Goal: Task Accomplishment & Management: Use online tool/utility

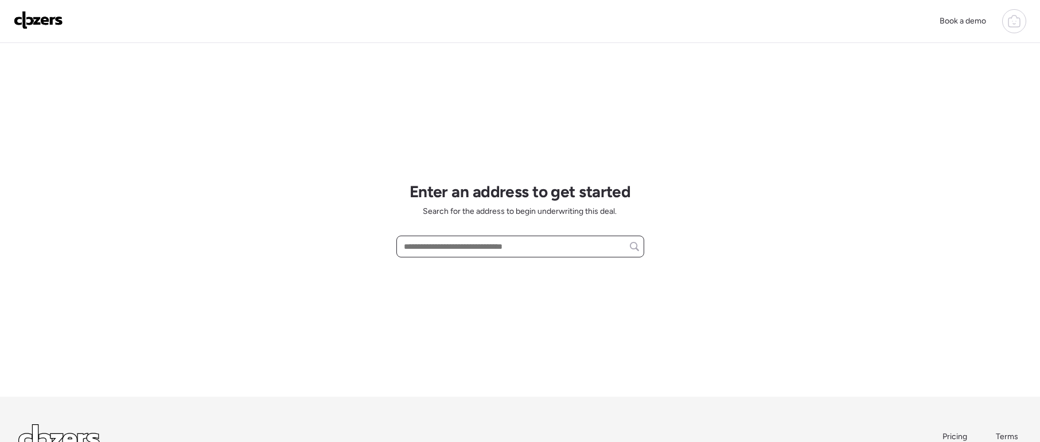
click at [478, 254] on input "text" at bounding box center [519, 247] width 237 height 16
paste input "**********"
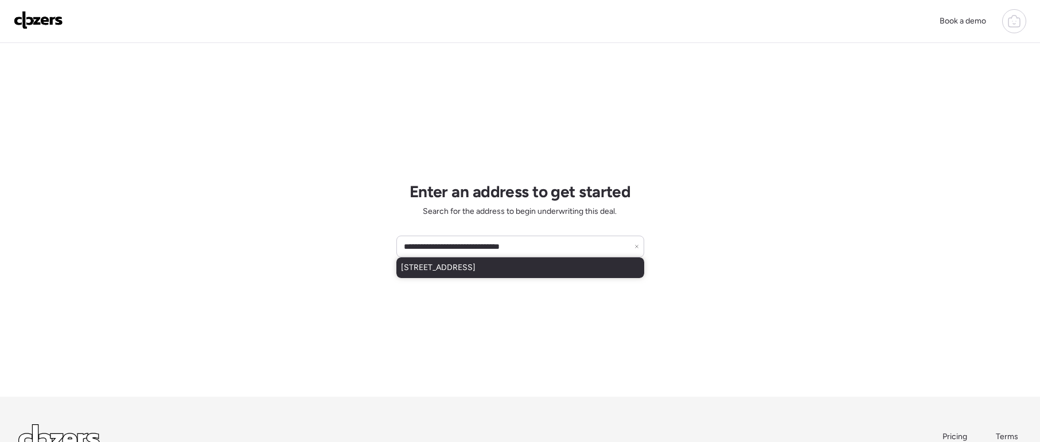
click at [442, 274] on span "[STREET_ADDRESS]" at bounding box center [438, 267] width 75 height 11
type input "**********"
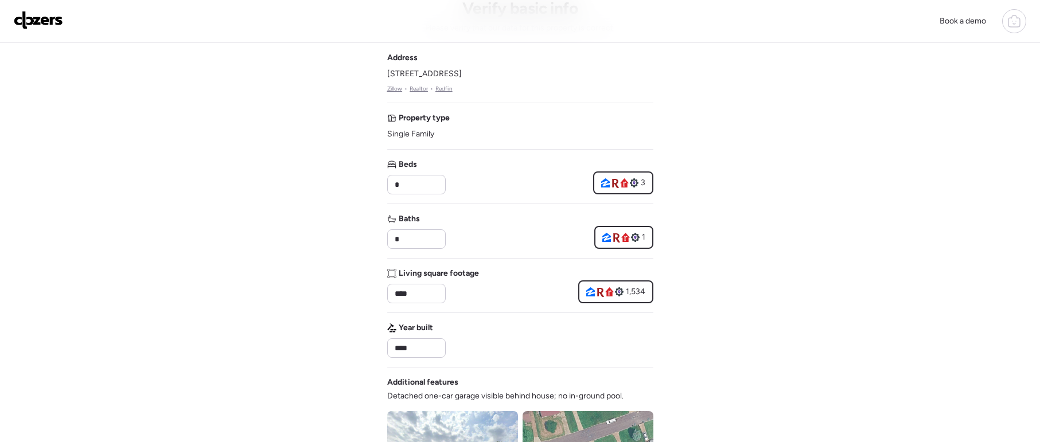
scroll to position [528, 0]
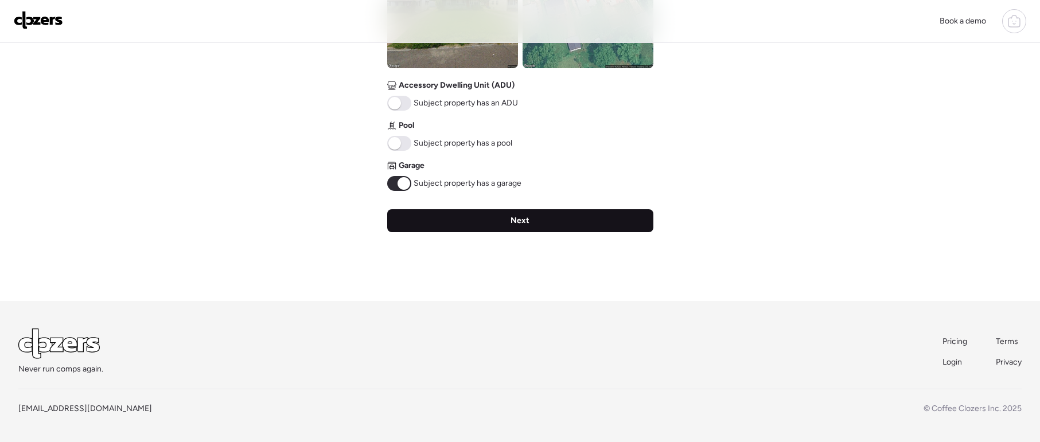
click at [507, 221] on div "Next" at bounding box center [520, 220] width 266 height 23
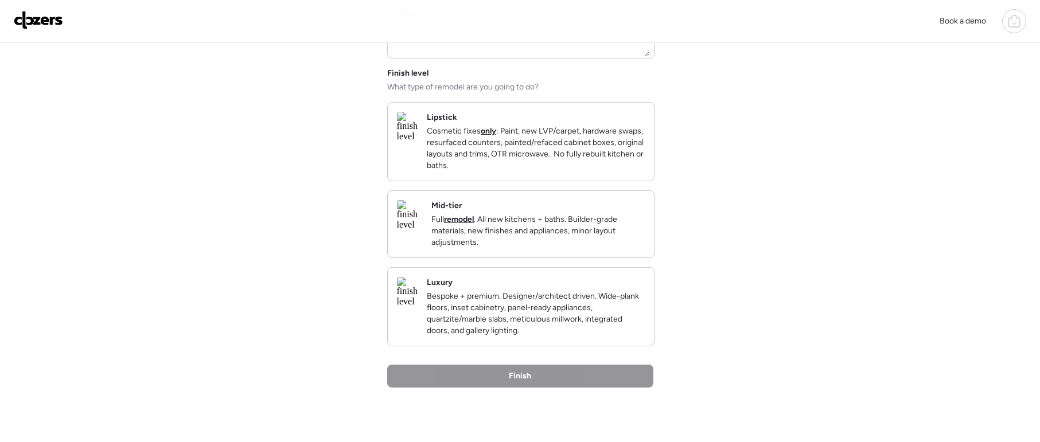
scroll to position [62, 0]
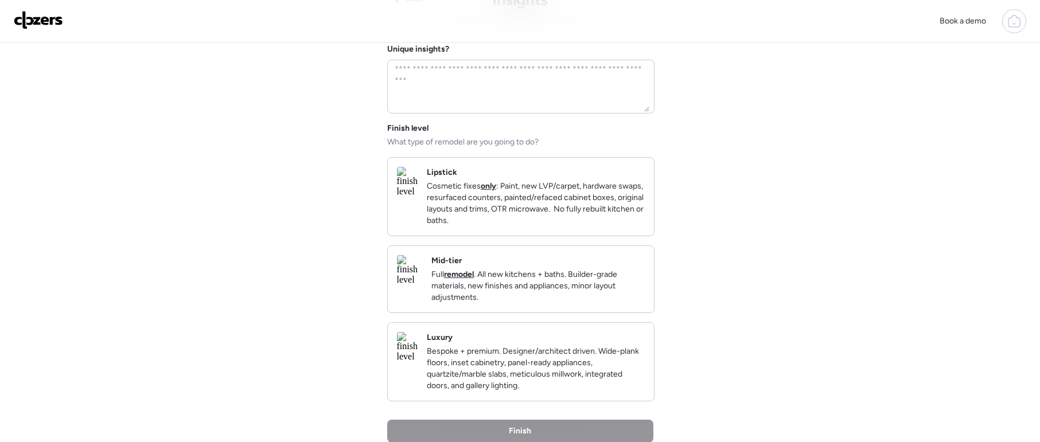
click at [474, 279] on strong "remodel" at bounding box center [459, 274] width 30 height 10
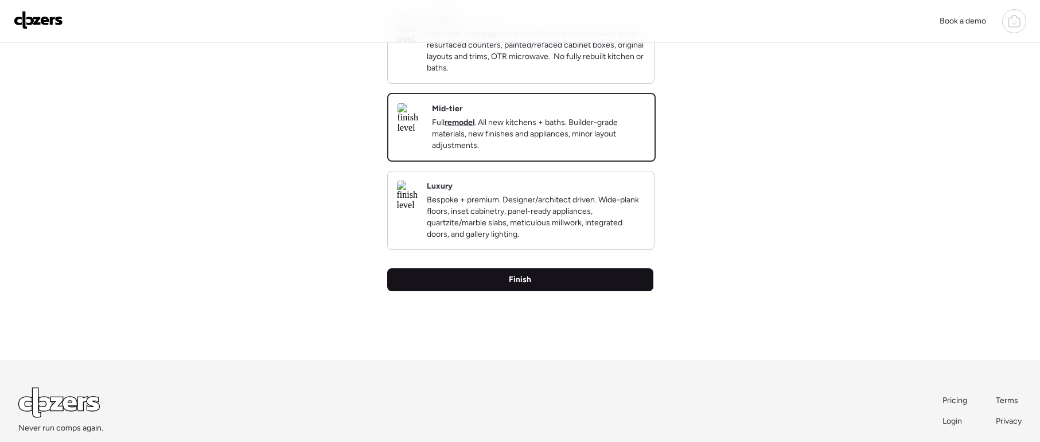
click at [526, 286] on span "Finish" at bounding box center [520, 279] width 22 height 11
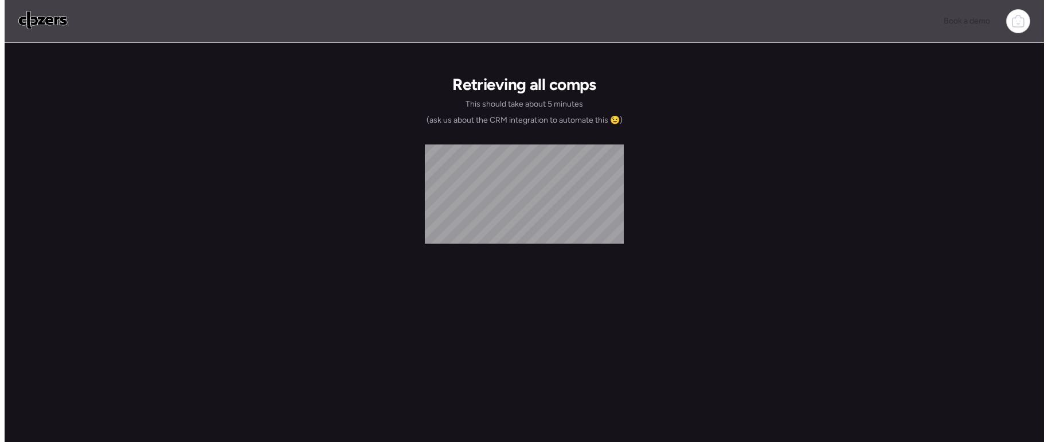
scroll to position [0, 0]
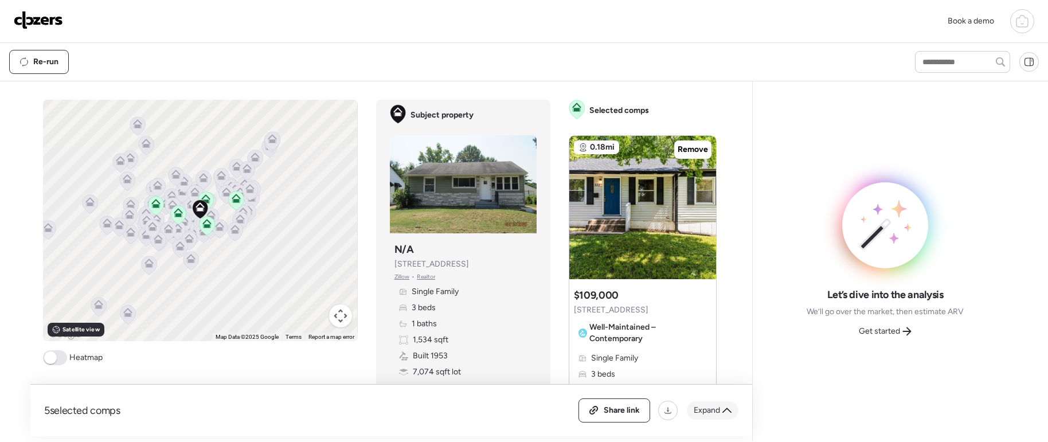
click at [724, 407] on icon at bounding box center [726, 410] width 9 height 9
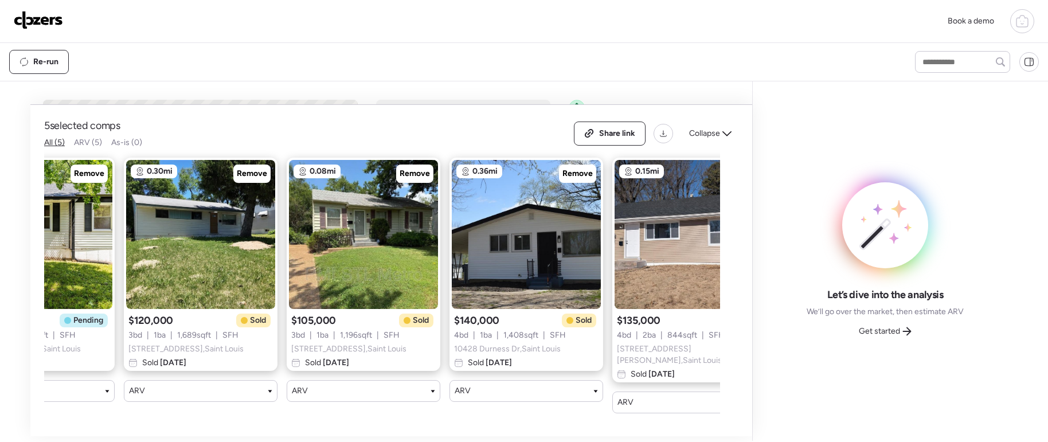
scroll to position [0, 147]
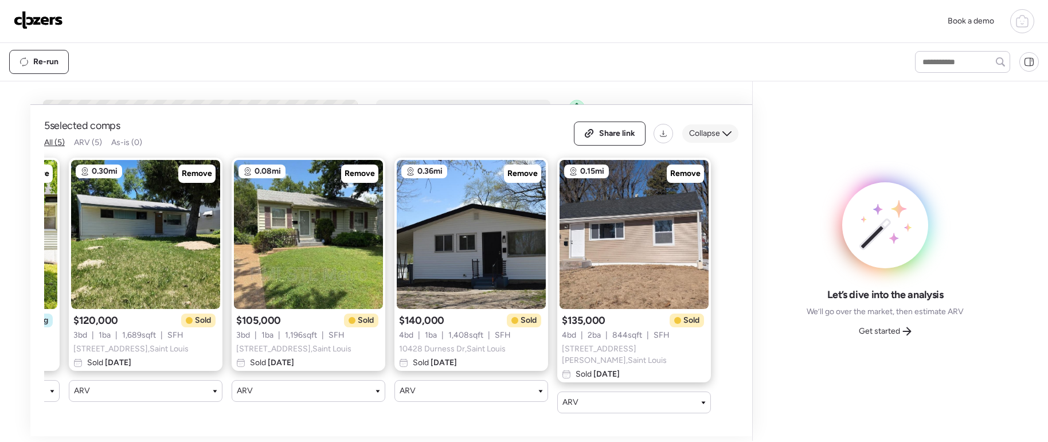
click at [718, 132] on span "Collapse" at bounding box center [704, 133] width 31 height 11
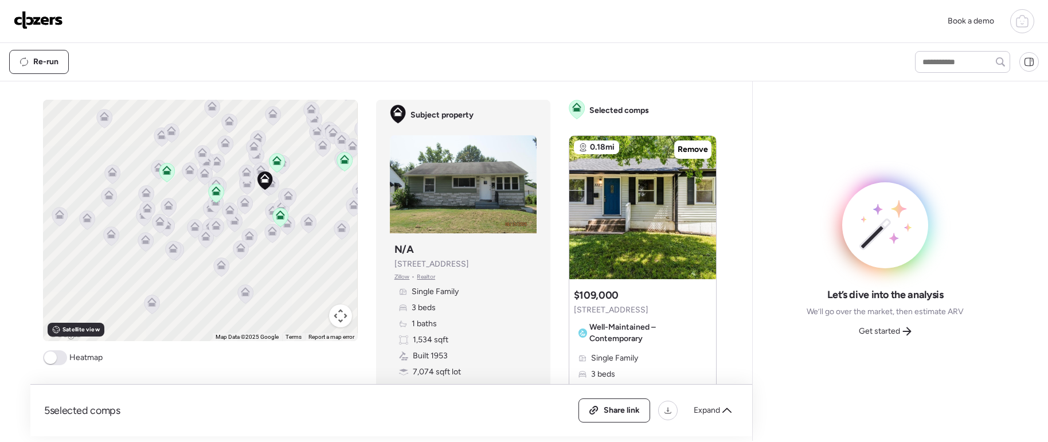
click at [308, 233] on div at bounding box center [308, 224] width 16 height 21
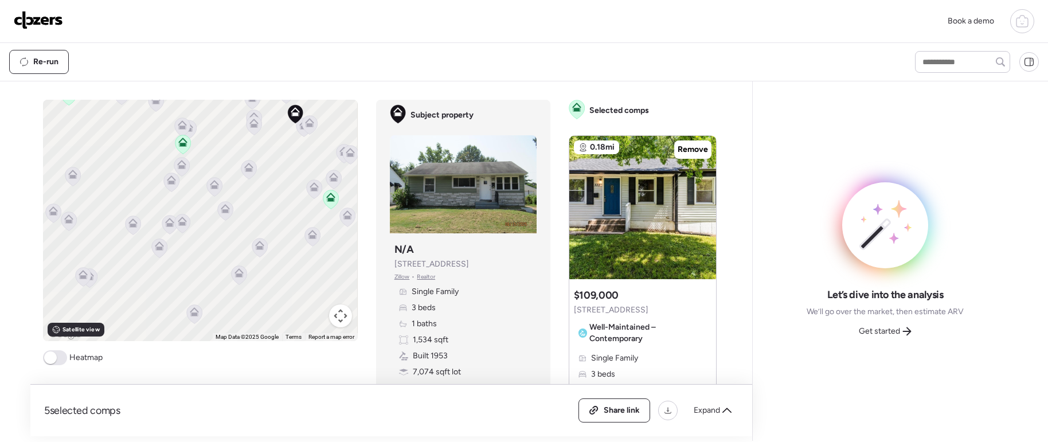
drag, startPoint x: 256, startPoint y: 230, endPoint x: 202, endPoint y: 210, distance: 58.3
click at [181, 220] on div "To activate drag with keyboard, press Alt + Enter. Once in keyboard drag state,…" at bounding box center [200, 220] width 314 height 241
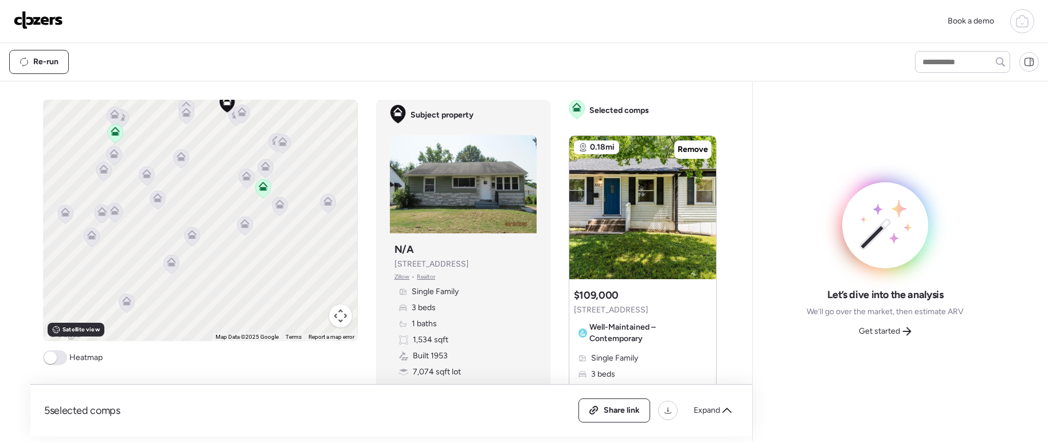
drag, startPoint x: 228, startPoint y: 137, endPoint x: 229, endPoint y: 222, distance: 85.4
click at [229, 222] on div "To activate drag with keyboard, press Alt + Enter. Once in keyboard drag state,…" at bounding box center [200, 220] width 314 height 241
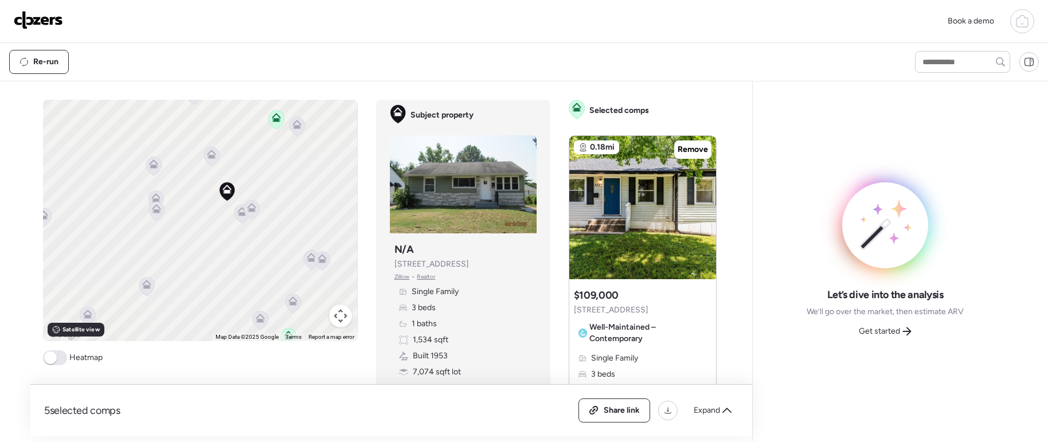
click at [239, 212] on icon at bounding box center [242, 213] width 7 height 3
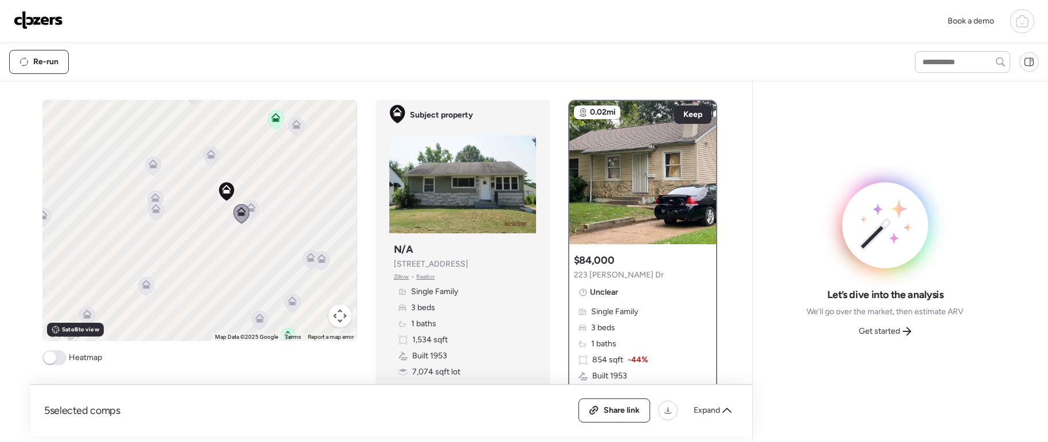
click at [247, 212] on icon at bounding box center [251, 207] width 9 height 9
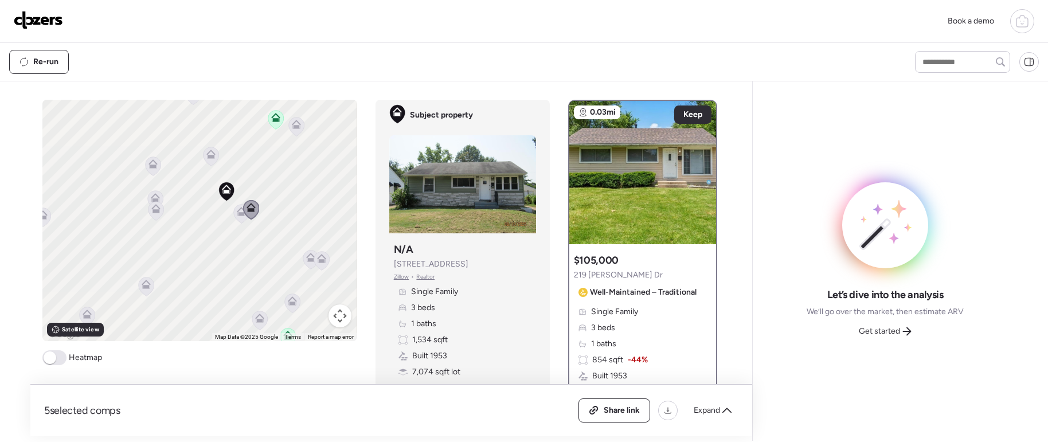
click at [243, 212] on icon at bounding box center [251, 209] width 16 height 19
click at [238, 212] on icon at bounding box center [241, 213] width 7 height 3
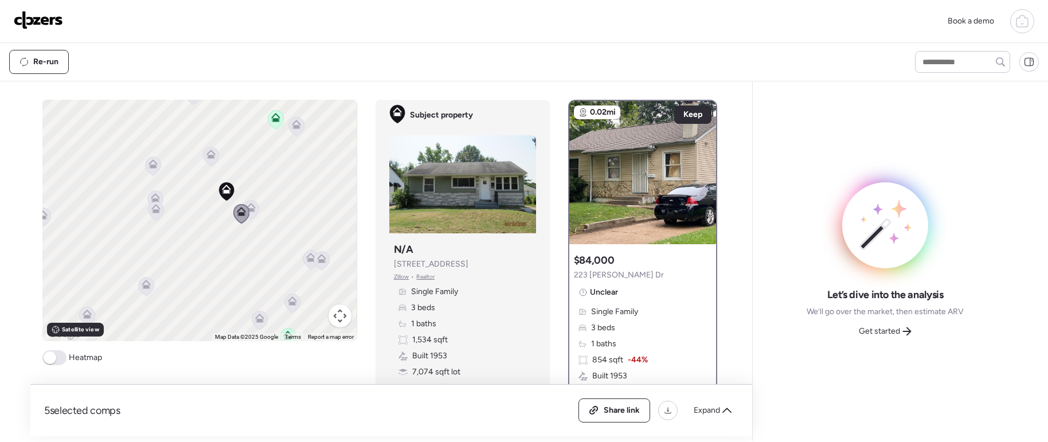
click at [206, 150] on icon at bounding box center [210, 154] width 9 height 9
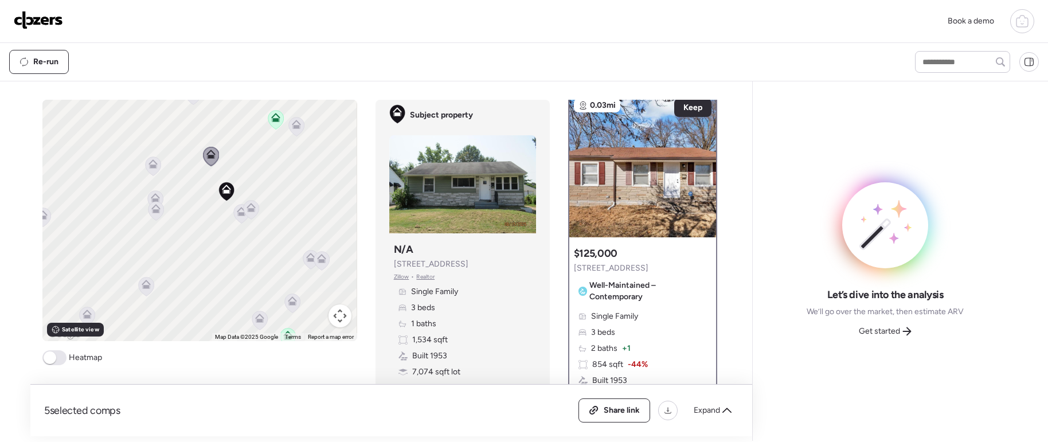
scroll to position [14, 0]
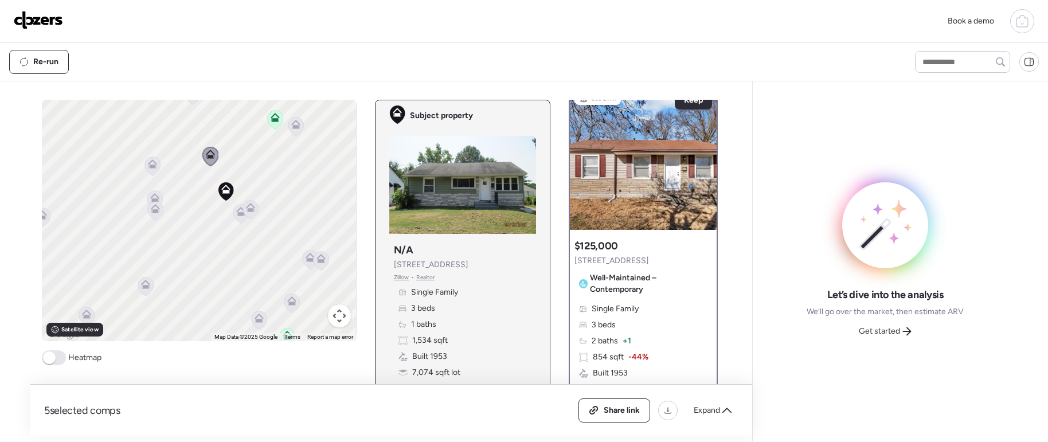
click at [226, 193] on icon at bounding box center [225, 191] width 15 height 19
drag, startPoint x: 421, startPoint y: 337, endPoint x: 431, endPoint y: 339, distance: 10.0
click at [431, 339] on span "1,534 sqft" at bounding box center [430, 339] width 36 height 11
click at [517, 182] on div at bounding box center [524, 179] width 14 height 14
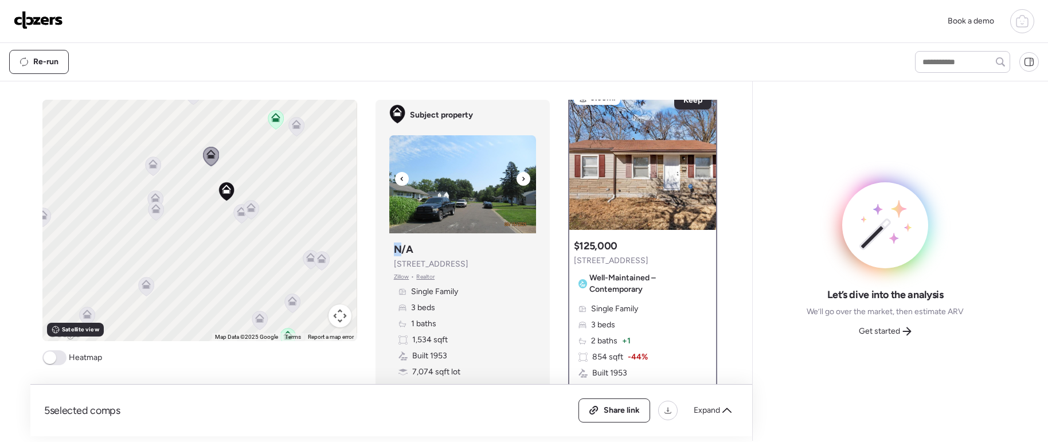
click at [517, 182] on div at bounding box center [524, 179] width 14 height 14
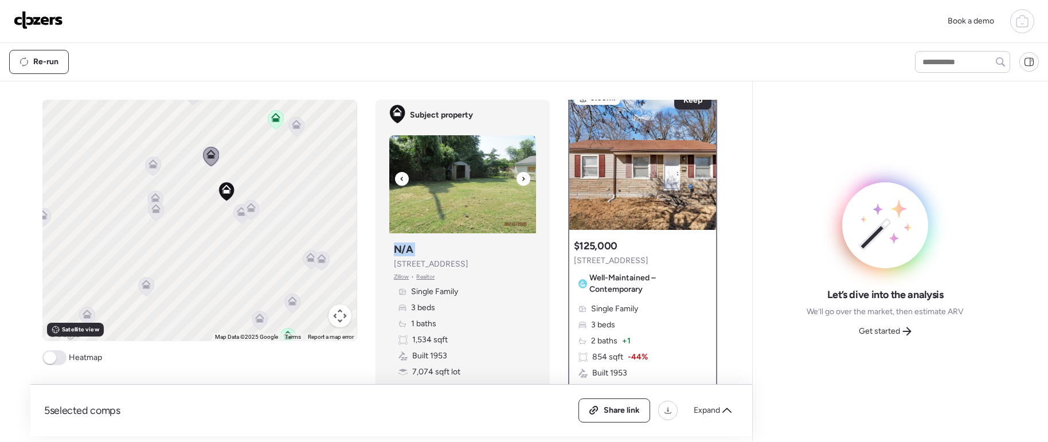
click at [517, 182] on div at bounding box center [524, 179] width 14 height 14
click at [63, 356] on div "Heatmap" at bounding box center [72, 357] width 60 height 15
click at [55, 357] on span at bounding box center [54, 357] width 24 height 15
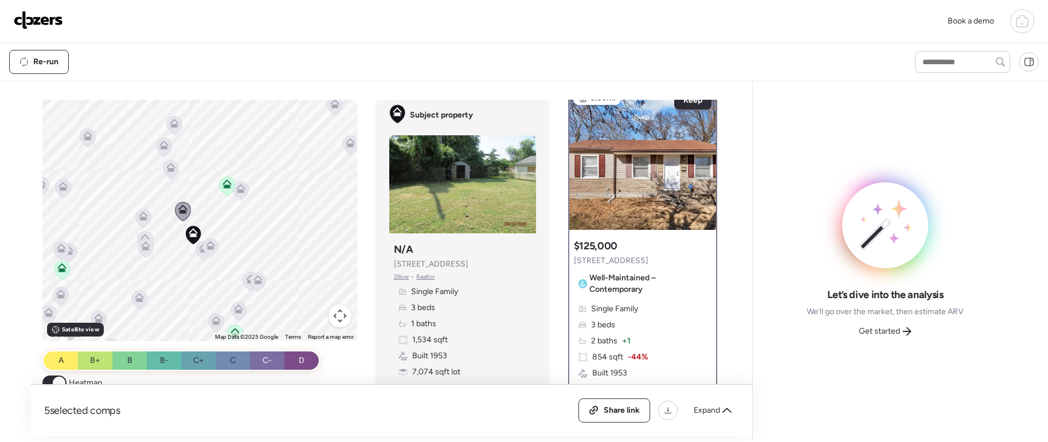
drag, startPoint x: 241, startPoint y: 231, endPoint x: 293, endPoint y: 188, distance: 67.2
click at [292, 190] on div "To activate drag with keyboard, press Alt + Enter. Once in keyboard drag state,…" at bounding box center [199, 220] width 314 height 241
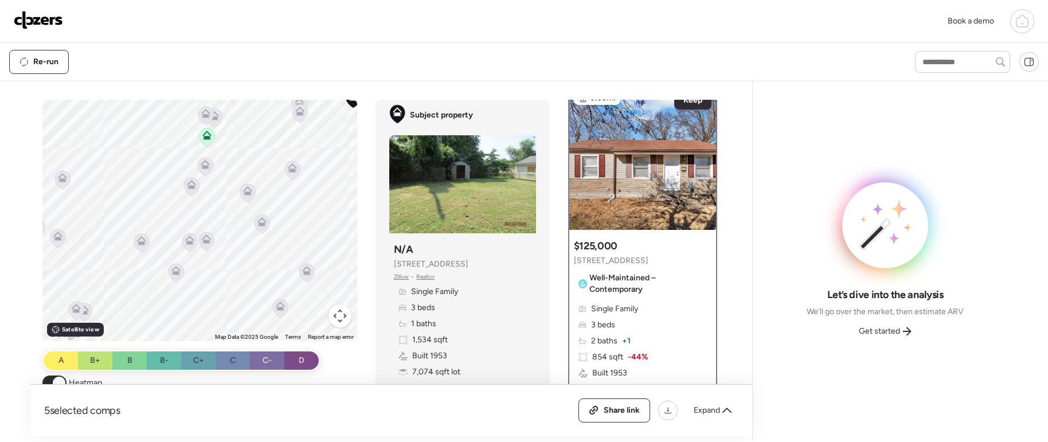
drag, startPoint x: 272, startPoint y: 214, endPoint x: 196, endPoint y: 228, distance: 78.2
click at [196, 228] on div "To activate drag with keyboard, press Alt + Enter. Once in keyboard drag state,…" at bounding box center [199, 220] width 314 height 241
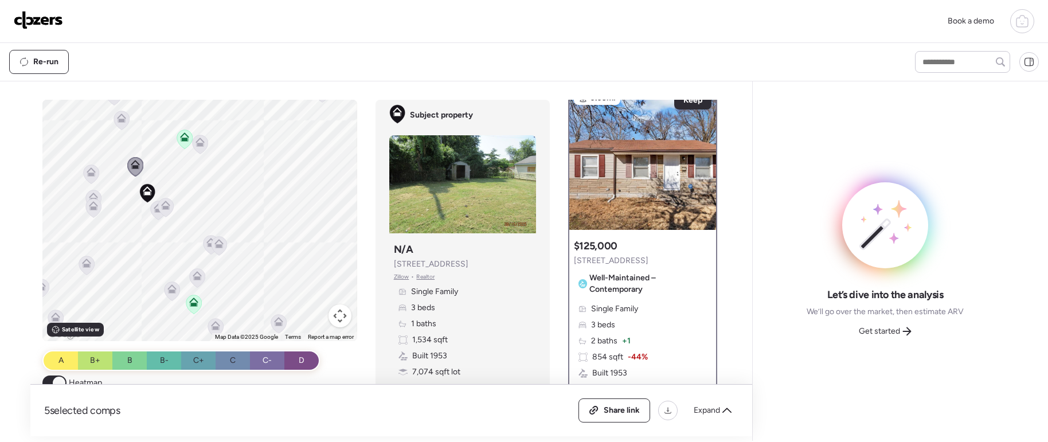
drag, startPoint x: 237, startPoint y: 172, endPoint x: 218, endPoint y: 229, distance: 59.8
click at [218, 229] on div "To activate drag with keyboard, press Alt + Enter. Once in keyboard drag state,…" at bounding box center [199, 220] width 314 height 241
click at [181, 138] on icon at bounding box center [184, 138] width 9 height 9
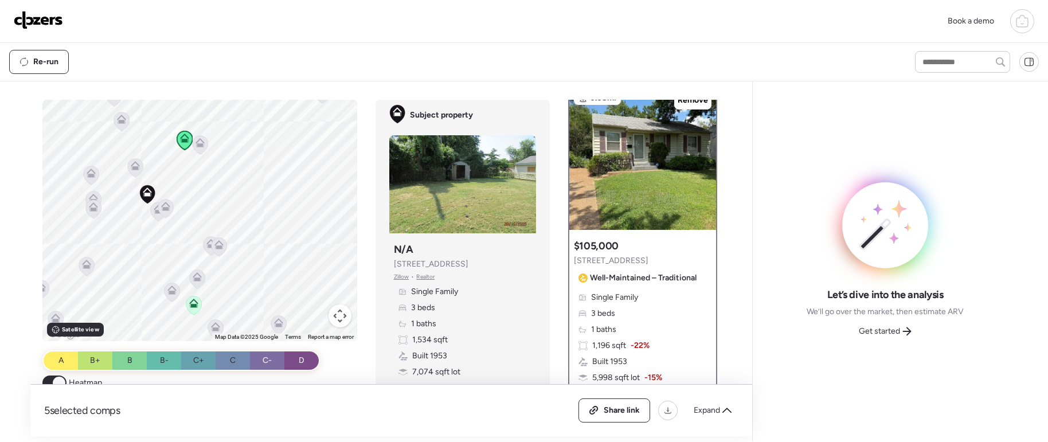
scroll to position [0, 0]
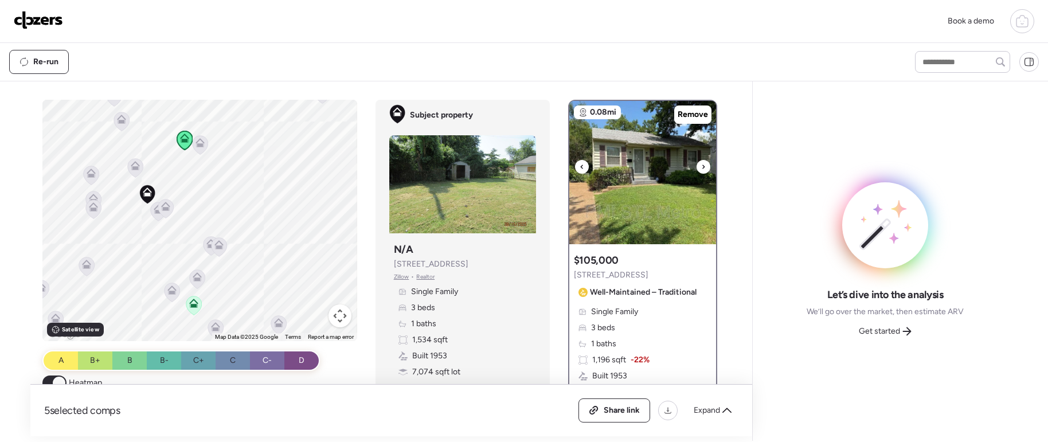
click at [690, 163] on img at bounding box center [642, 172] width 147 height 143
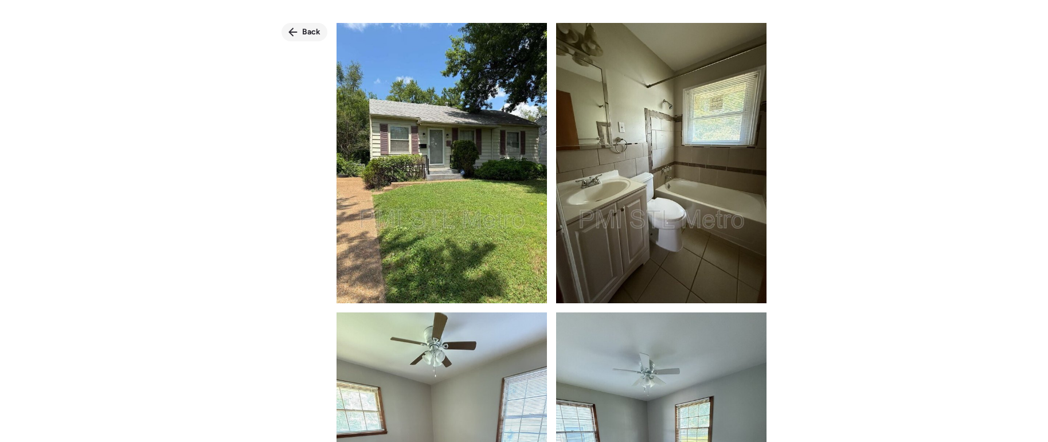
click at [312, 31] on span "Back" at bounding box center [311, 31] width 18 height 11
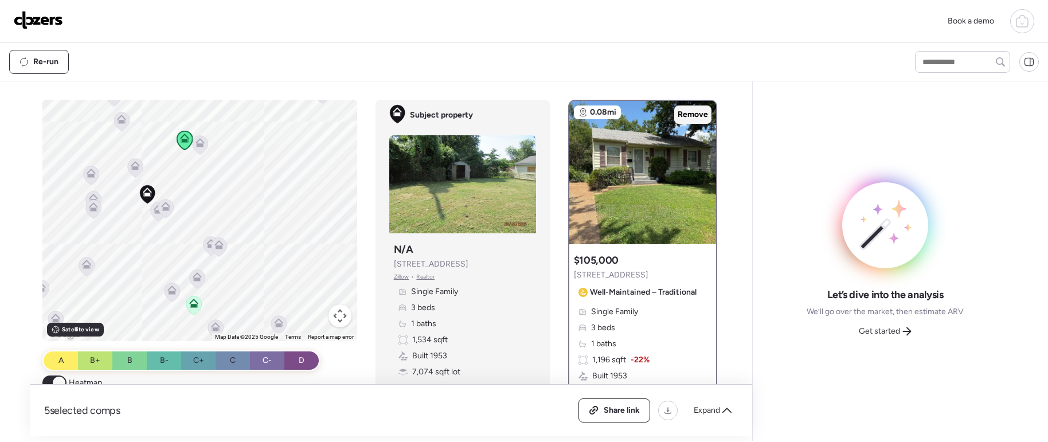
drag, startPoint x: 687, startPoint y: 114, endPoint x: 690, endPoint y: 119, distance: 6.4
click at [688, 114] on span "Remove" at bounding box center [693, 114] width 30 height 11
click at [167, 208] on icon at bounding box center [165, 208] width 15 height 19
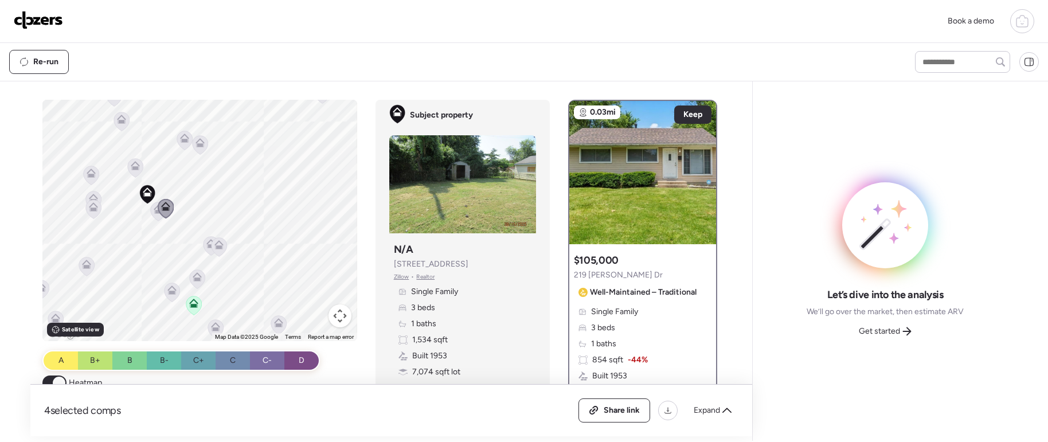
click at [158, 212] on icon at bounding box center [166, 208] width 16 height 19
click at [136, 163] on icon at bounding box center [135, 167] width 15 height 19
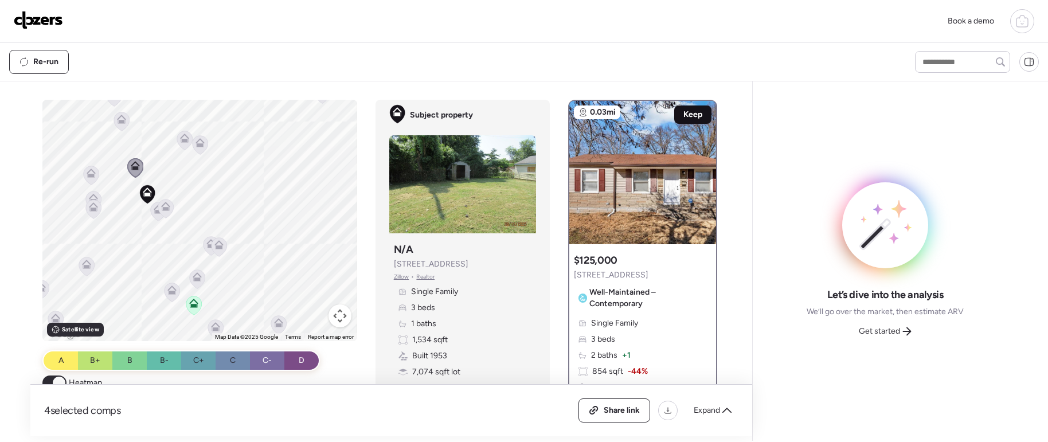
click at [683, 113] on span "Keep" at bounding box center [692, 114] width 19 height 11
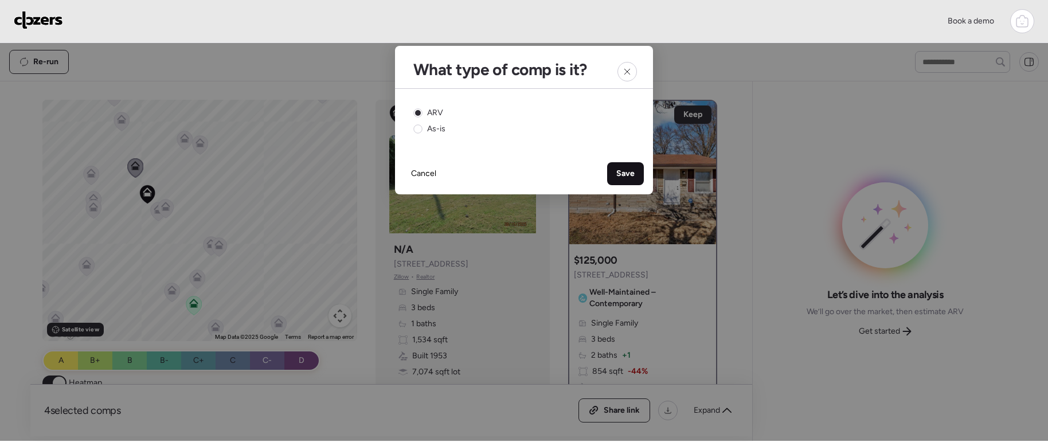
click at [630, 169] on span "Save" at bounding box center [625, 173] width 18 height 11
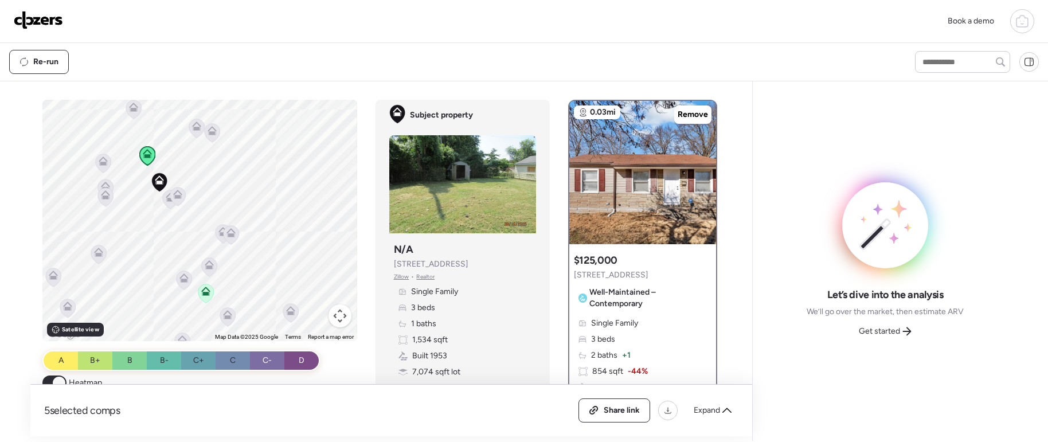
drag, startPoint x: 223, startPoint y: 199, endPoint x: 236, endPoint y: 186, distance: 18.7
click at [236, 185] on div "To activate drag with keyboard, press Alt + Enter. Once in keyboard drag state,…" at bounding box center [199, 220] width 314 height 241
click at [694, 172] on div at bounding box center [642, 172] width 147 height 143
click at [701, 169] on icon at bounding box center [703, 167] width 5 height 14
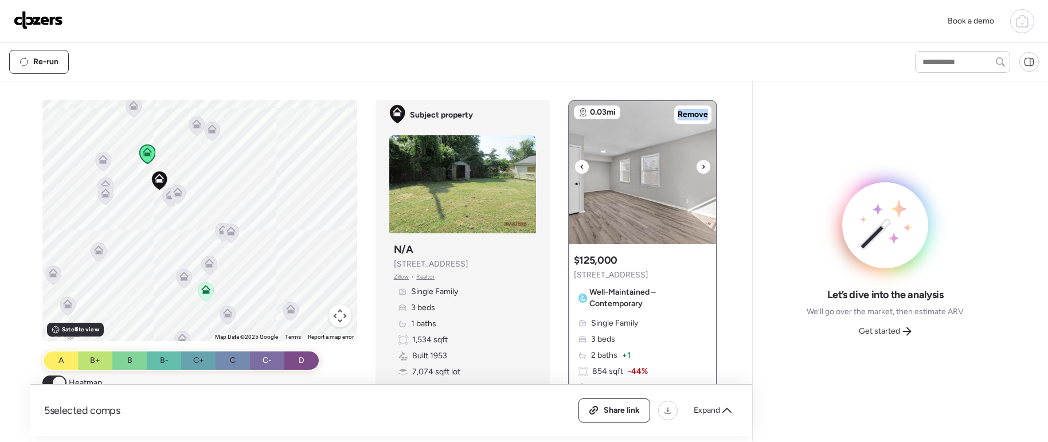
click at [701, 168] on icon at bounding box center [703, 167] width 5 height 14
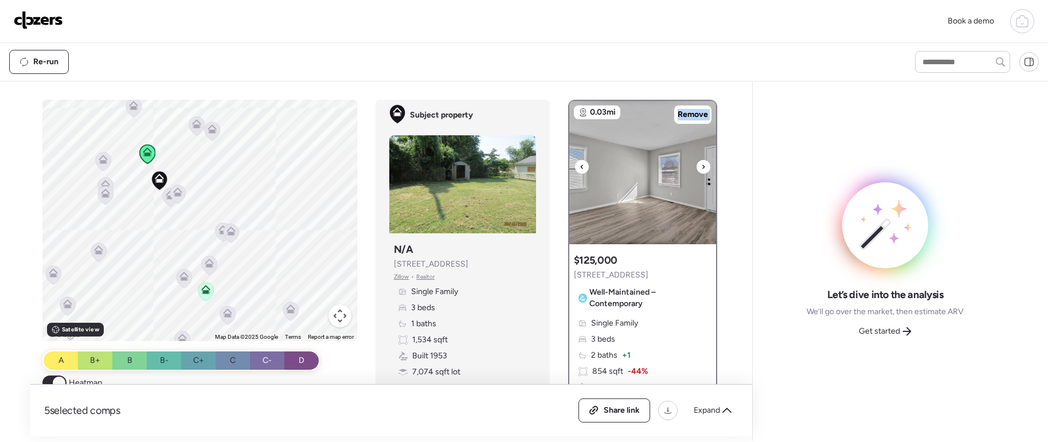
click at [701, 168] on icon at bounding box center [703, 167] width 5 height 14
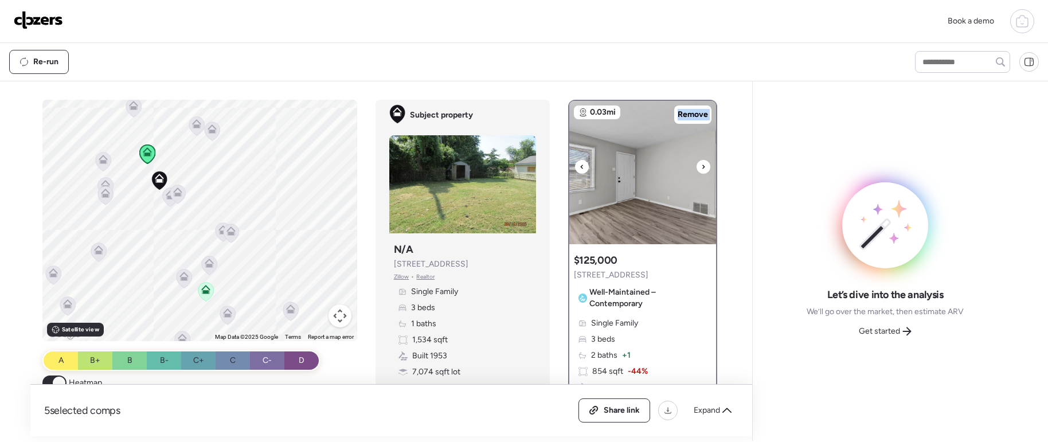
click at [701, 168] on icon at bounding box center [703, 167] width 5 height 14
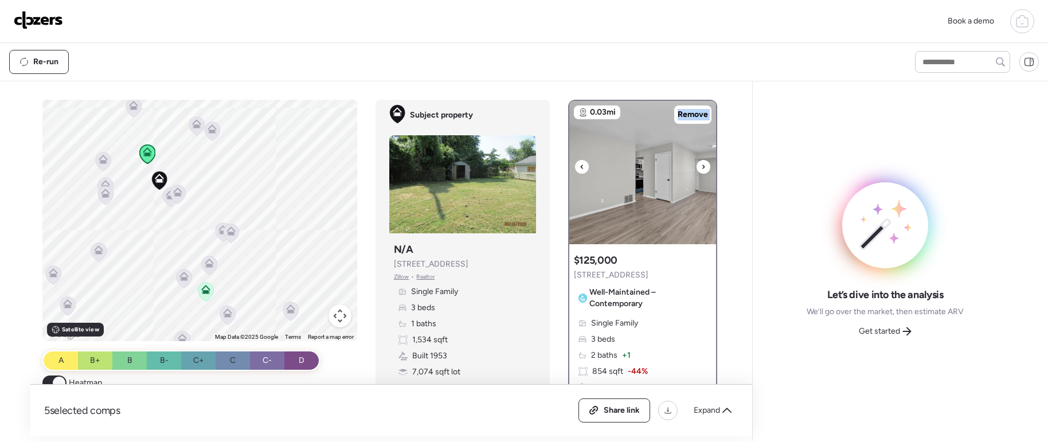
click at [701, 168] on icon at bounding box center [703, 167] width 5 height 14
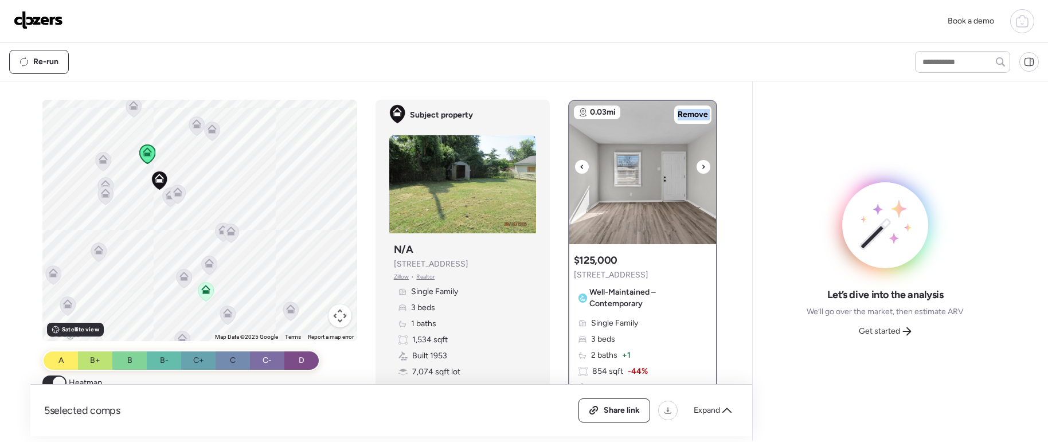
click at [701, 168] on icon at bounding box center [703, 167] width 5 height 14
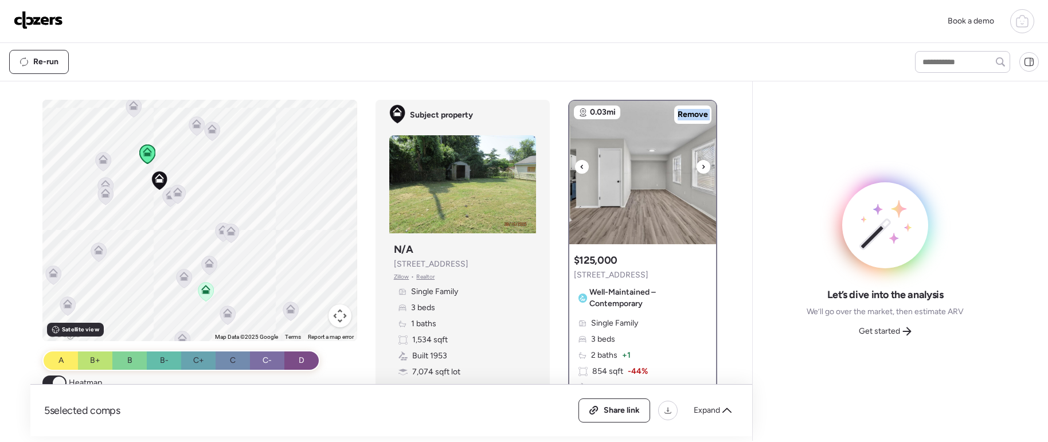
click at [701, 168] on icon at bounding box center [703, 167] width 5 height 14
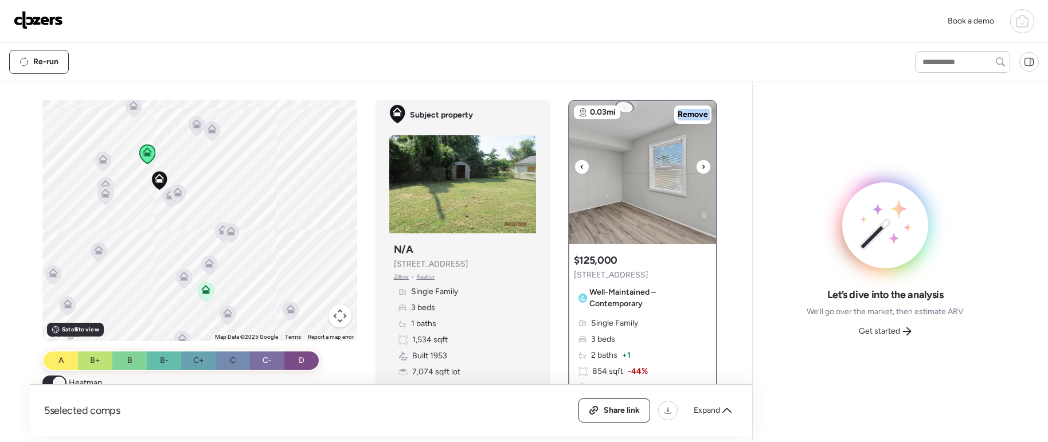
click at [701, 168] on icon at bounding box center [703, 167] width 5 height 14
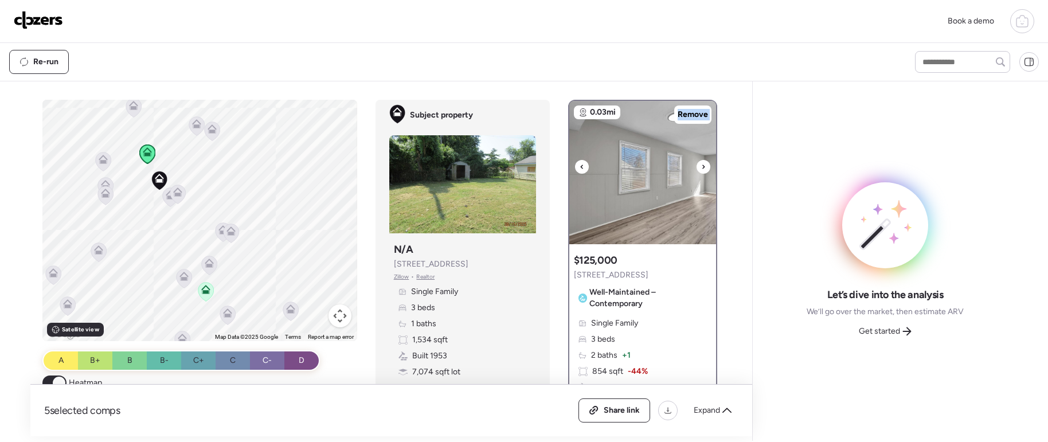
click at [701, 168] on icon at bounding box center [703, 167] width 5 height 14
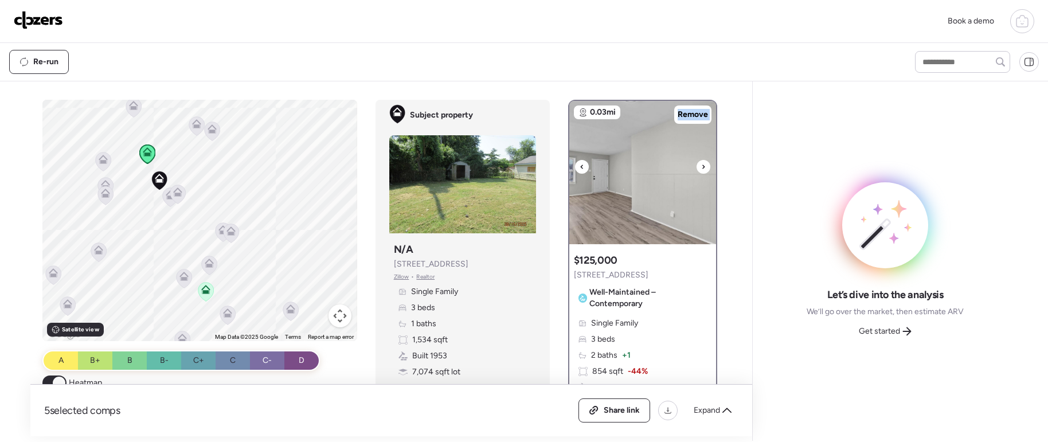
click at [701, 168] on icon at bounding box center [703, 167] width 5 height 14
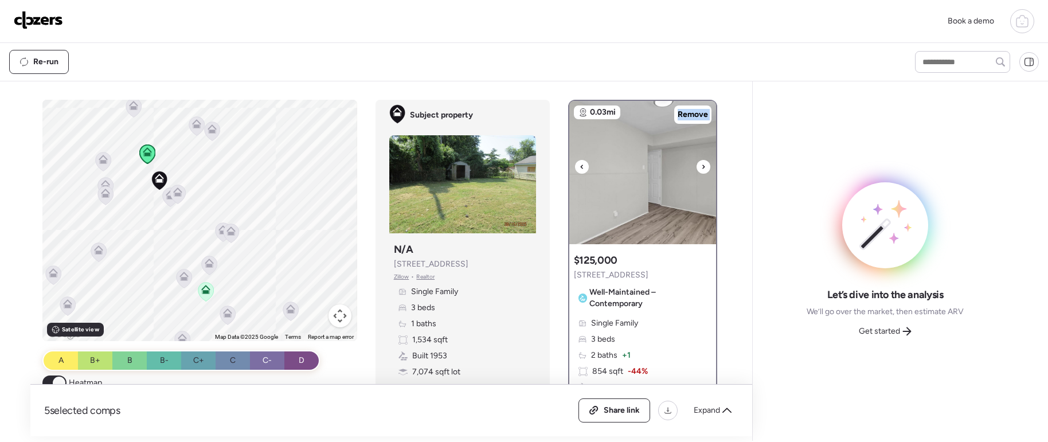
click at [701, 168] on icon at bounding box center [703, 167] width 5 height 14
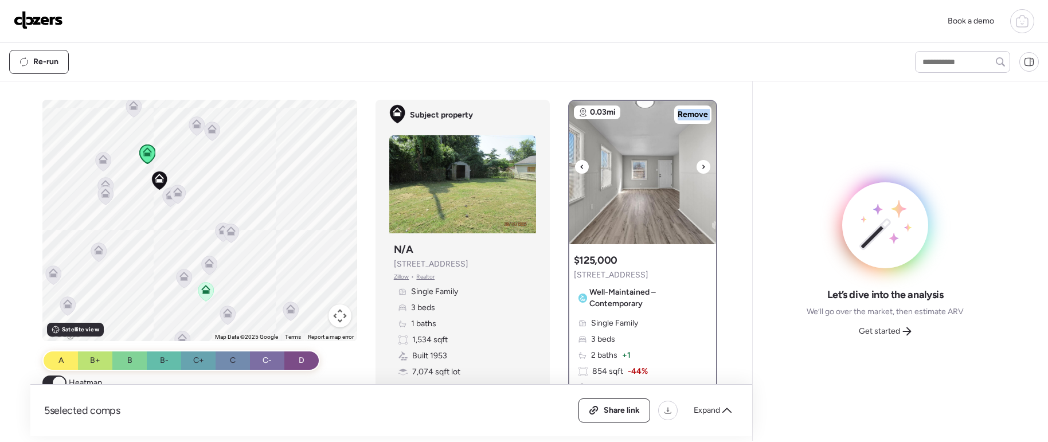
click at [701, 168] on icon at bounding box center [703, 167] width 5 height 14
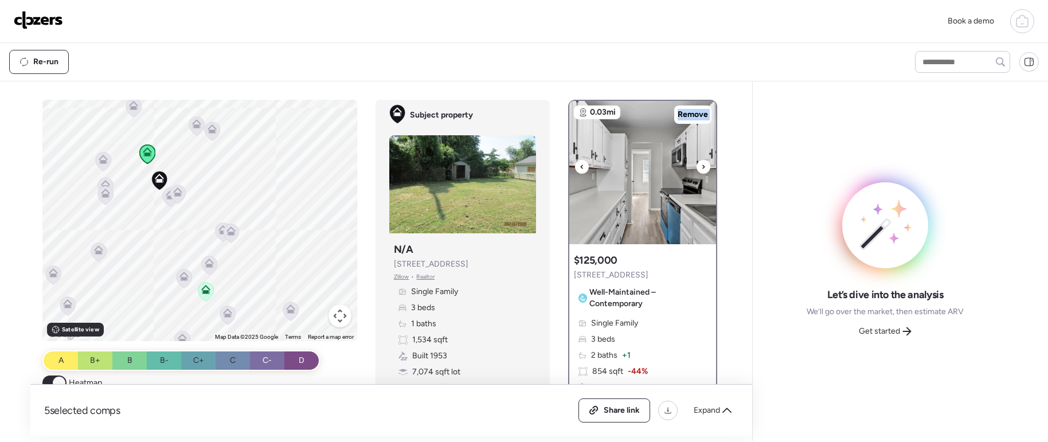
click at [701, 168] on icon at bounding box center [703, 167] width 5 height 14
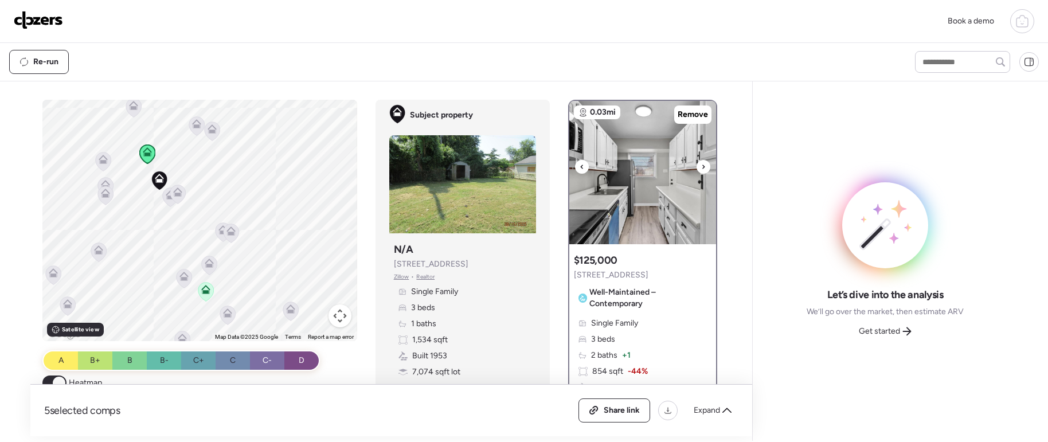
click at [701, 168] on icon at bounding box center [703, 167] width 5 height 14
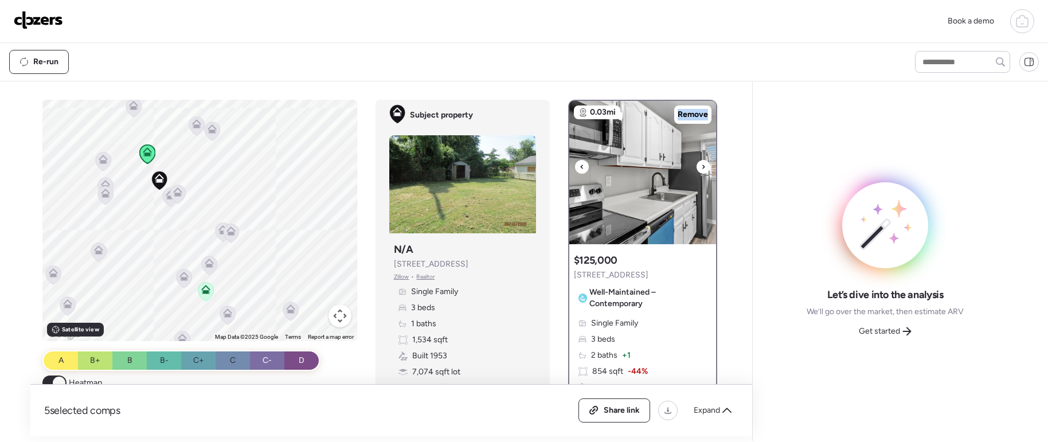
click at [701, 168] on icon at bounding box center [703, 167] width 5 height 14
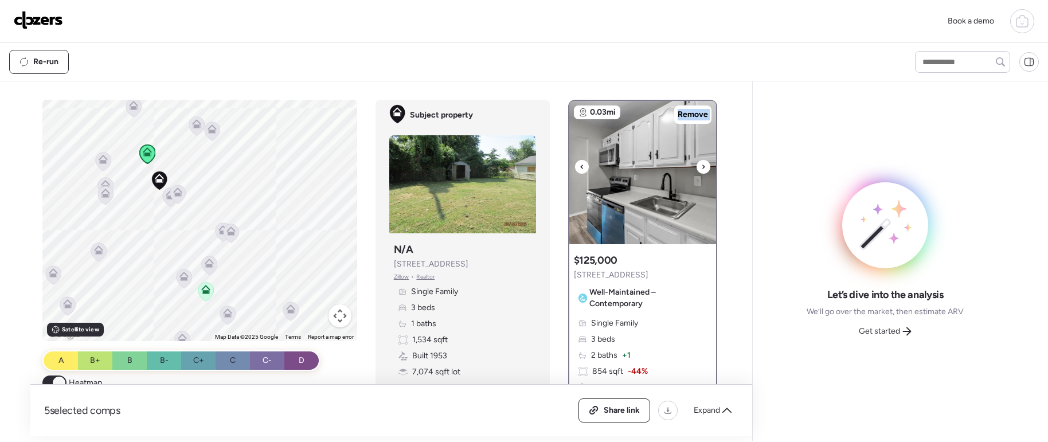
click at [701, 168] on icon at bounding box center [703, 167] width 5 height 14
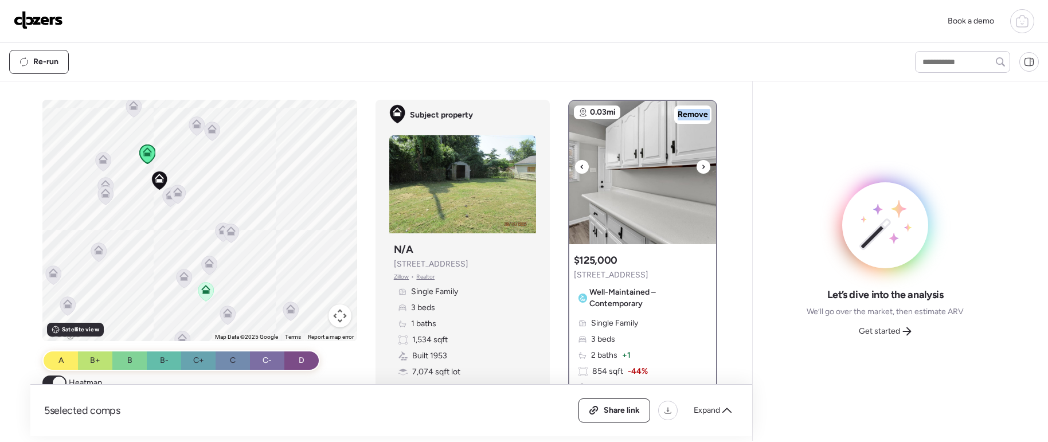
click at [701, 168] on icon at bounding box center [703, 167] width 5 height 14
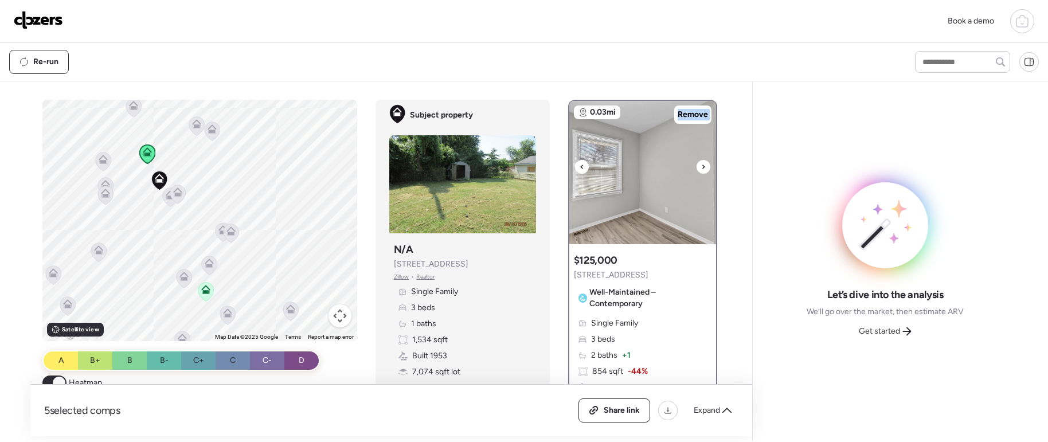
click at [701, 168] on icon at bounding box center [703, 167] width 5 height 14
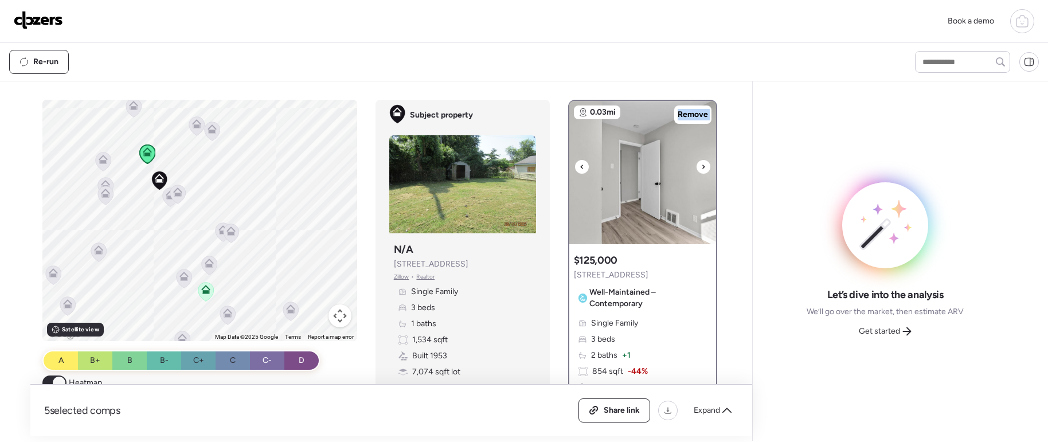
click at [701, 168] on icon at bounding box center [703, 167] width 5 height 14
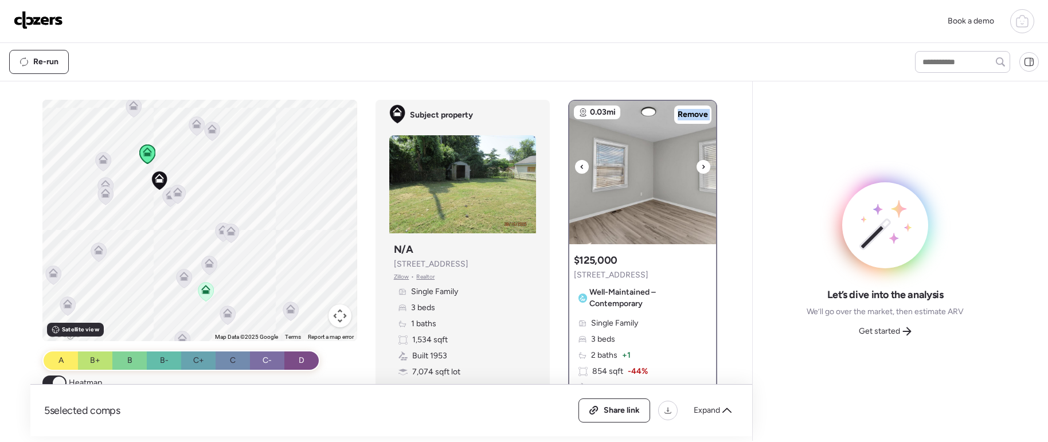
click at [701, 168] on icon at bounding box center [703, 167] width 5 height 14
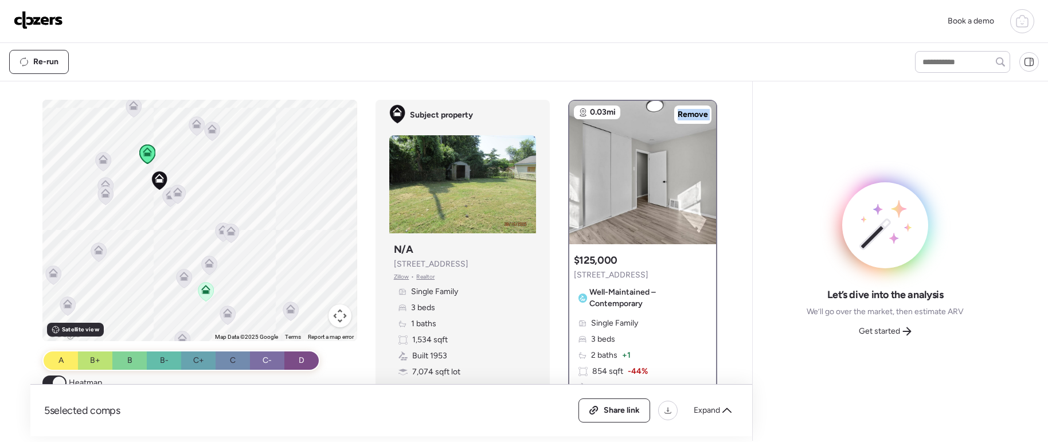
click at [166, 192] on icon at bounding box center [170, 194] width 9 height 9
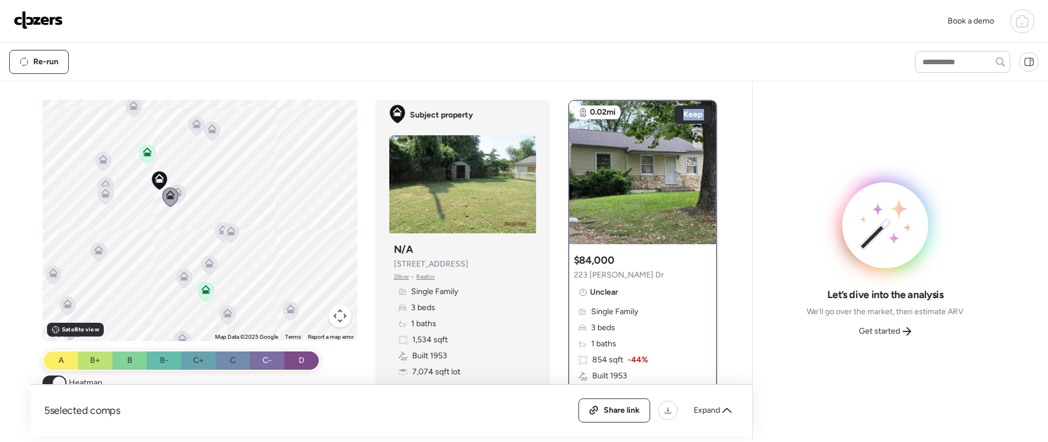
click at [103, 193] on icon at bounding box center [105, 193] width 9 height 9
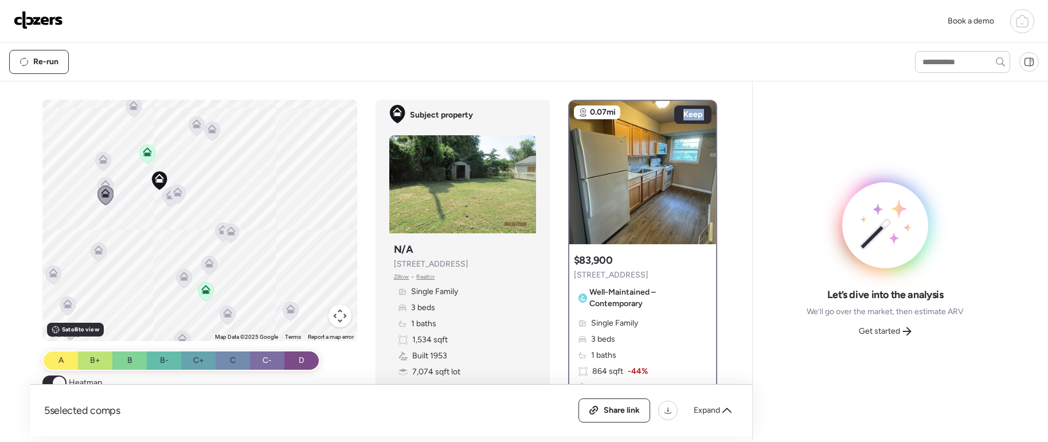
click at [104, 182] on icon at bounding box center [105, 184] width 9 height 9
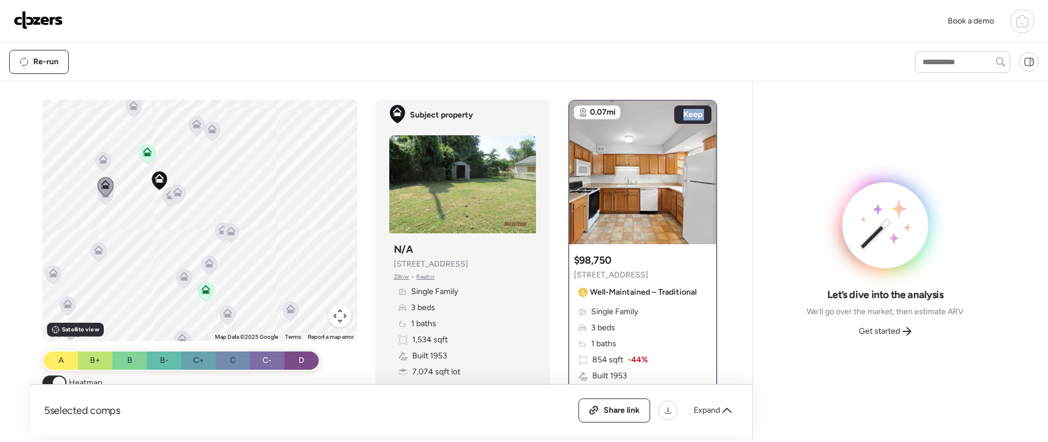
click at [106, 153] on icon at bounding box center [103, 161] width 16 height 19
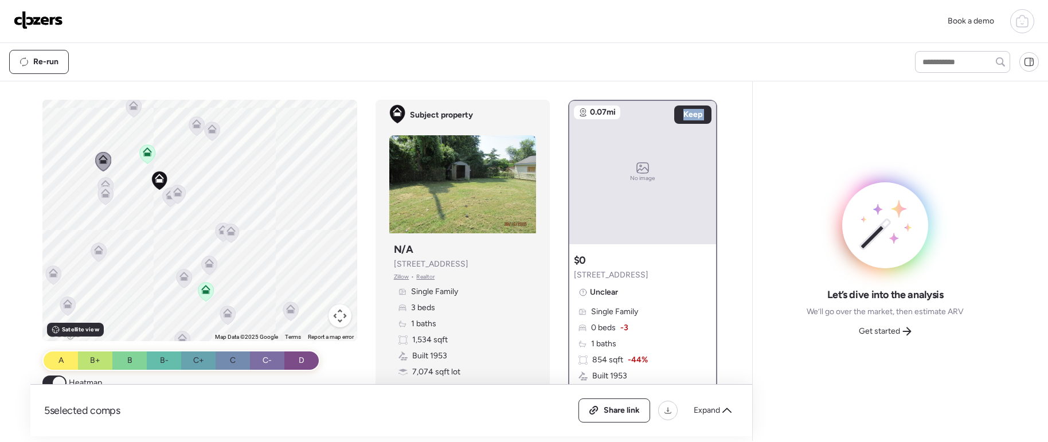
click at [212, 128] on icon at bounding box center [212, 126] width 9 height 5
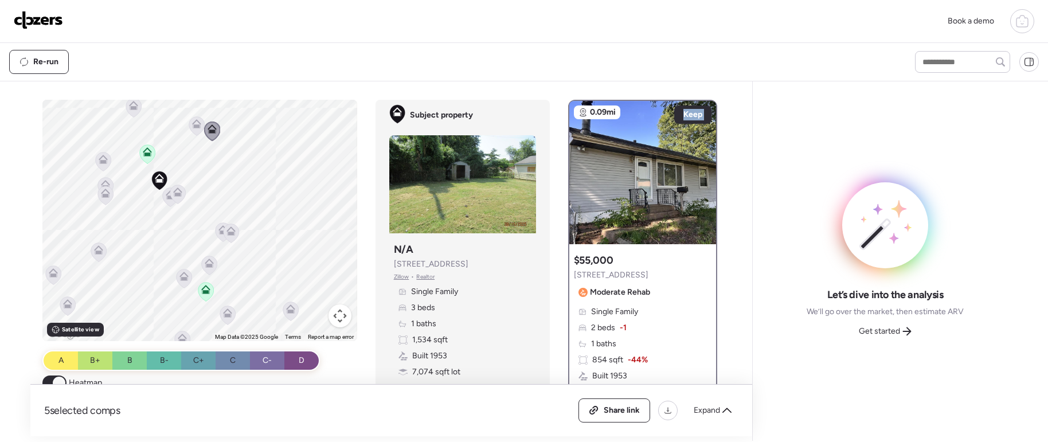
click at [192, 124] on icon at bounding box center [196, 123] width 9 height 9
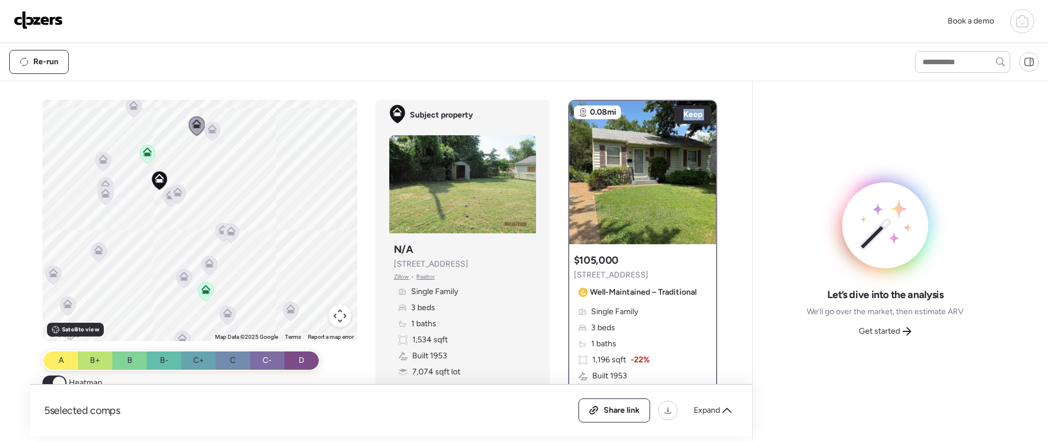
click at [129, 109] on icon at bounding box center [133, 105] width 9 height 9
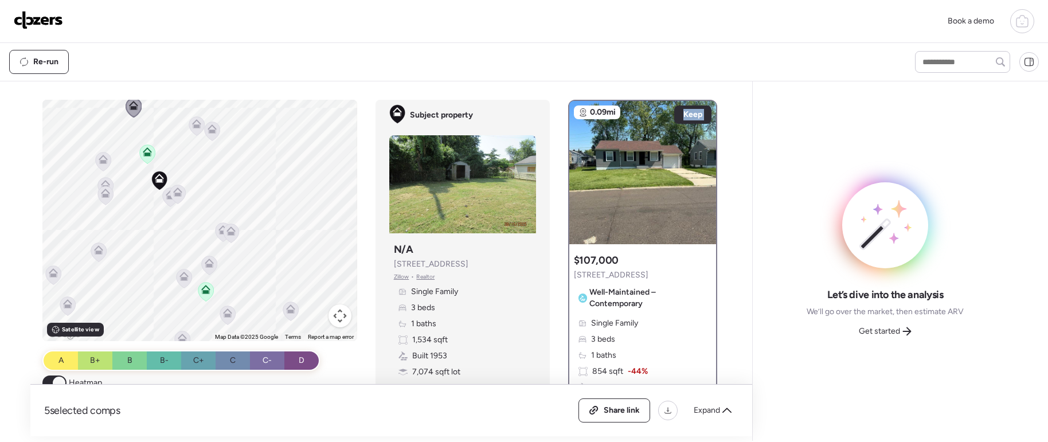
click at [201, 288] on icon at bounding box center [205, 289] width 9 height 9
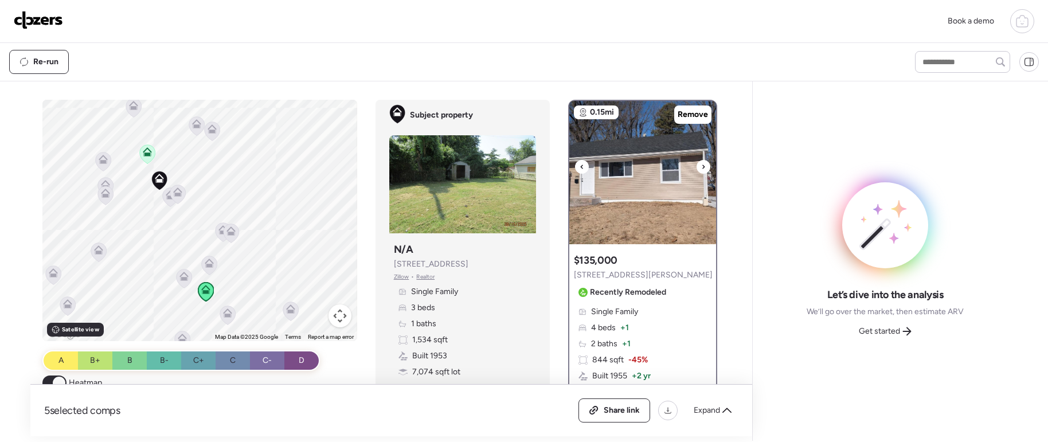
click at [701, 166] on icon at bounding box center [703, 167] width 5 height 14
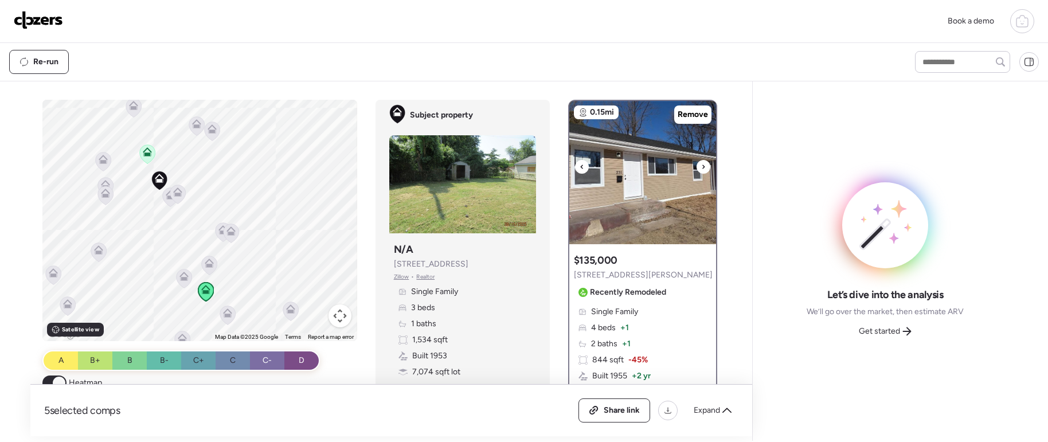
click at [701, 166] on icon at bounding box center [703, 167] width 5 height 14
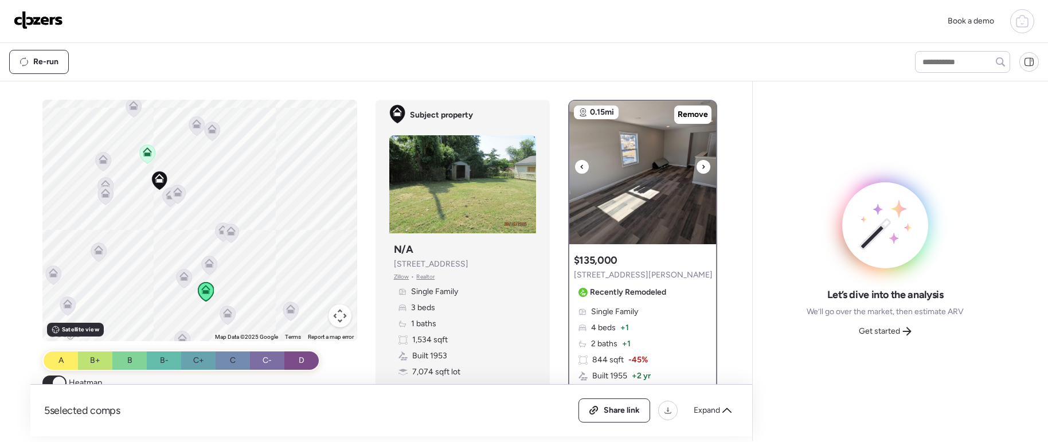
click at [701, 166] on icon at bounding box center [703, 167] width 5 height 14
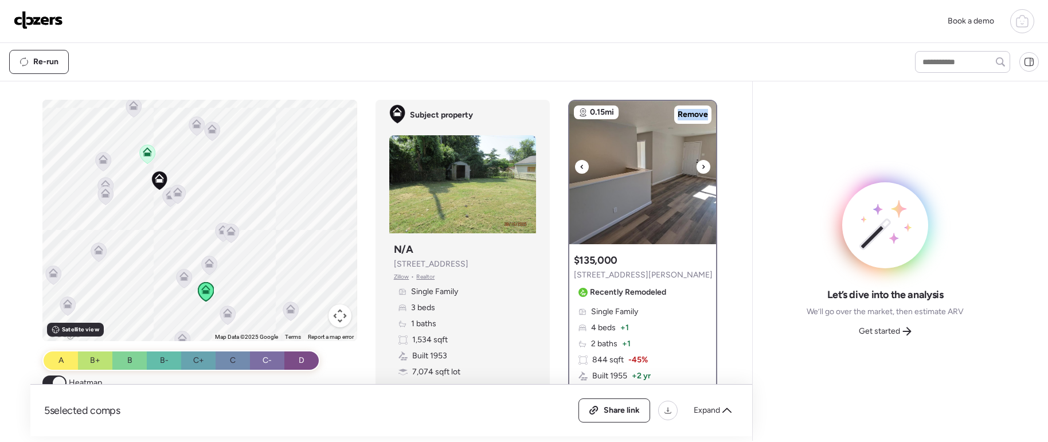
click at [701, 166] on icon at bounding box center [703, 167] width 5 height 14
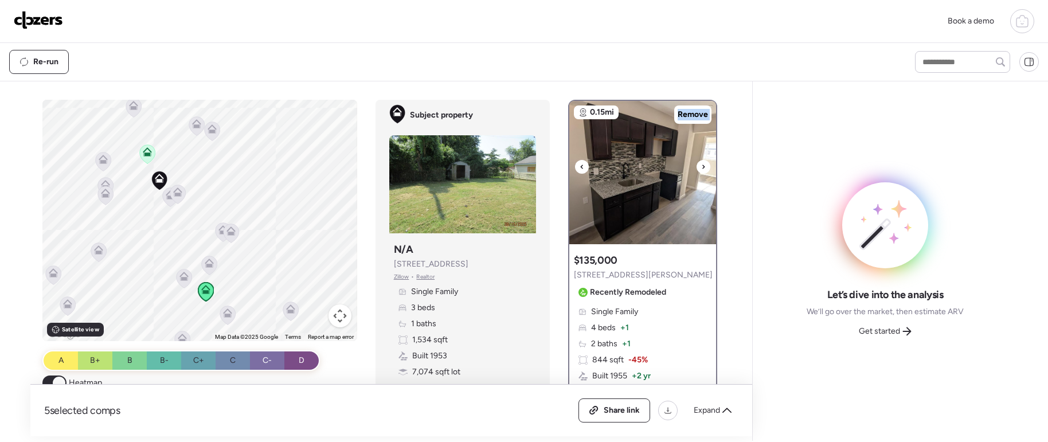
click at [701, 166] on icon at bounding box center [703, 167] width 5 height 14
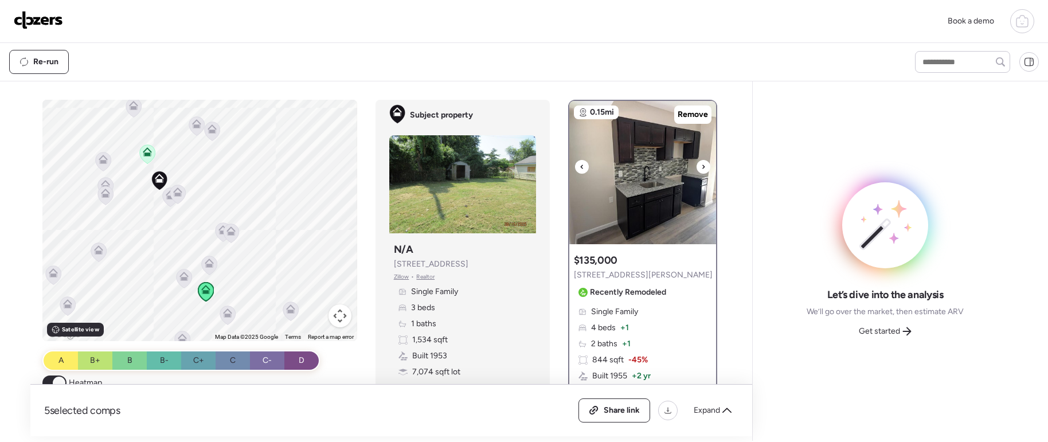
click at [701, 166] on icon at bounding box center [703, 167] width 5 height 14
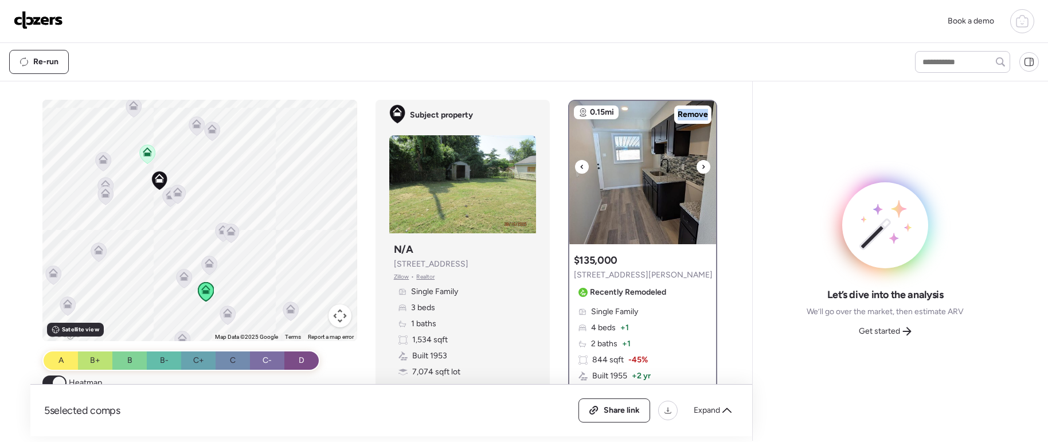
click at [701, 166] on icon at bounding box center [703, 167] width 5 height 14
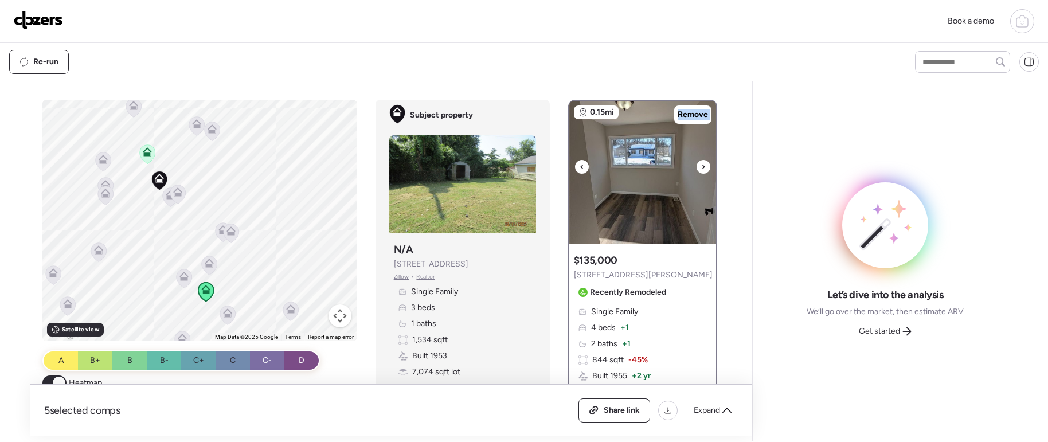
click at [701, 166] on icon at bounding box center [703, 167] width 5 height 14
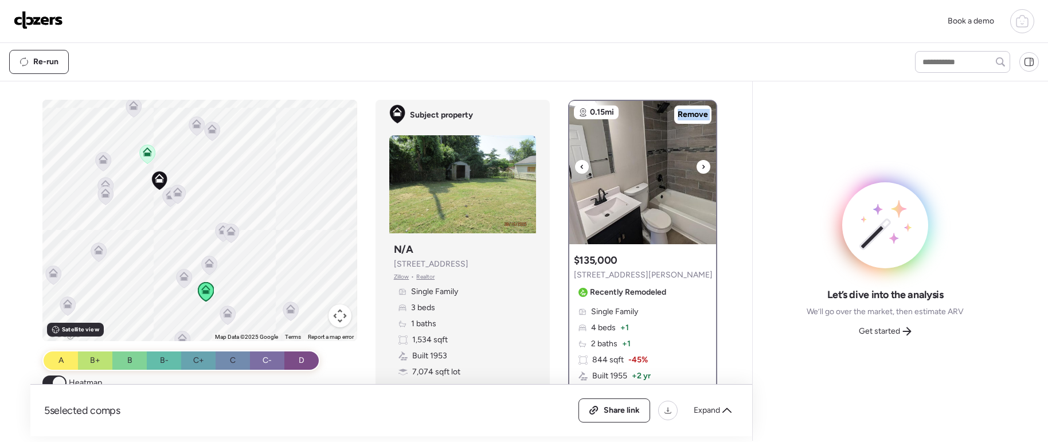
click at [701, 166] on icon at bounding box center [703, 167] width 5 height 14
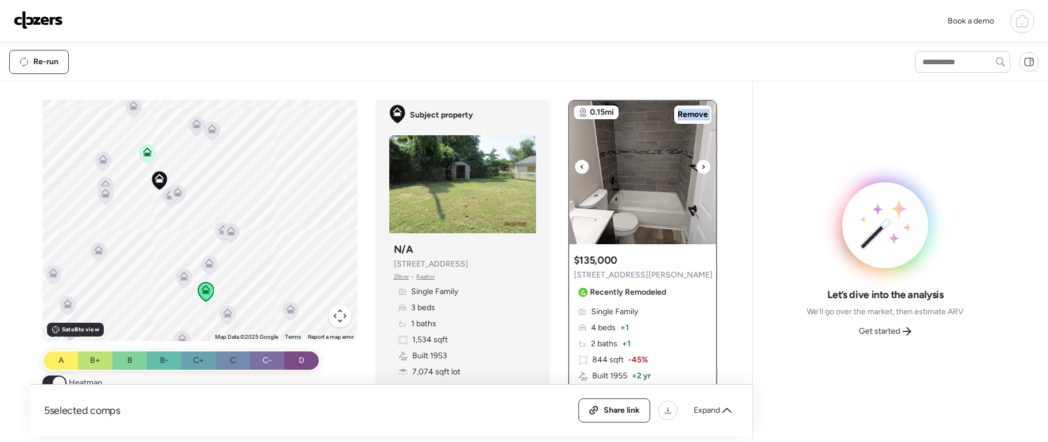
click at [701, 166] on icon at bounding box center [703, 167] width 5 height 14
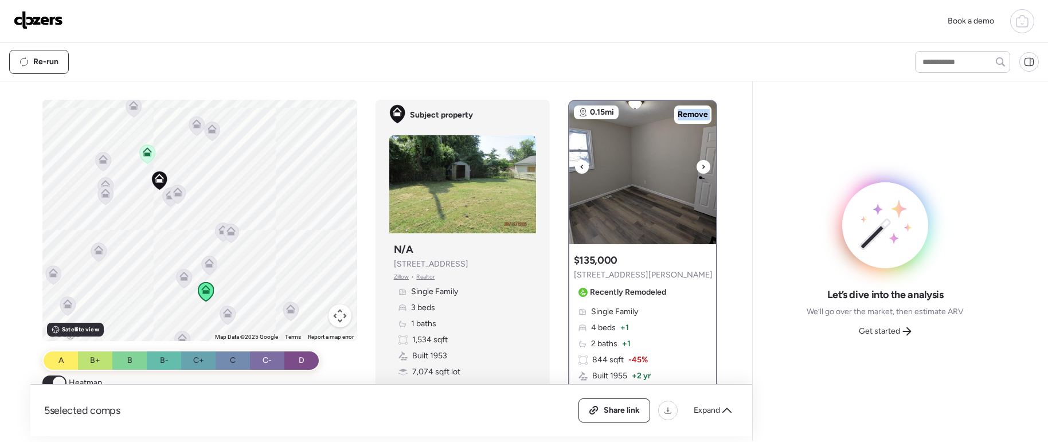
click at [701, 166] on icon at bounding box center [703, 167] width 5 height 14
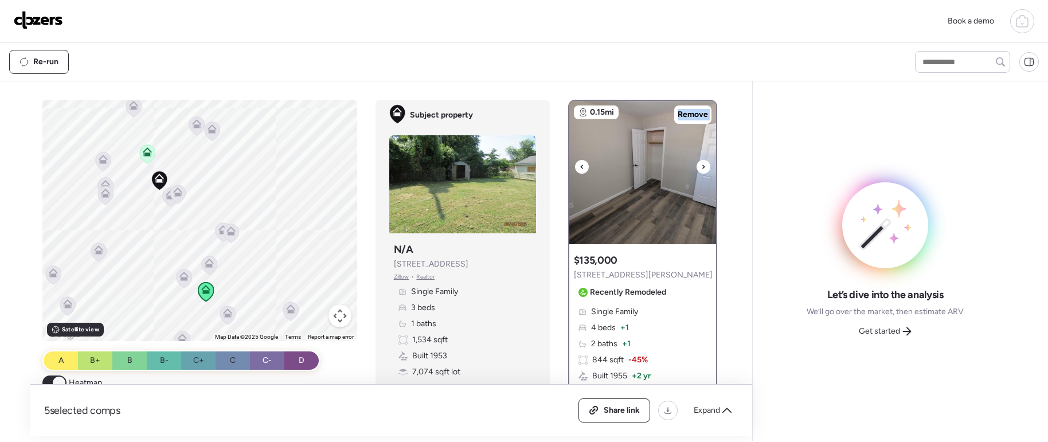
click at [701, 166] on icon at bounding box center [703, 167] width 5 height 14
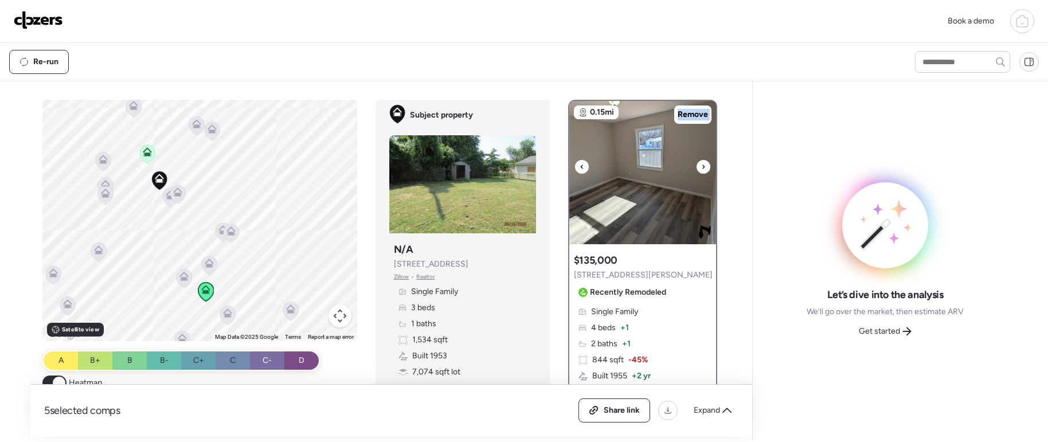
click at [701, 166] on icon at bounding box center [703, 167] width 5 height 14
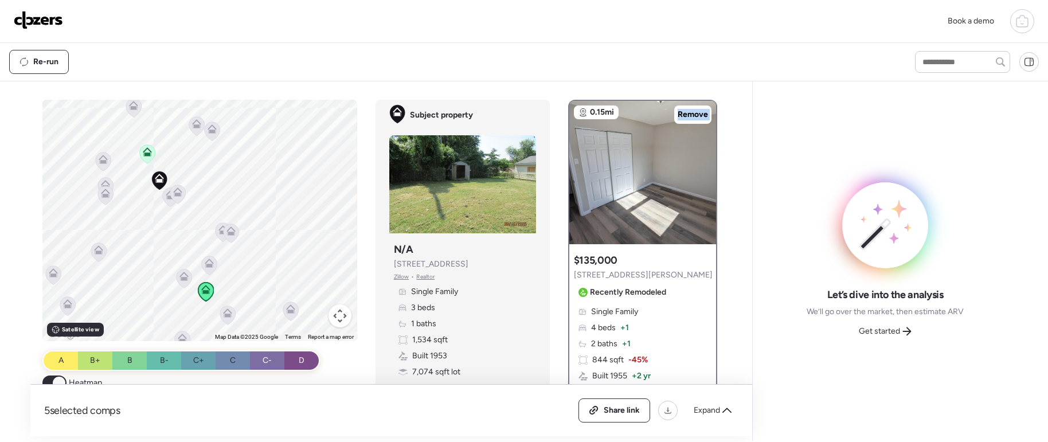
click at [181, 279] on icon at bounding box center [184, 278] width 7 height 3
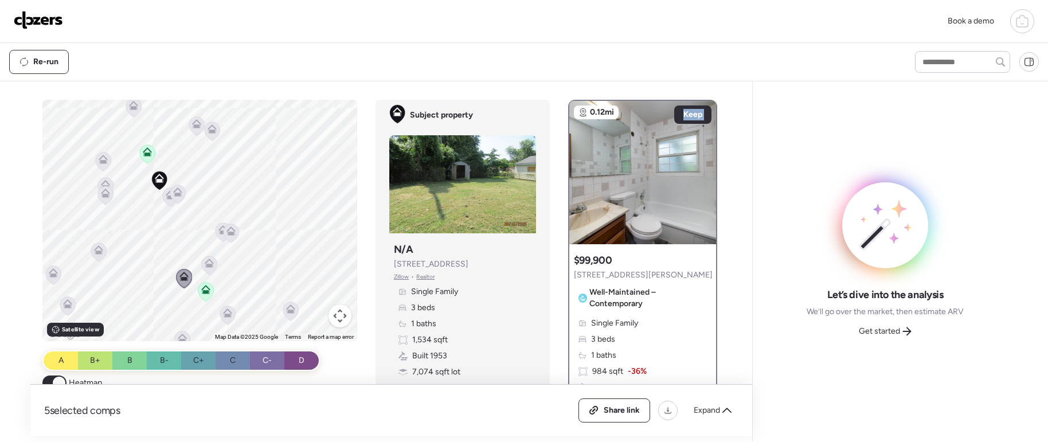
click at [202, 293] on icon at bounding box center [205, 291] width 7 height 3
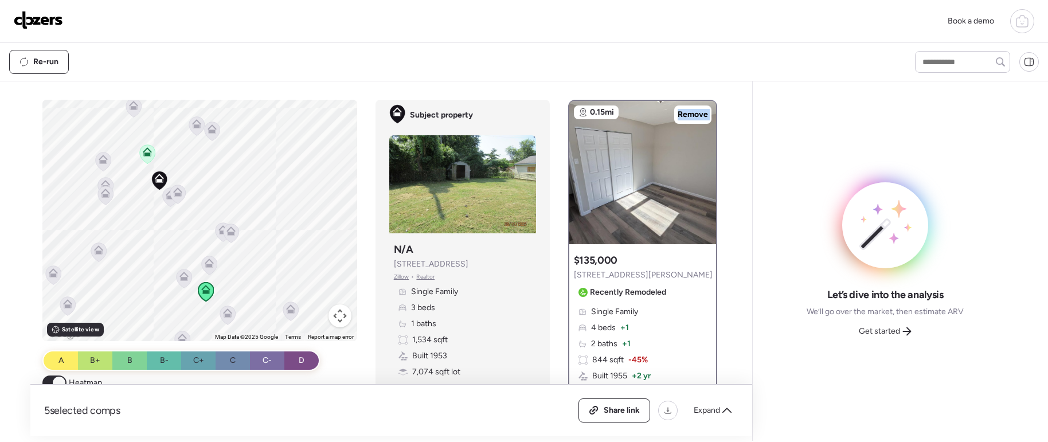
scroll to position [14, 0]
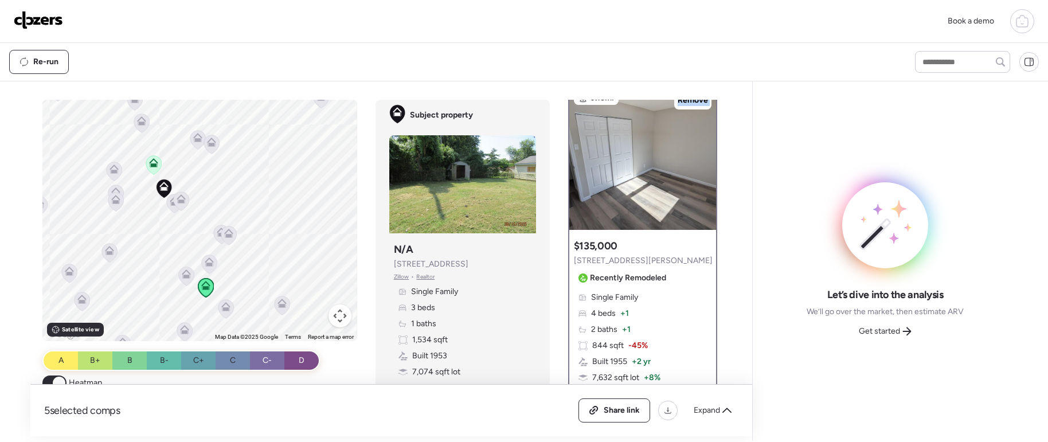
click at [182, 275] on icon at bounding box center [186, 273] width 9 height 9
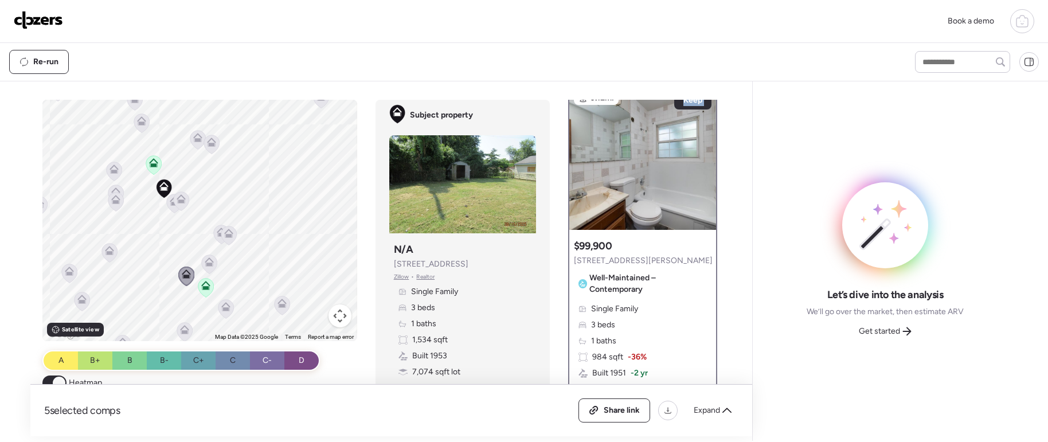
scroll to position [0, 0]
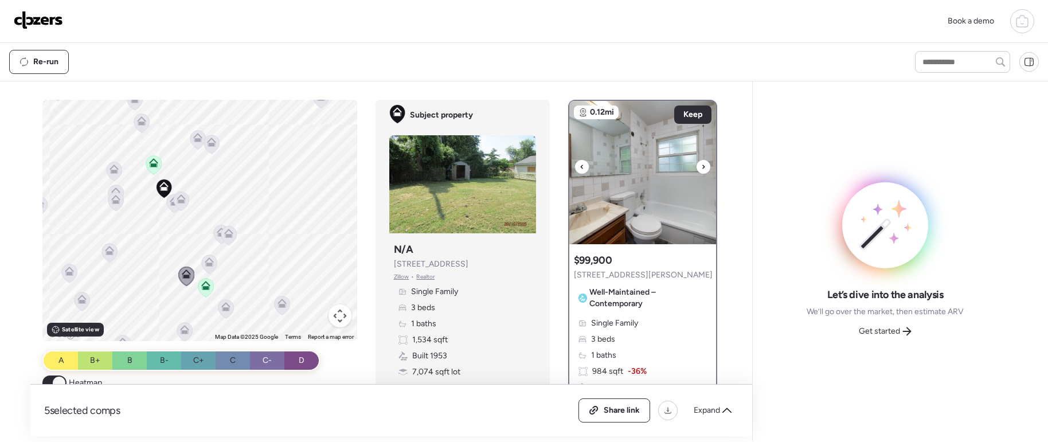
click at [701, 161] on icon at bounding box center [703, 167] width 5 height 14
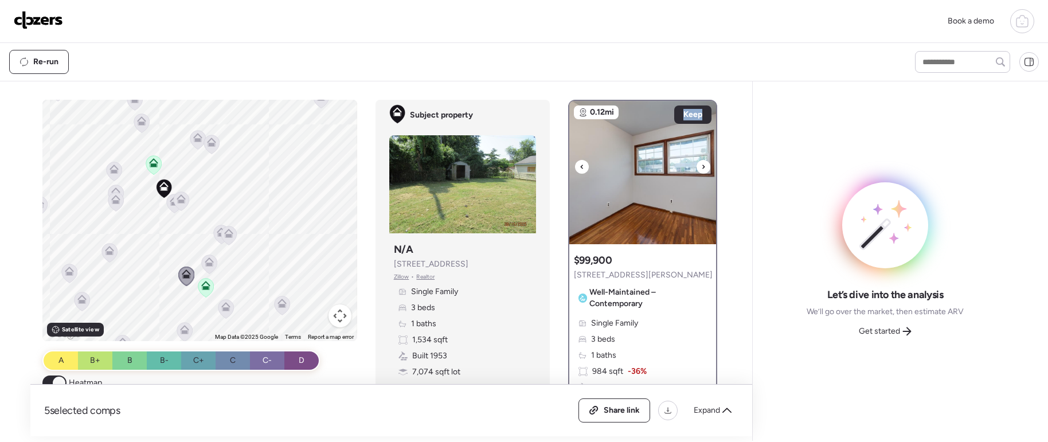
click at [701, 162] on icon at bounding box center [703, 167] width 5 height 14
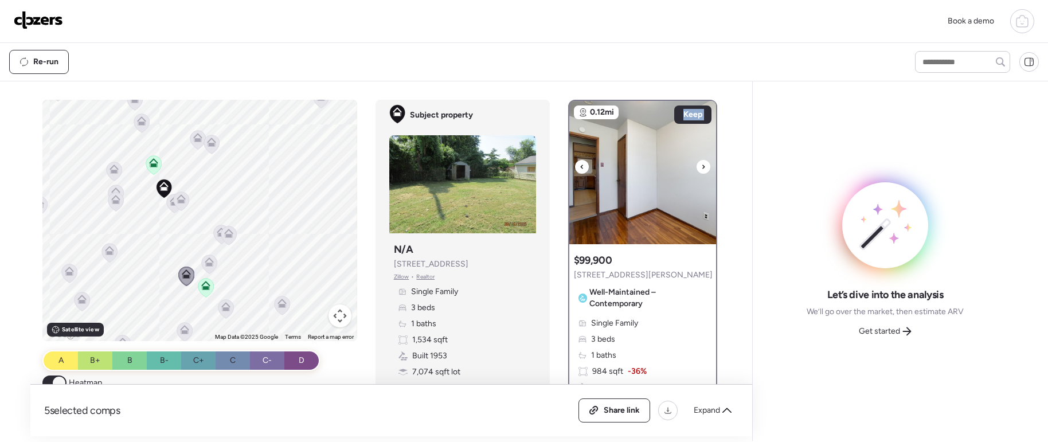
click at [701, 162] on icon at bounding box center [703, 167] width 5 height 14
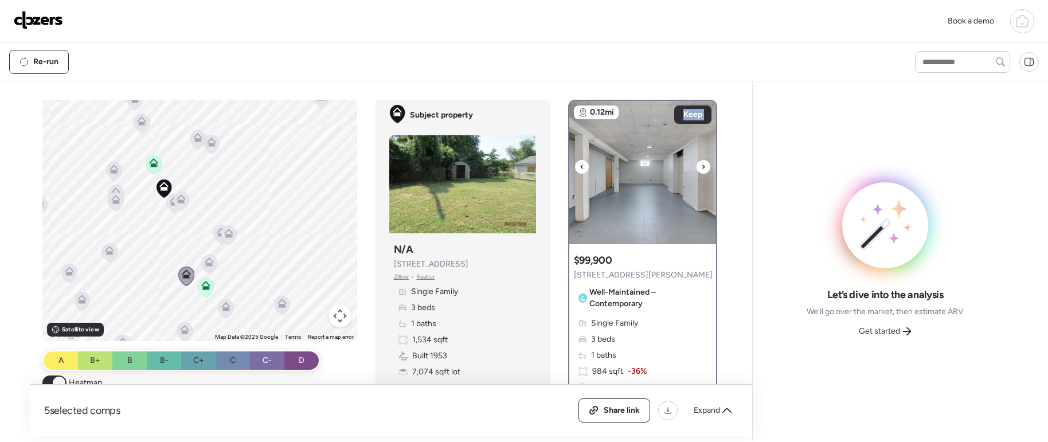
click at [701, 162] on icon at bounding box center [703, 167] width 5 height 14
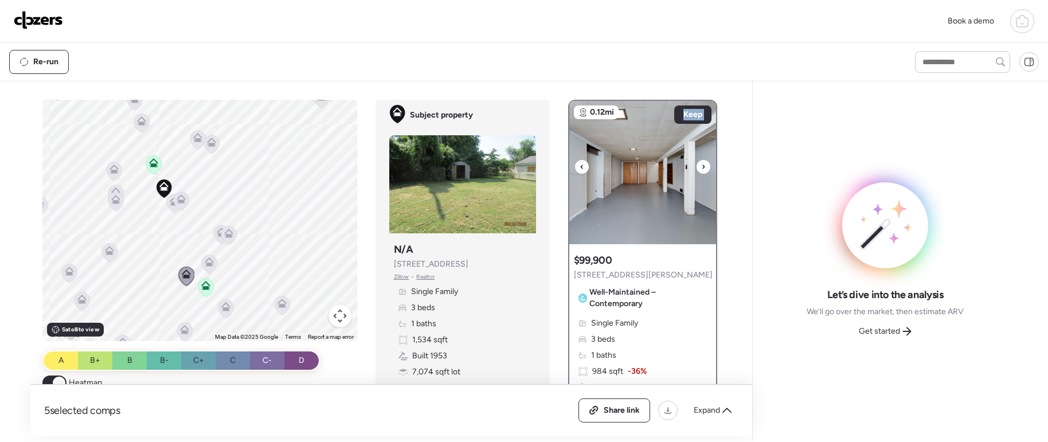
click at [701, 162] on icon at bounding box center [703, 167] width 5 height 14
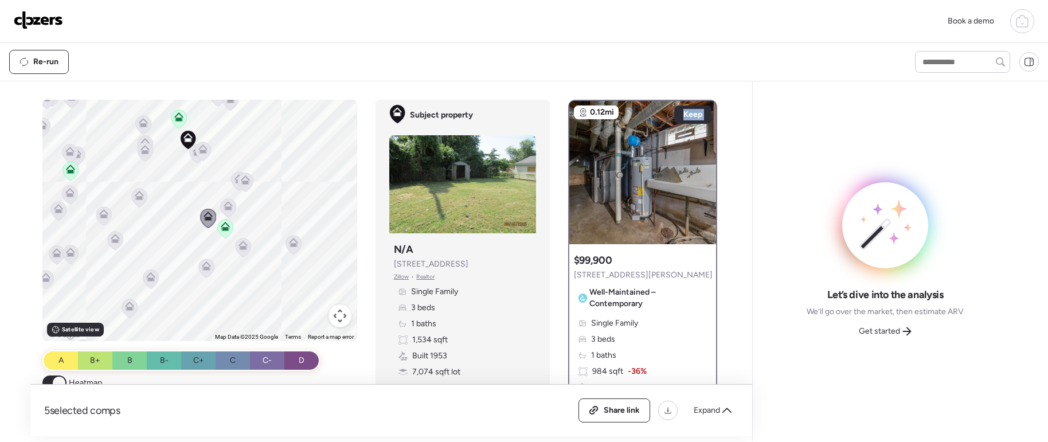
drag, startPoint x: 257, startPoint y: 256, endPoint x: 285, endPoint y: 209, distance: 54.8
click at [285, 209] on div "To activate drag with keyboard, press Alt + Enter. Once in keyboard drag state,…" at bounding box center [199, 220] width 314 height 241
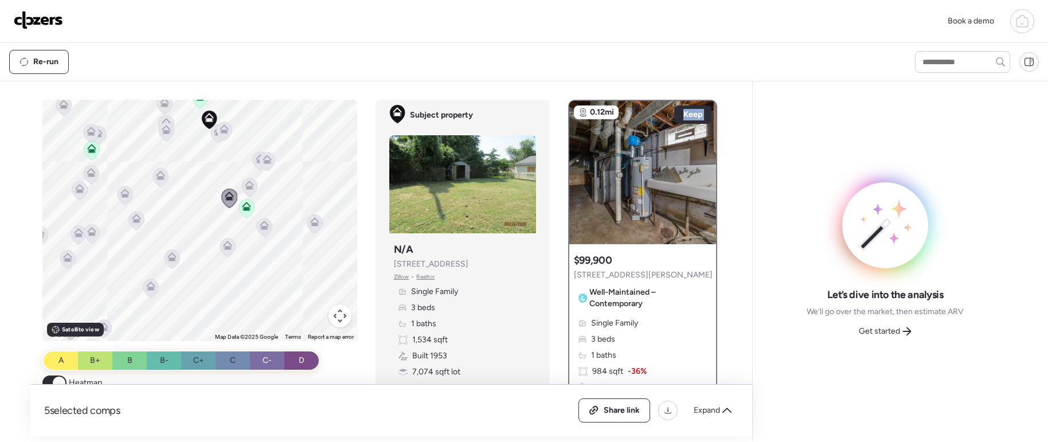
drag, startPoint x: 77, startPoint y: 140, endPoint x: 83, endPoint y: 143, distance: 5.9
click at [78, 140] on div "To activate drag with keyboard, press Alt + Enter. Once in keyboard drag state,…" at bounding box center [199, 220] width 314 height 241
click at [87, 145] on icon at bounding box center [91, 148] width 9 height 9
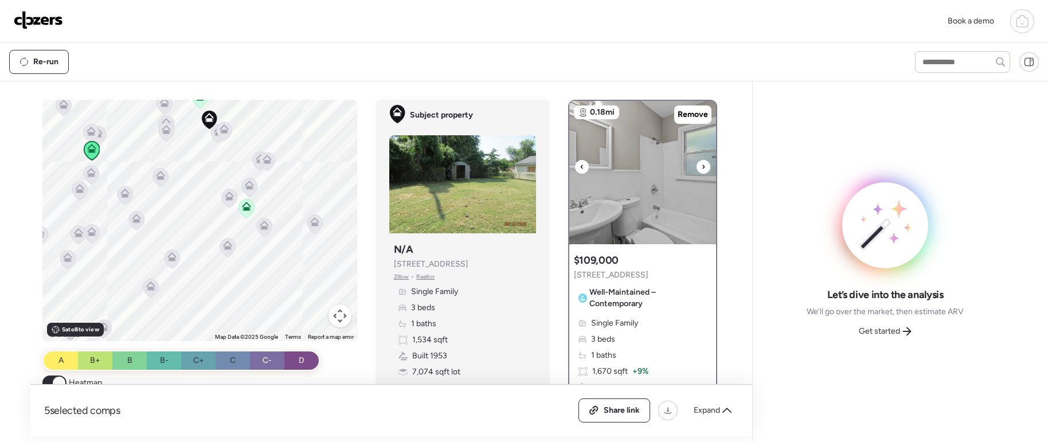
click at [701, 166] on div at bounding box center [704, 167] width 14 height 14
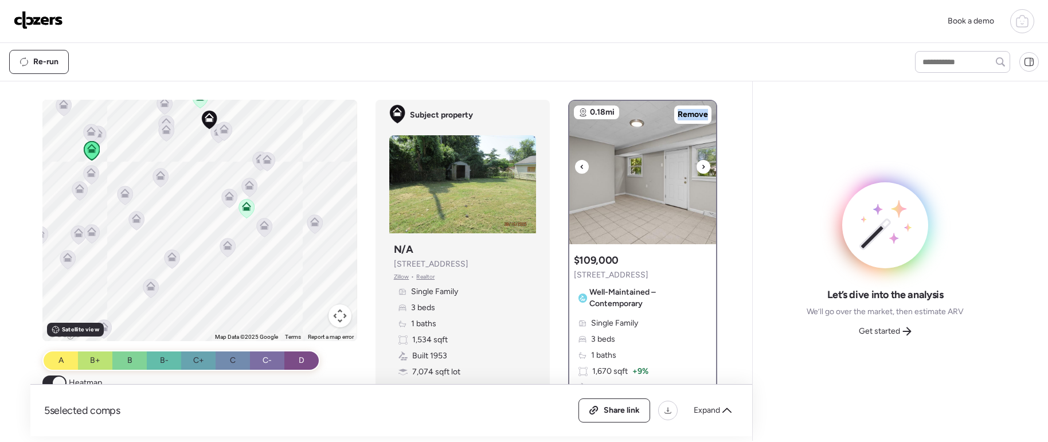
click at [701, 166] on div at bounding box center [704, 167] width 14 height 14
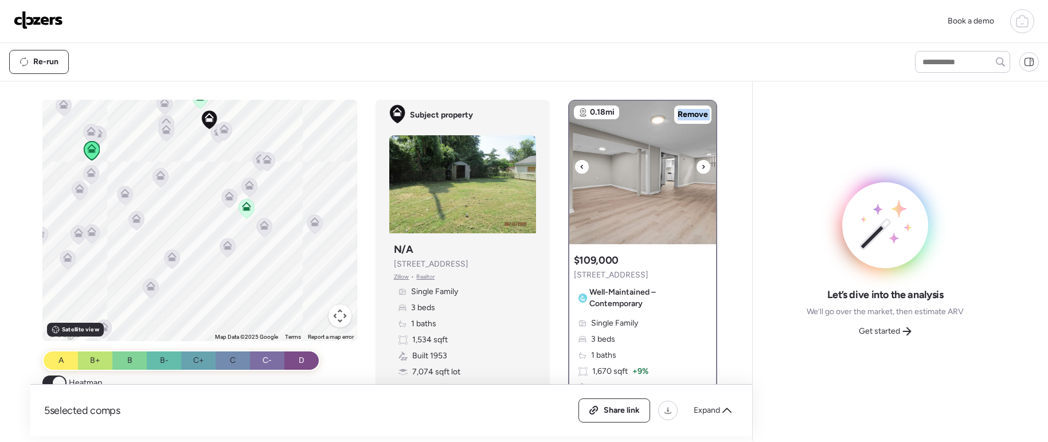
click at [701, 166] on div at bounding box center [704, 167] width 14 height 14
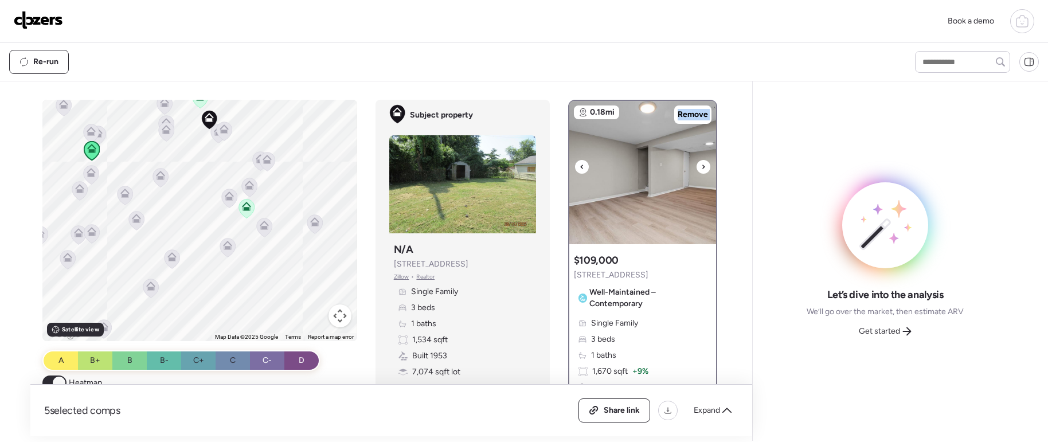
click at [701, 166] on div at bounding box center [704, 167] width 14 height 14
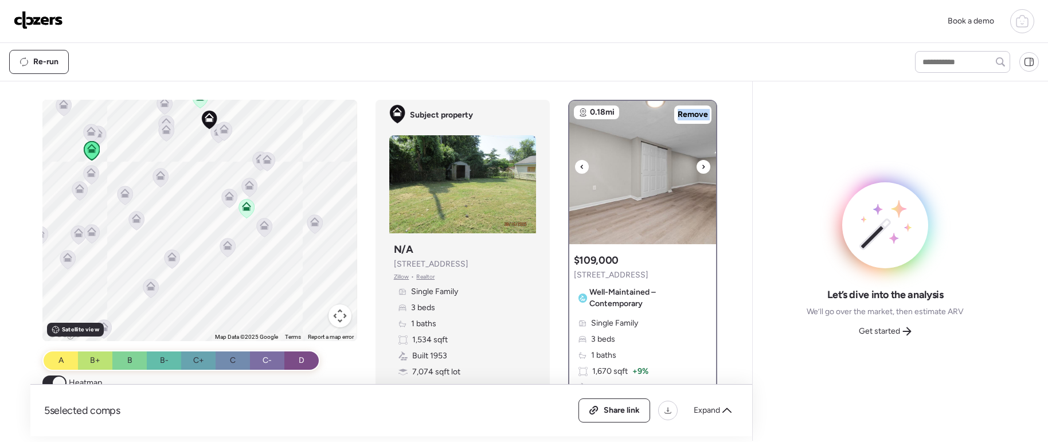
click at [701, 166] on div at bounding box center [704, 167] width 14 height 14
click at [701, 165] on icon at bounding box center [703, 167] width 5 height 14
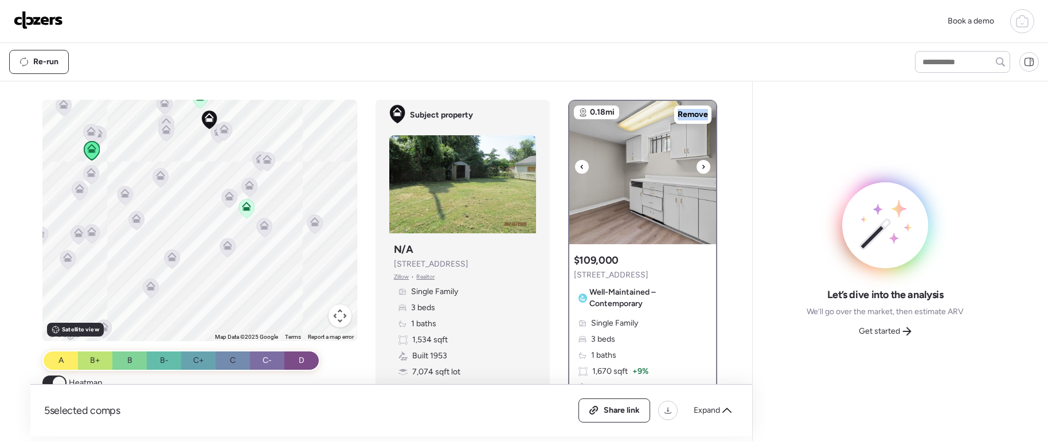
click at [701, 165] on icon at bounding box center [703, 167] width 5 height 14
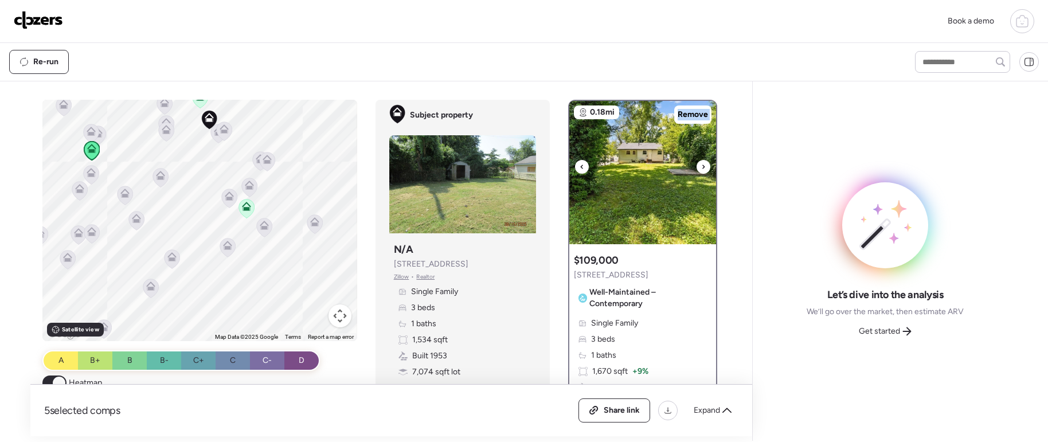
click at [701, 165] on icon at bounding box center [703, 167] width 5 height 14
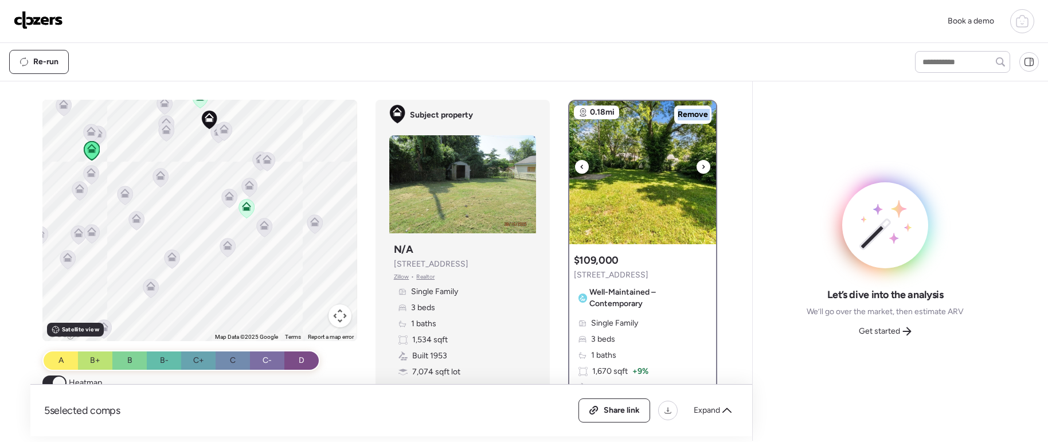
click at [701, 165] on icon at bounding box center [703, 167] width 5 height 14
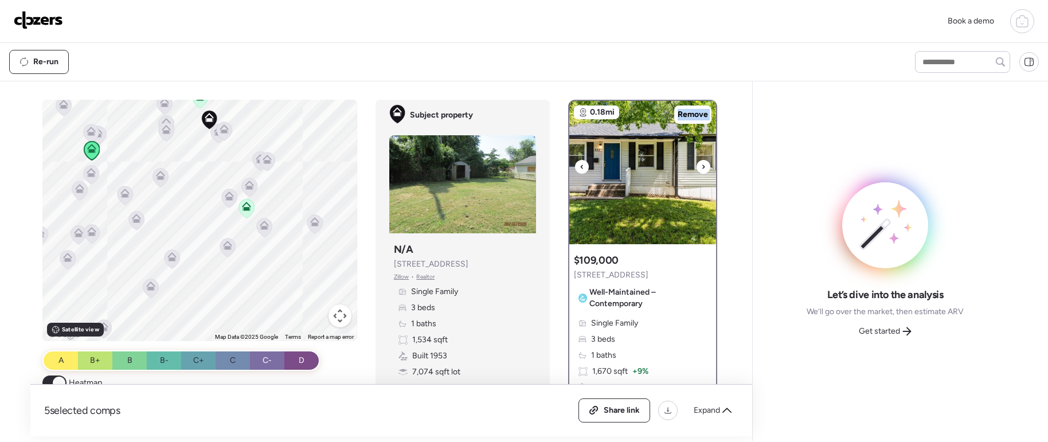
click at [701, 165] on icon at bounding box center [703, 167] width 5 height 14
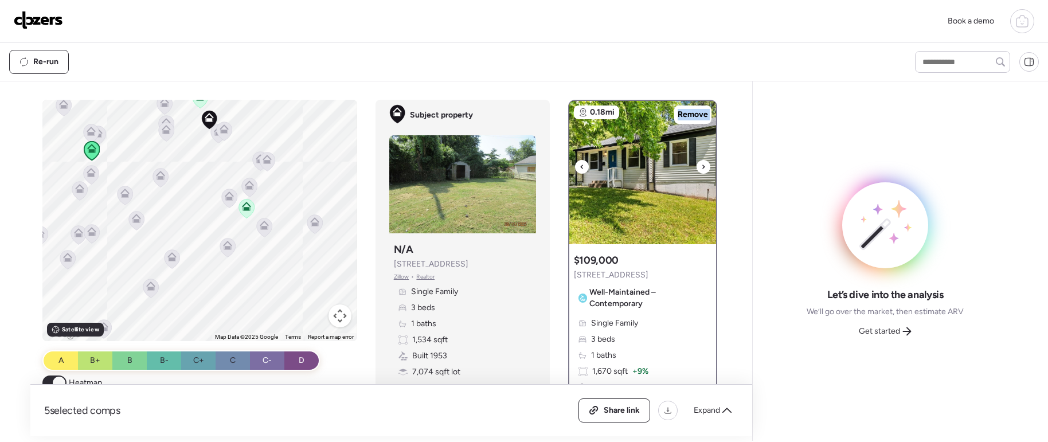
click at [701, 165] on icon at bounding box center [703, 167] width 5 height 14
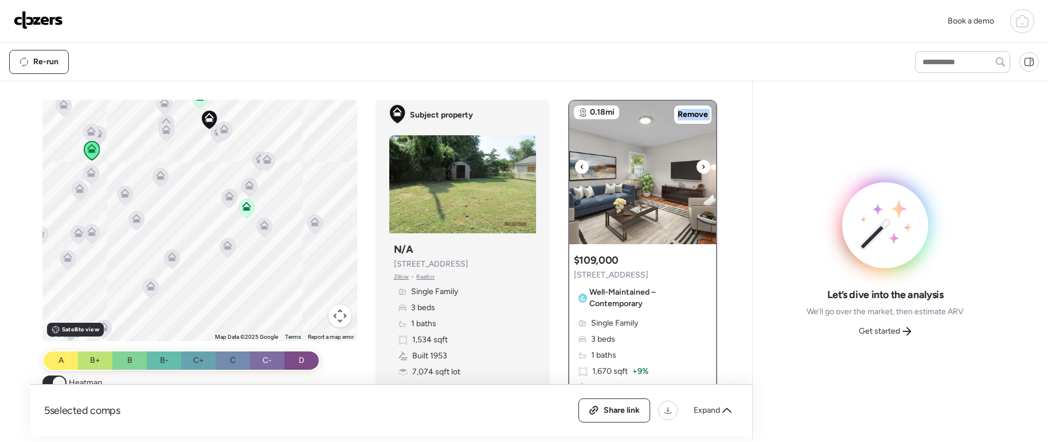
click at [701, 165] on icon at bounding box center [703, 167] width 5 height 14
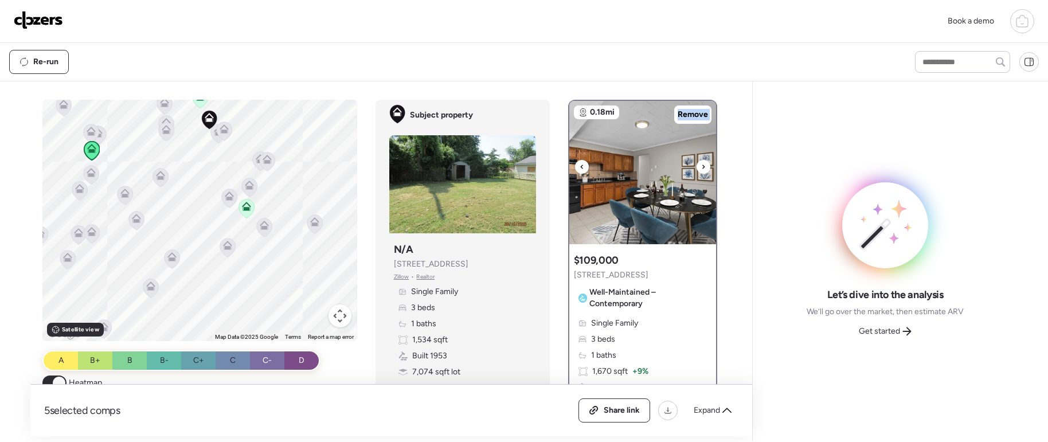
click at [701, 165] on icon at bounding box center [703, 167] width 5 height 14
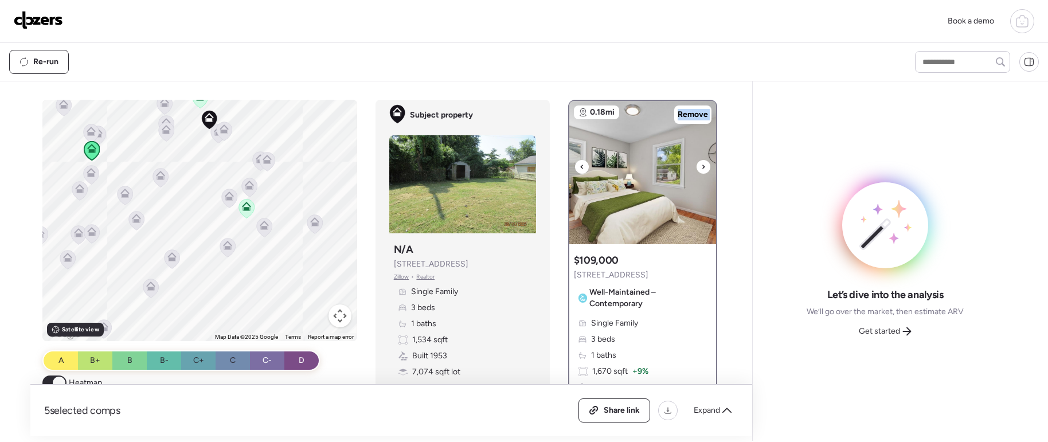
click at [701, 165] on icon at bounding box center [703, 167] width 5 height 14
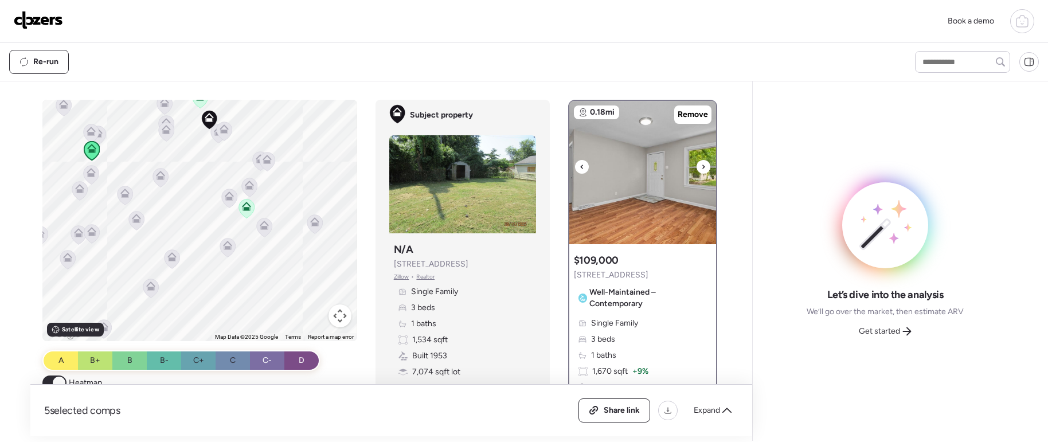
click at [581, 165] on div at bounding box center [582, 167] width 14 height 14
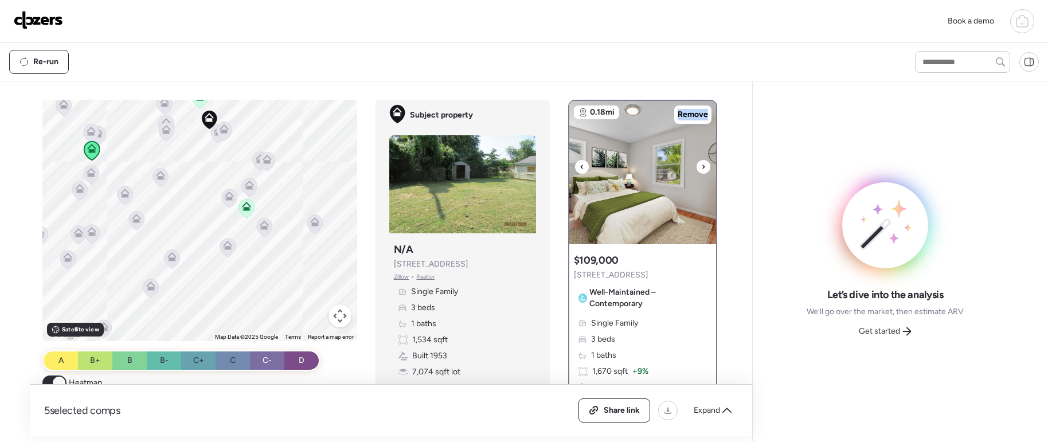
click at [581, 165] on div at bounding box center [582, 167] width 14 height 14
click at [583, 165] on div at bounding box center [582, 167] width 14 height 14
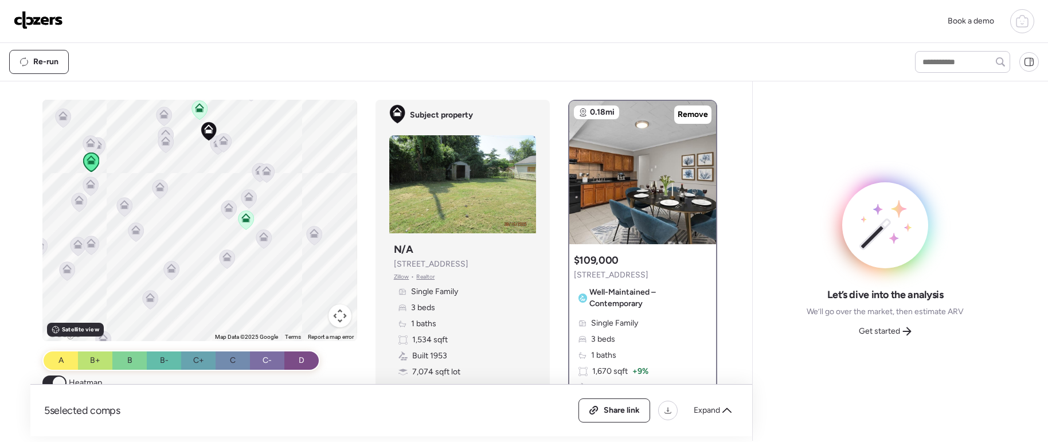
drag, startPoint x: 183, startPoint y: 183, endPoint x: 183, endPoint y: 198, distance: 14.3
click at [183, 198] on div "To activate drag with keyboard, press Alt + Enter. Once in keyboard drag state,…" at bounding box center [199, 220] width 314 height 241
click at [158, 190] on icon at bounding box center [160, 191] width 7 height 3
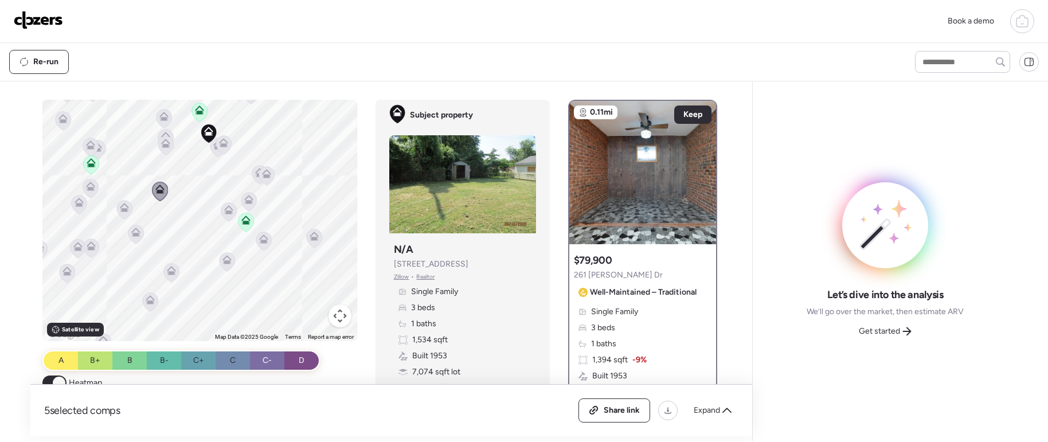
click at [162, 143] on icon at bounding box center [165, 143] width 9 height 9
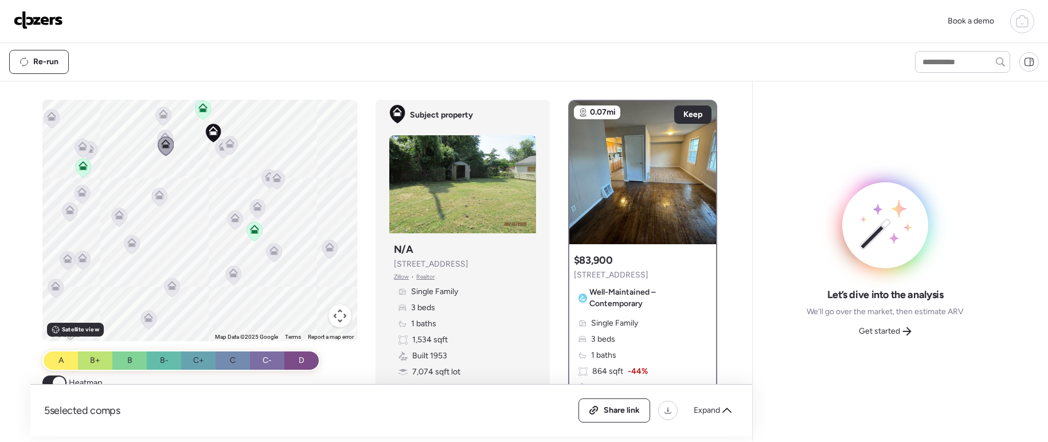
click at [162, 133] on icon at bounding box center [165, 136] width 9 height 9
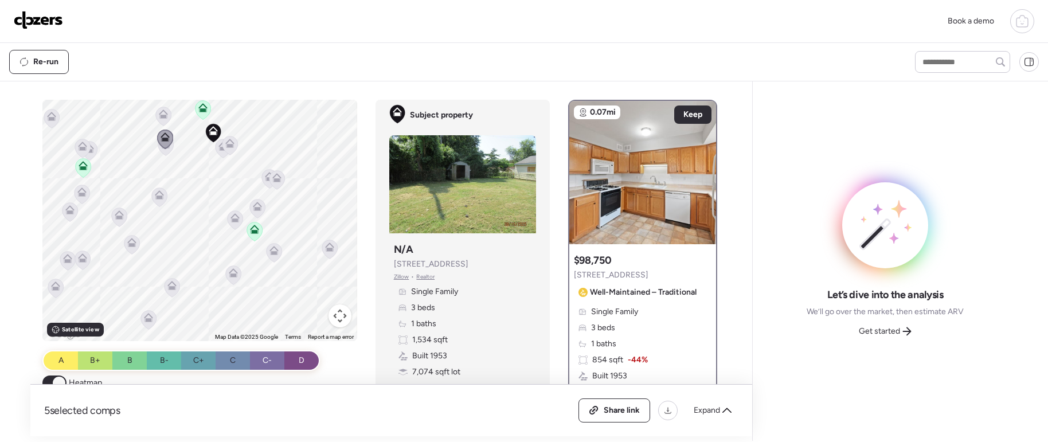
click at [163, 122] on icon at bounding box center [163, 116] width 15 height 19
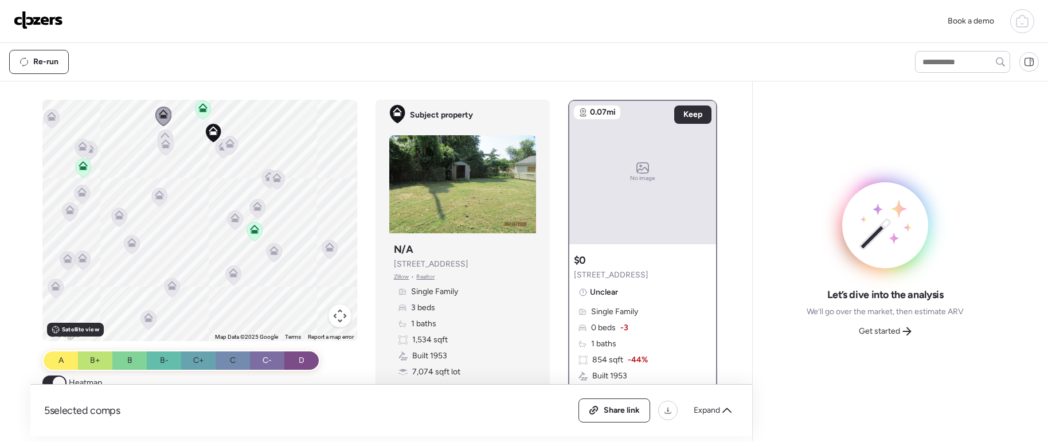
click at [230, 218] on icon at bounding box center [234, 217] width 9 height 9
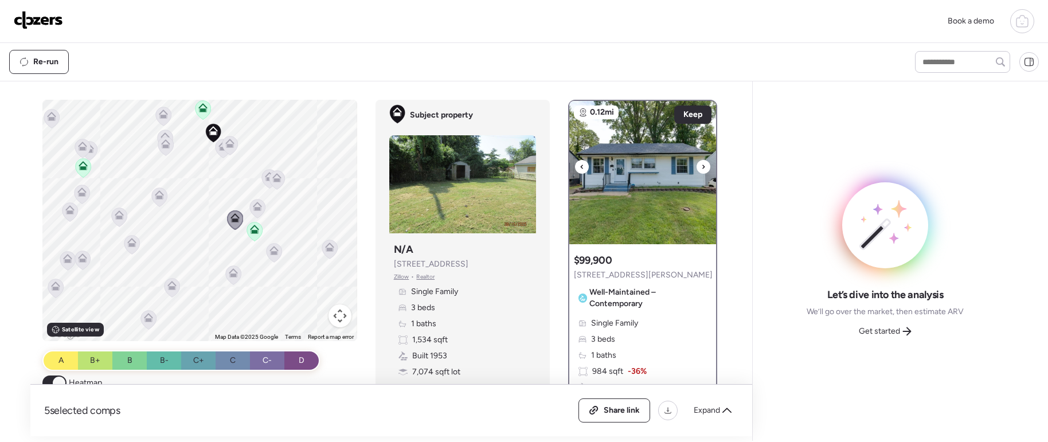
click at [707, 168] on img at bounding box center [642, 172] width 147 height 143
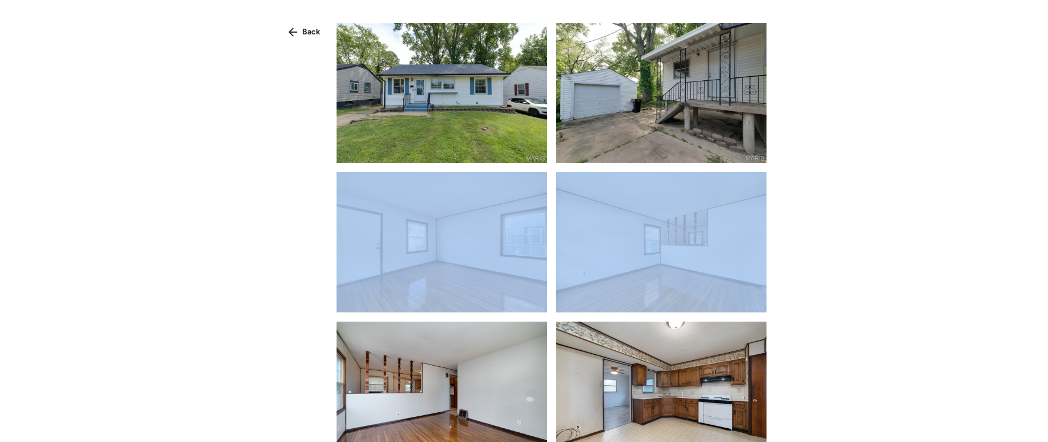
click at [707, 168] on div at bounding box center [552, 232] width 430 height 419
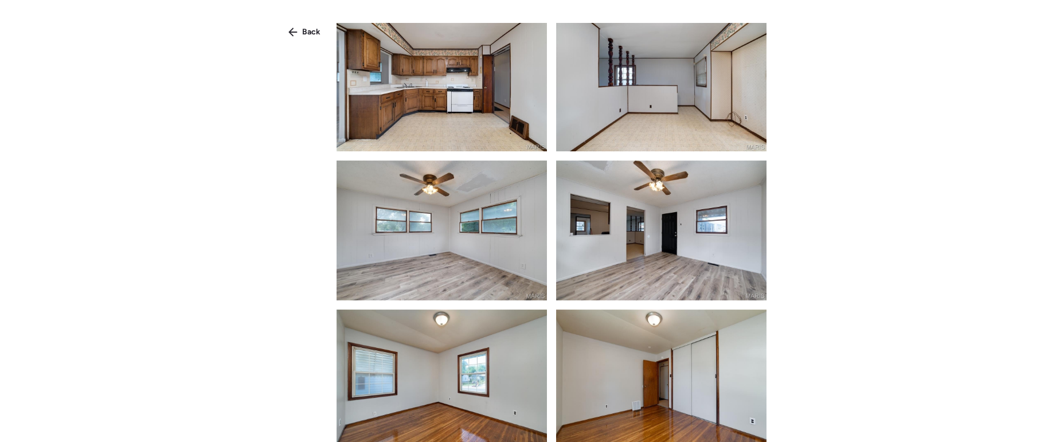
scroll to position [391, 0]
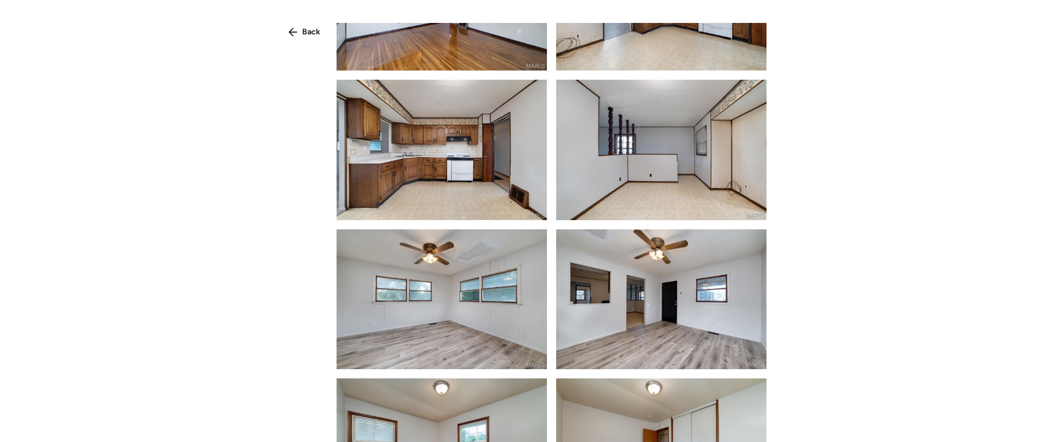
click at [292, 29] on icon at bounding box center [293, 32] width 9 height 9
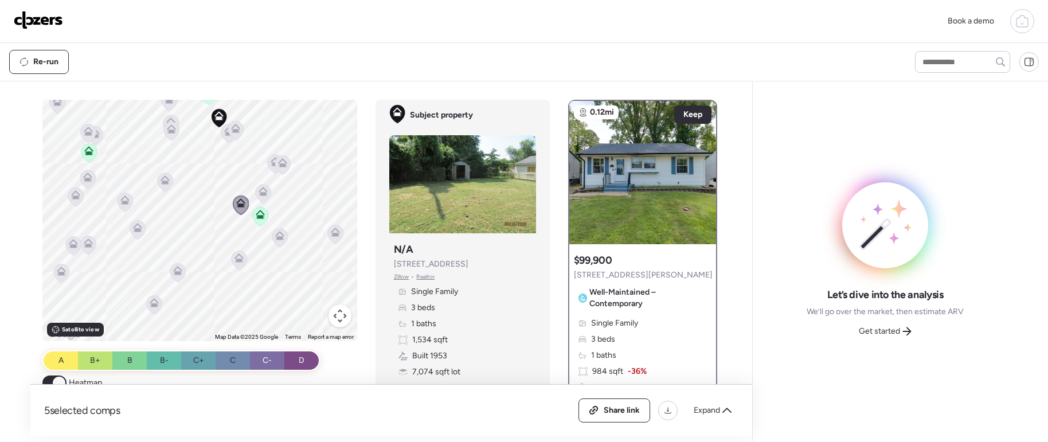
drag, startPoint x: 194, startPoint y: 278, endPoint x: 195, endPoint y: 269, distance: 8.0
click at [197, 269] on div "To activate drag with keyboard, press Alt + Enter. Once in keyboard drag state,…" at bounding box center [199, 220] width 314 height 241
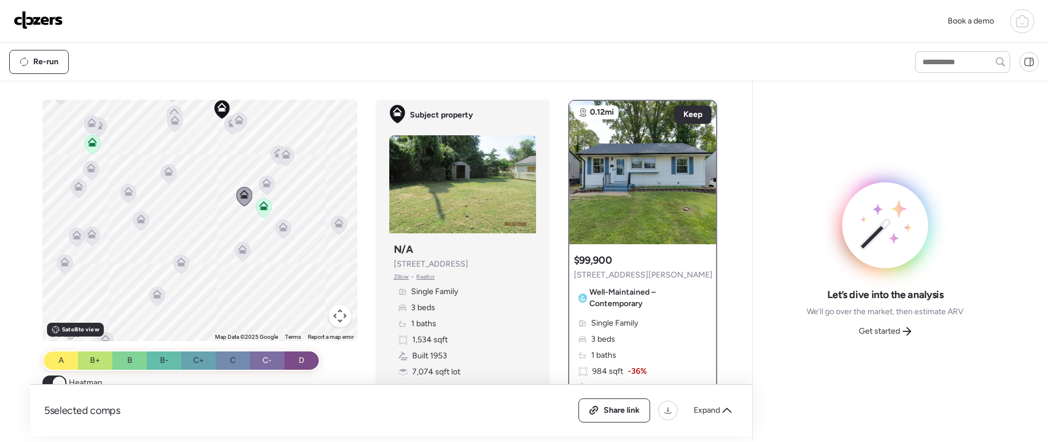
click at [178, 264] on icon at bounding box center [181, 264] width 7 height 3
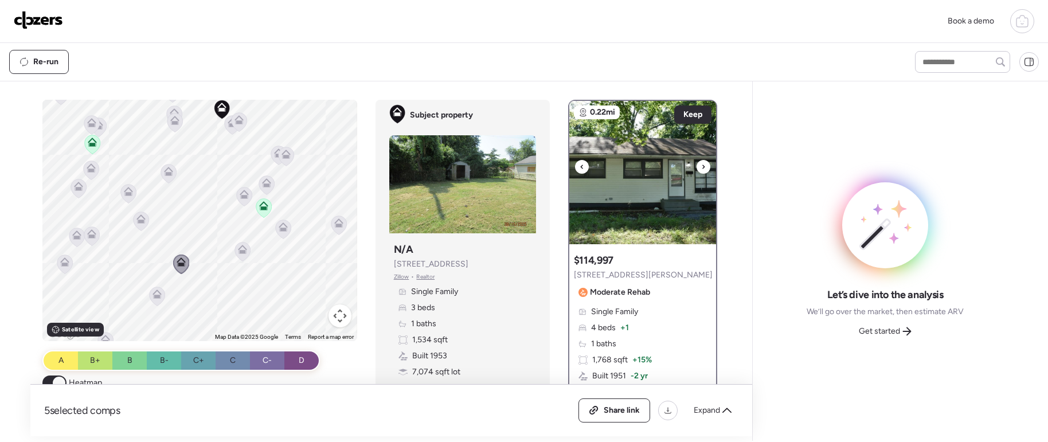
click at [702, 168] on icon at bounding box center [703, 167] width 2 height 4
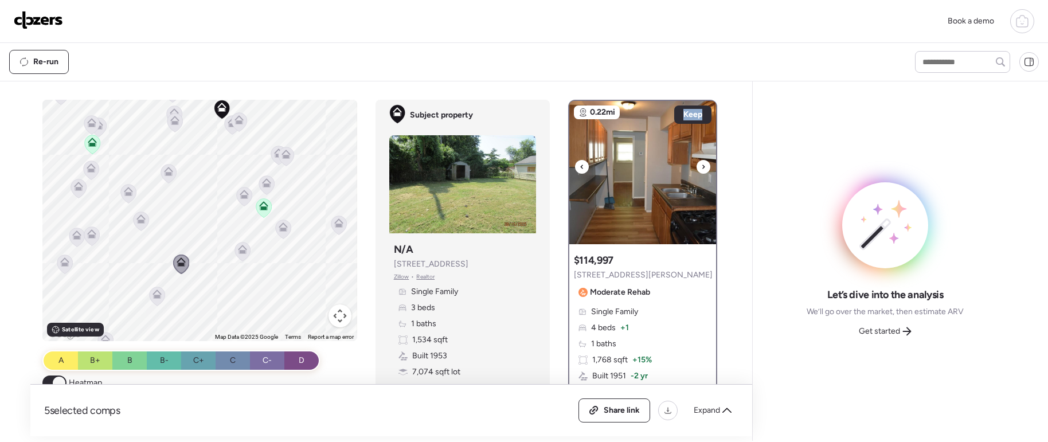
click at [702, 169] on icon at bounding box center [703, 167] width 2 height 4
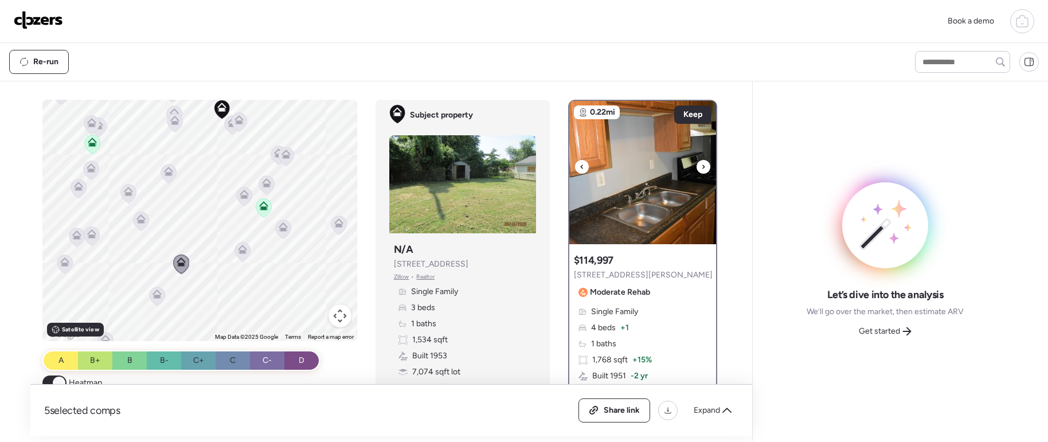
click at [702, 169] on icon at bounding box center [703, 167] width 2 height 4
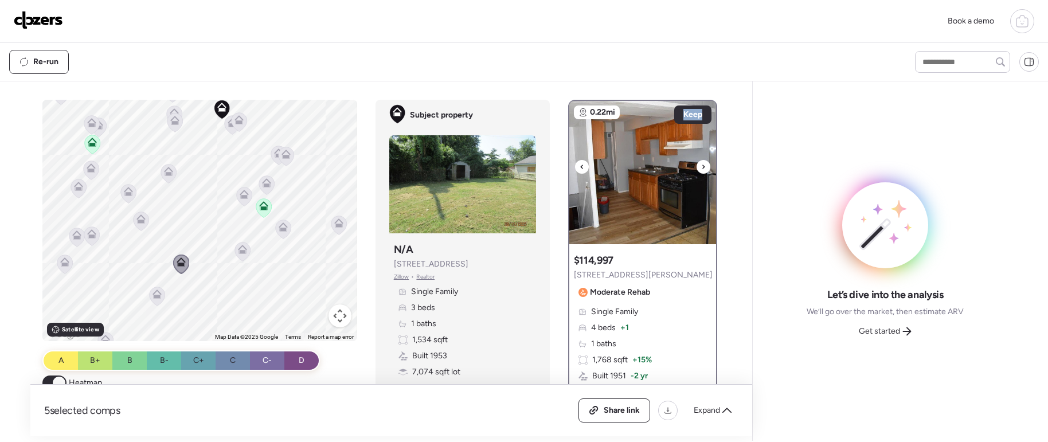
click at [702, 169] on icon at bounding box center [703, 167] width 2 height 4
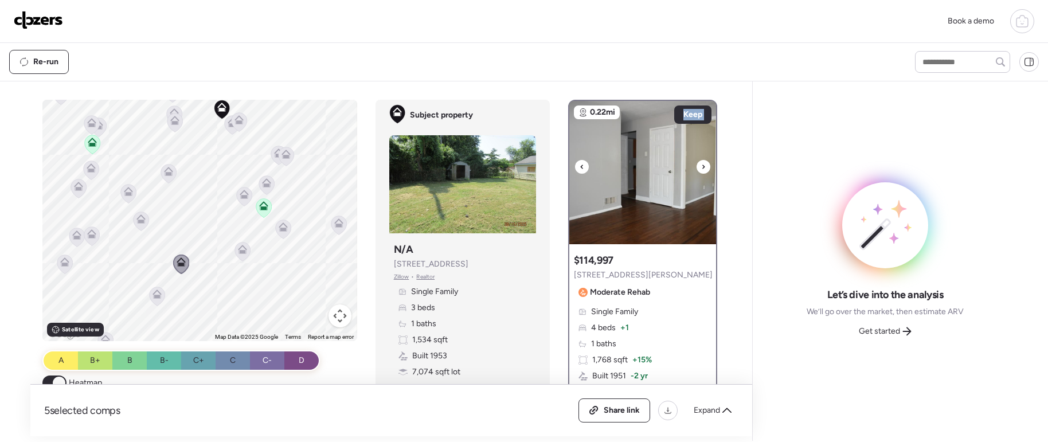
click at [702, 169] on icon at bounding box center [703, 167] width 2 height 4
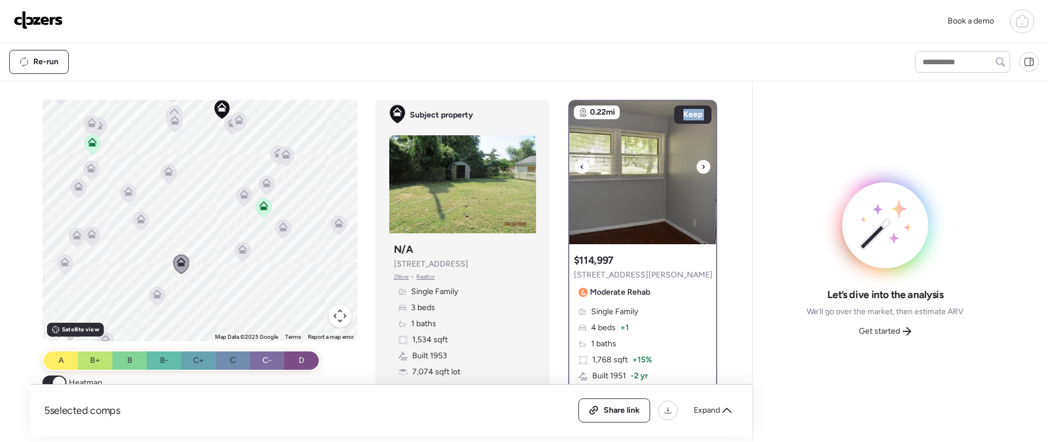
click at [702, 169] on icon at bounding box center [703, 167] width 2 height 4
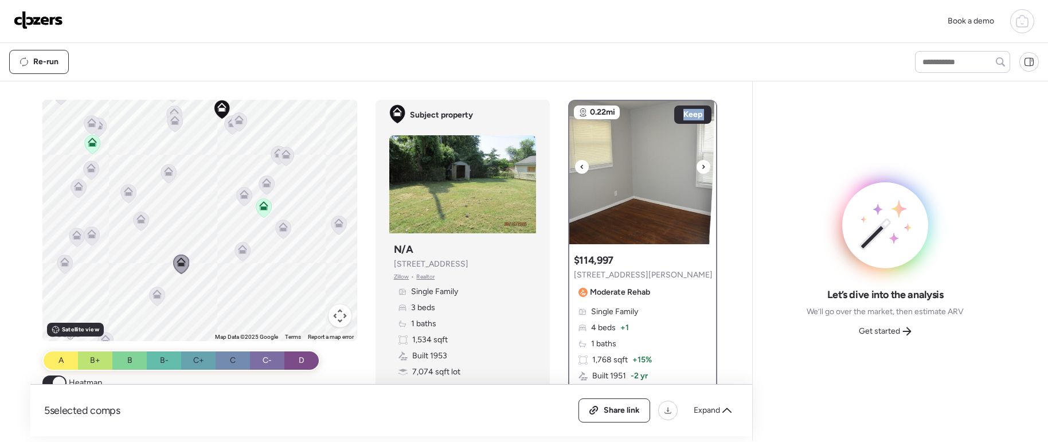
click at [702, 169] on icon at bounding box center [703, 167] width 2 height 4
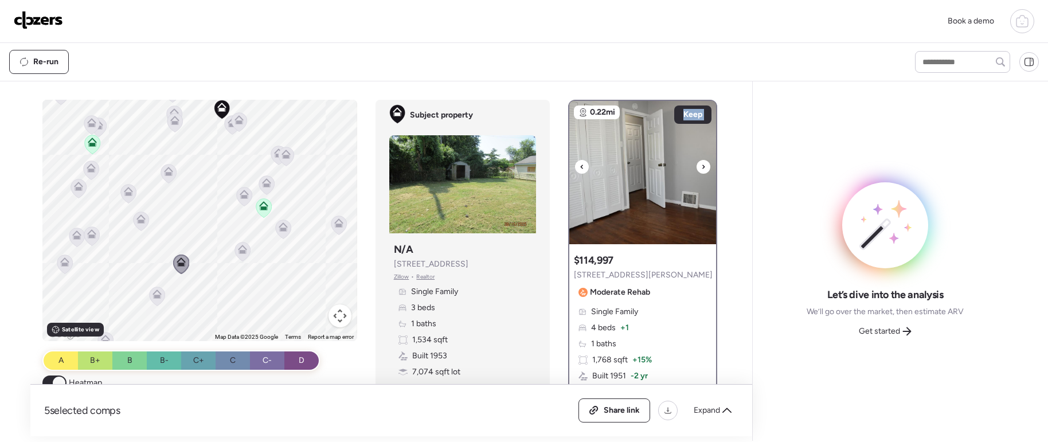
click at [702, 169] on icon at bounding box center [703, 167] width 2 height 4
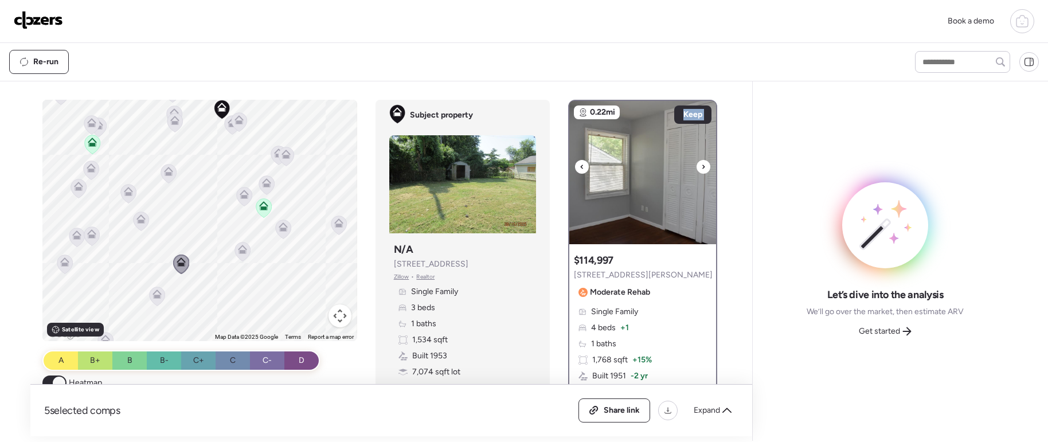
click at [702, 169] on icon at bounding box center [703, 167] width 2 height 4
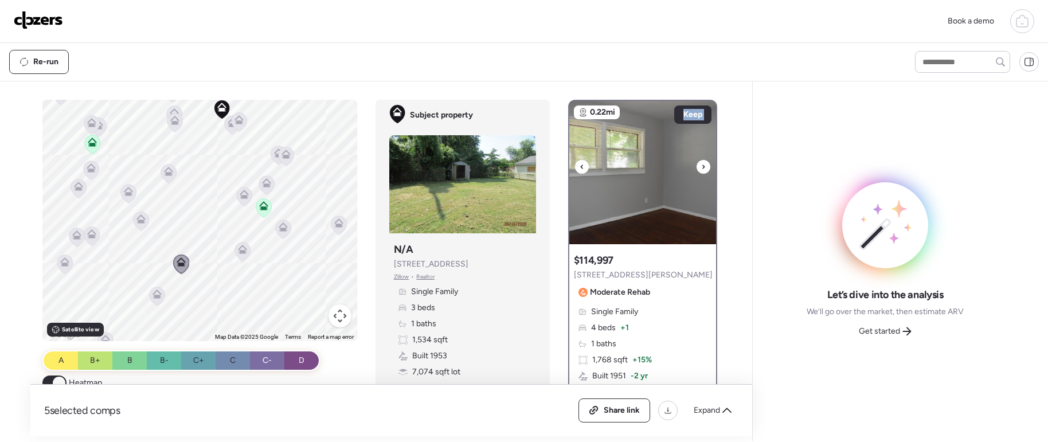
click at [702, 169] on icon at bounding box center [703, 167] width 2 height 4
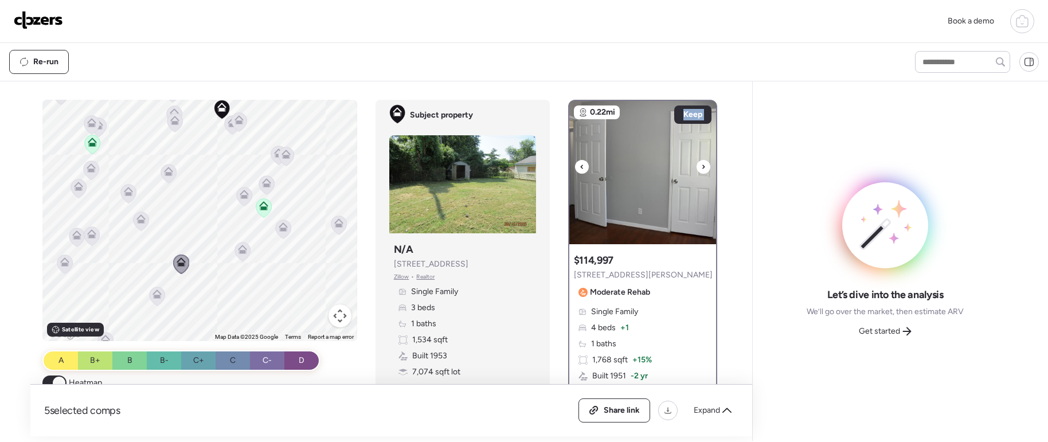
click at [702, 169] on icon at bounding box center [703, 167] width 2 height 4
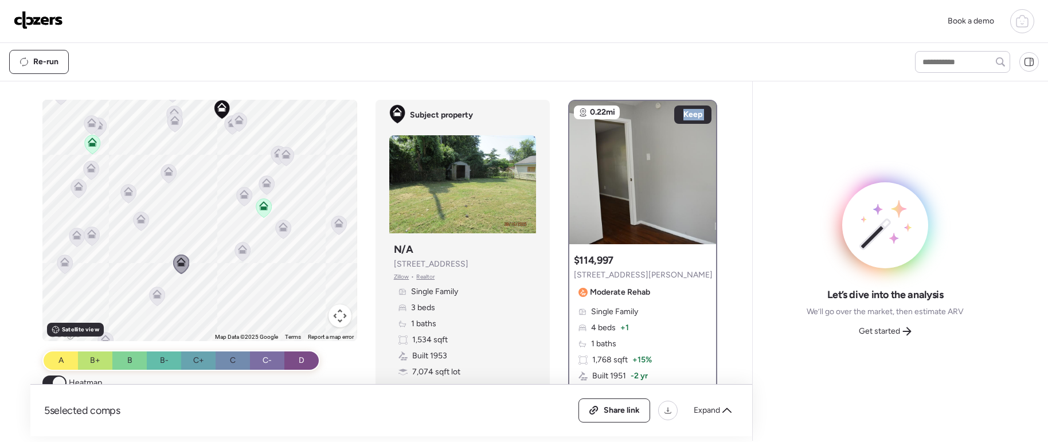
click at [240, 245] on icon at bounding box center [242, 249] width 9 height 9
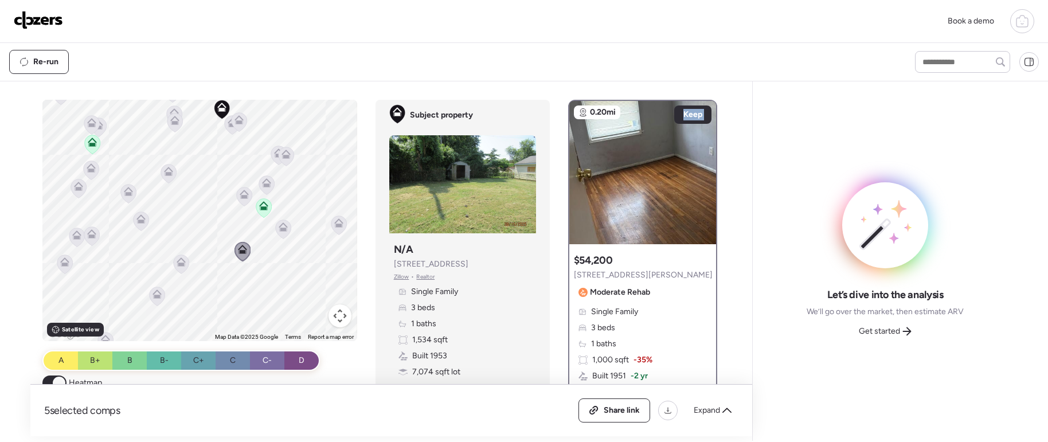
click at [154, 295] on icon at bounding box center [157, 296] width 7 height 3
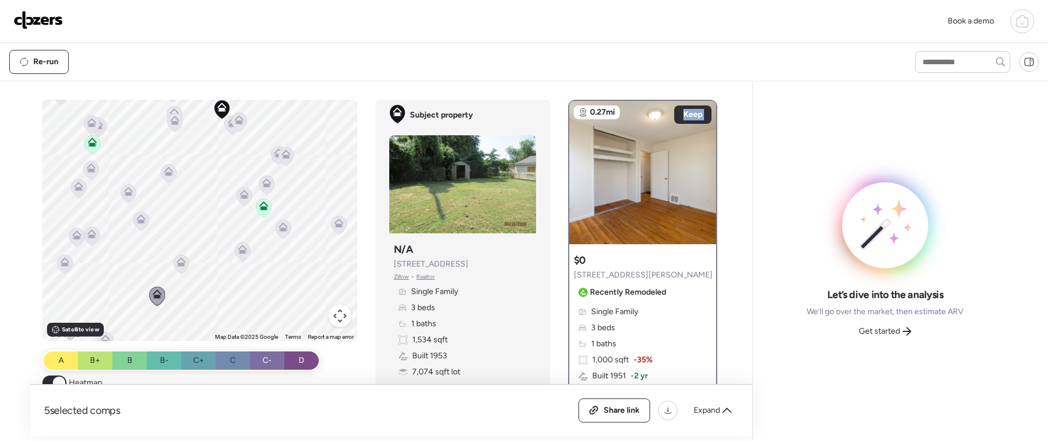
click at [92, 234] on icon at bounding box center [91, 233] width 9 height 9
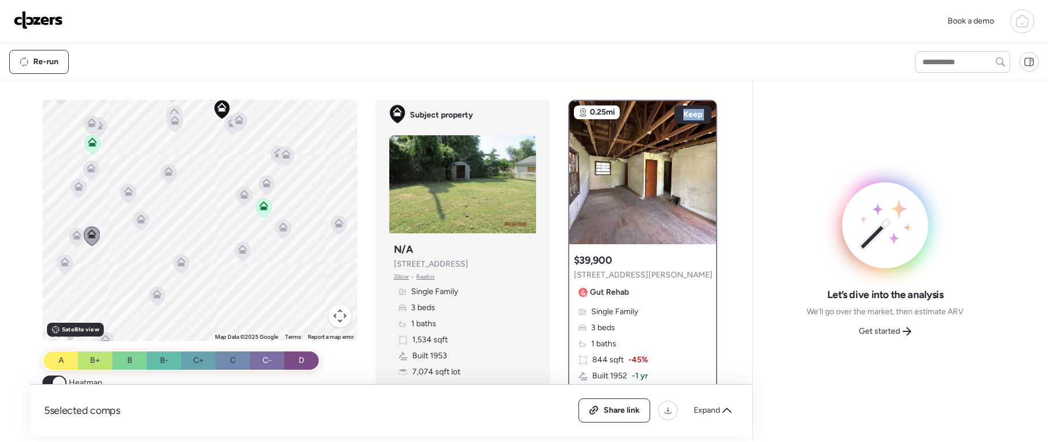
click at [69, 237] on icon at bounding box center [76, 237] width 15 height 19
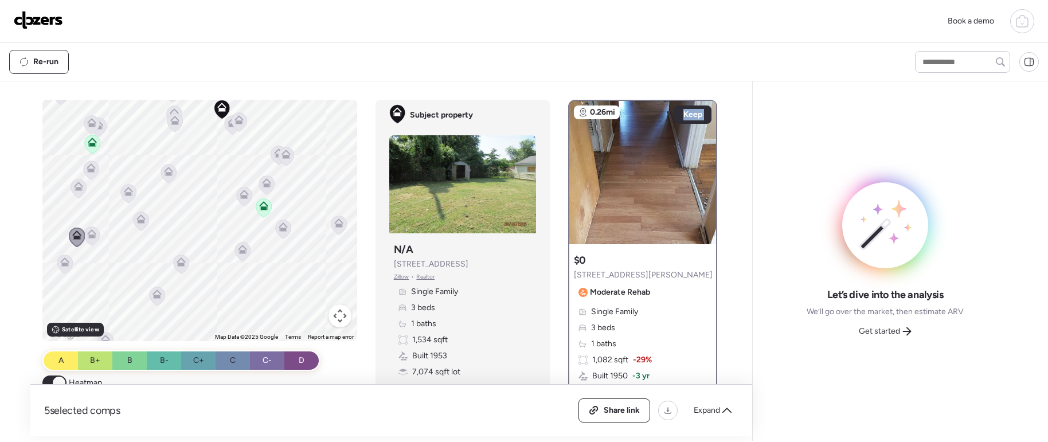
click at [80, 191] on icon at bounding box center [78, 188] width 15 height 19
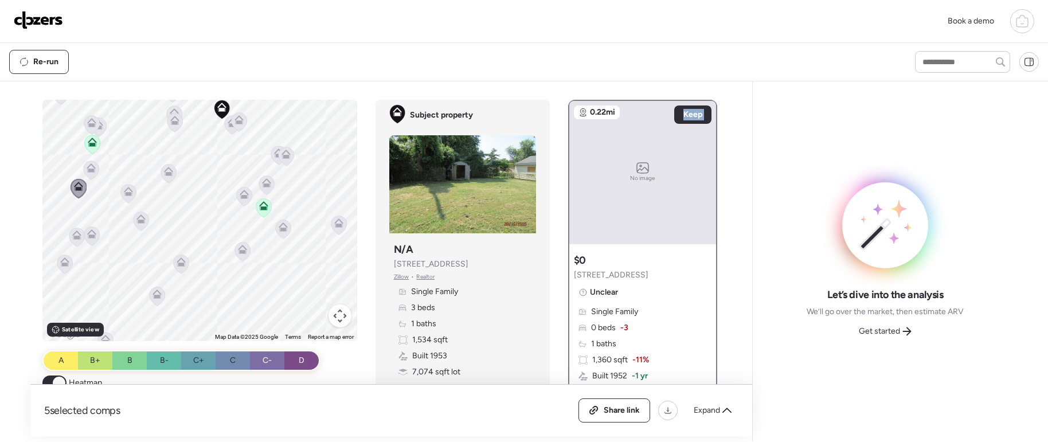
click at [88, 171] on icon at bounding box center [91, 170] width 7 height 3
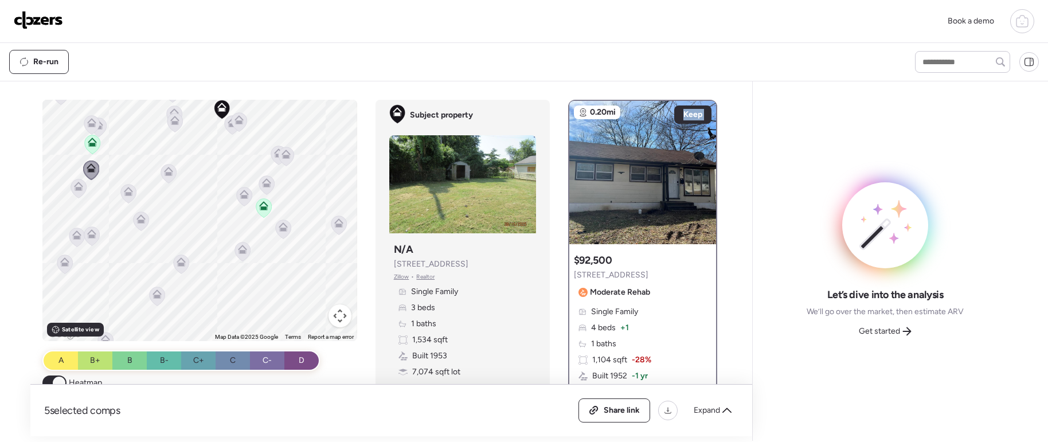
click at [97, 131] on icon at bounding box center [98, 127] width 15 height 19
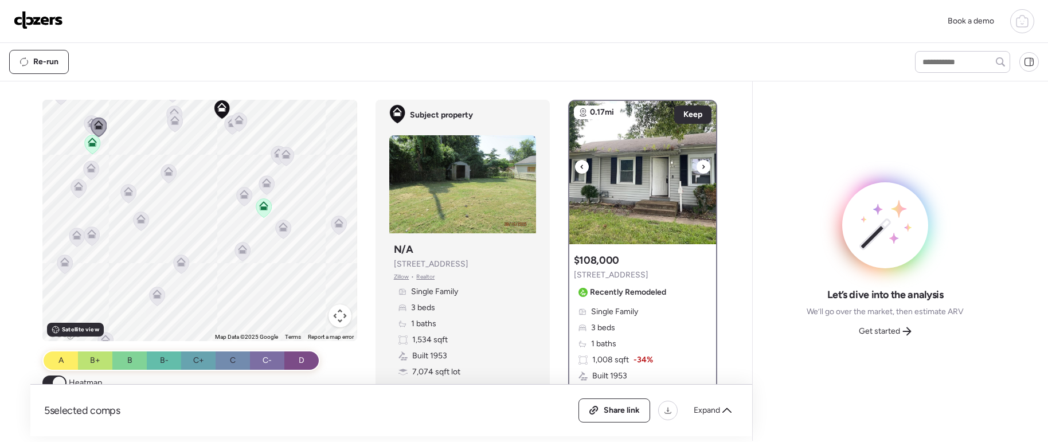
click at [701, 165] on icon at bounding box center [703, 167] width 5 height 14
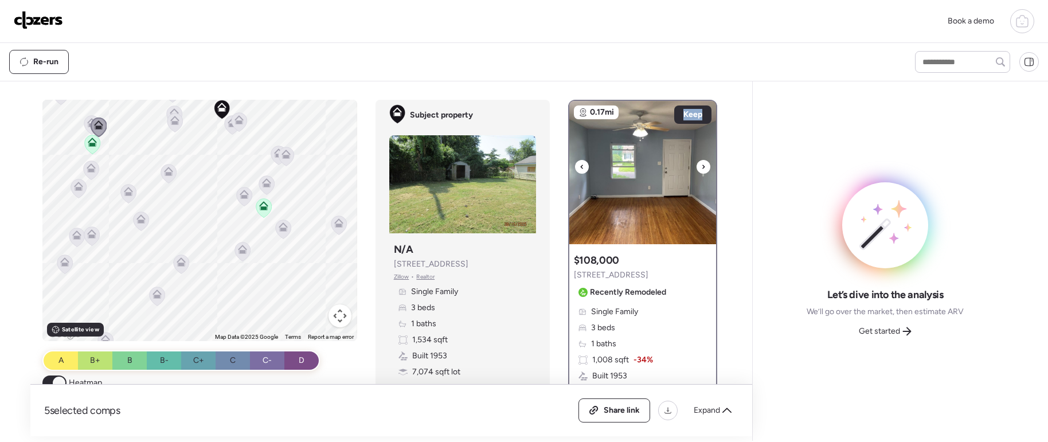
click at [701, 165] on icon at bounding box center [703, 167] width 5 height 14
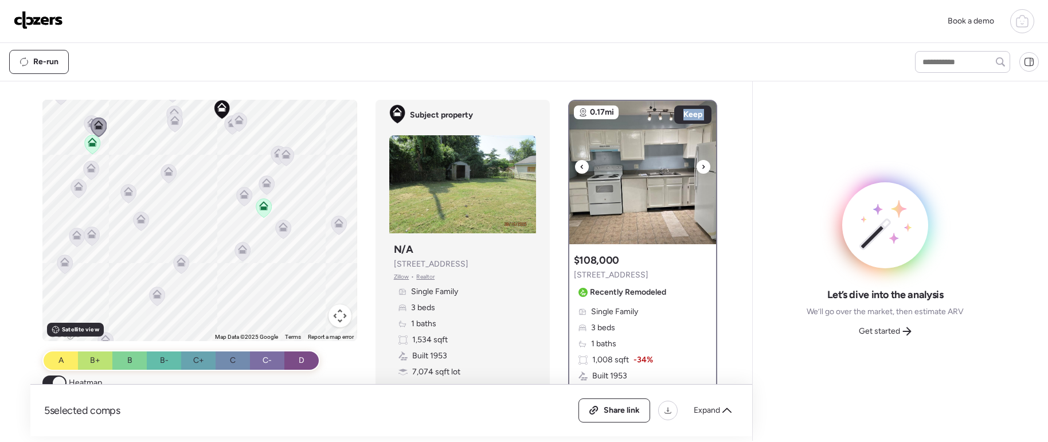
click at [701, 165] on icon at bounding box center [703, 167] width 5 height 14
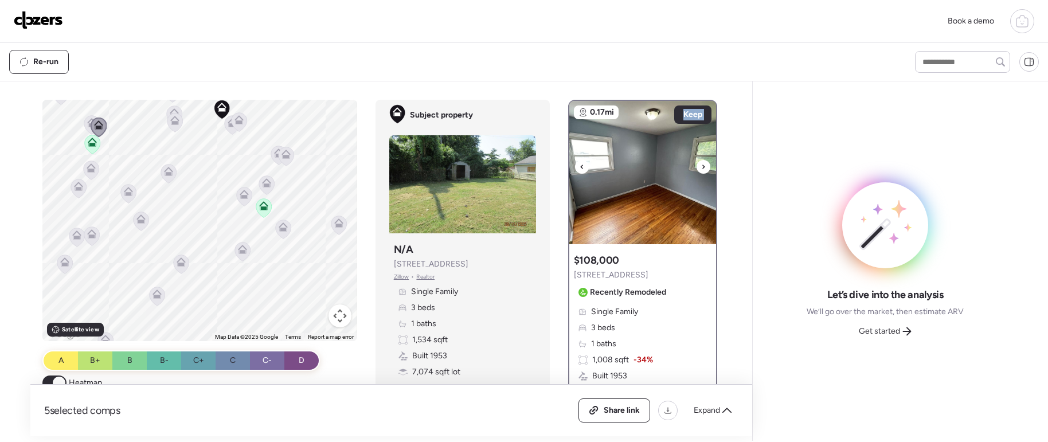
click at [701, 165] on icon at bounding box center [703, 167] width 5 height 14
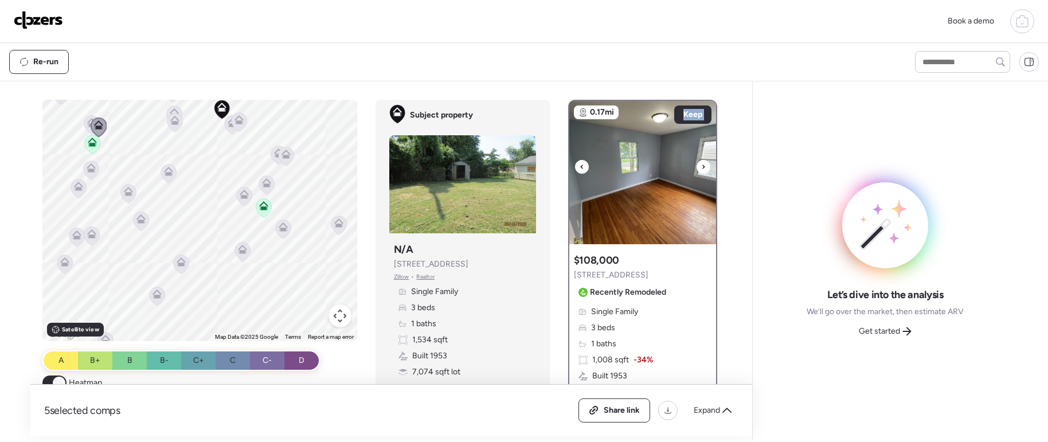
click at [701, 165] on icon at bounding box center [703, 167] width 5 height 14
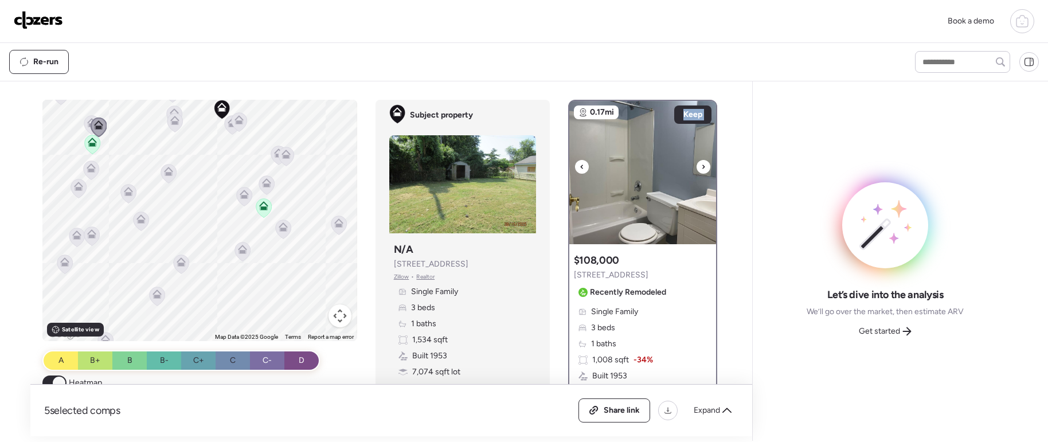
click at [701, 165] on icon at bounding box center [703, 167] width 5 height 14
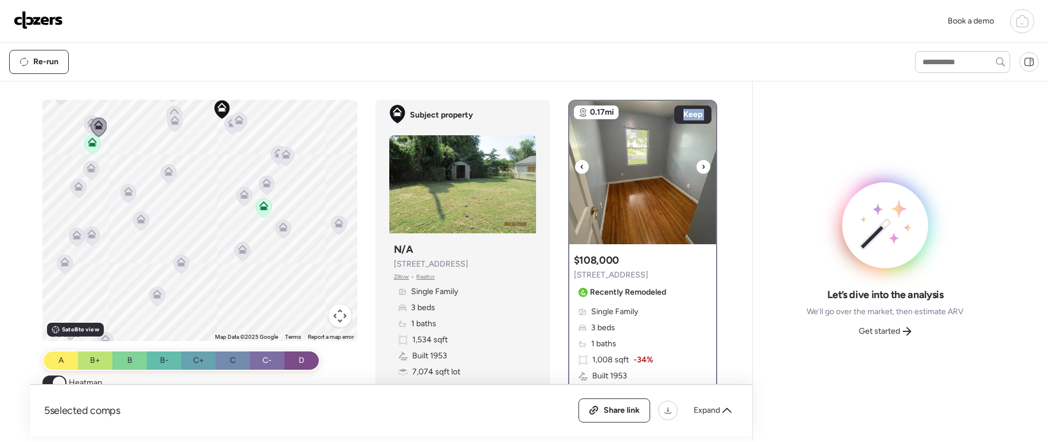
click at [701, 165] on icon at bounding box center [703, 167] width 5 height 14
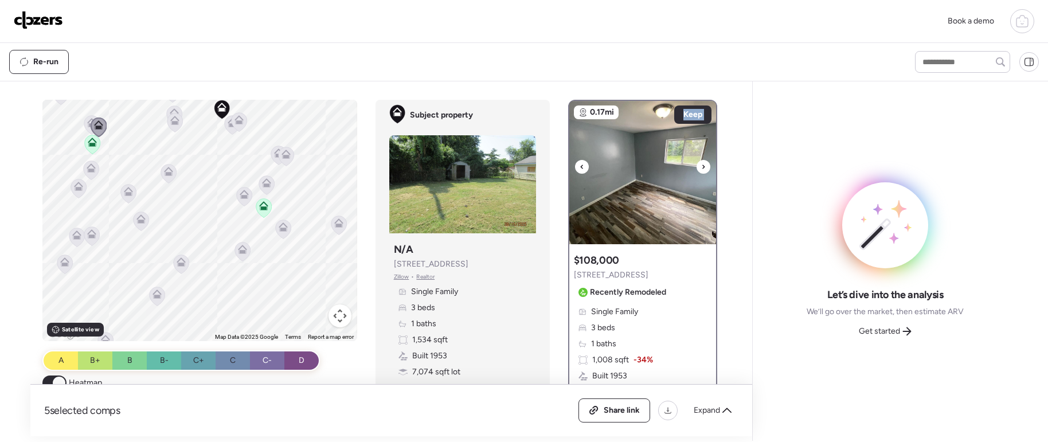
click at [701, 165] on icon at bounding box center [703, 167] width 5 height 14
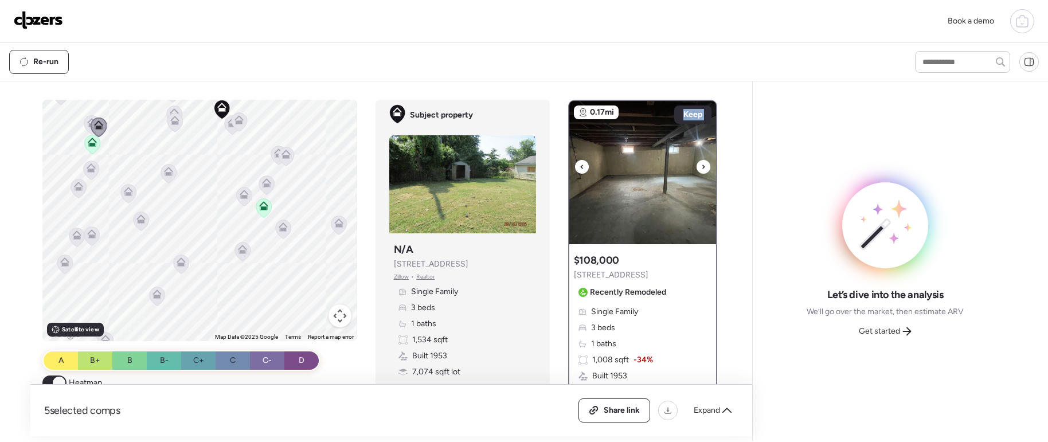
click at [701, 165] on icon at bounding box center [703, 167] width 5 height 14
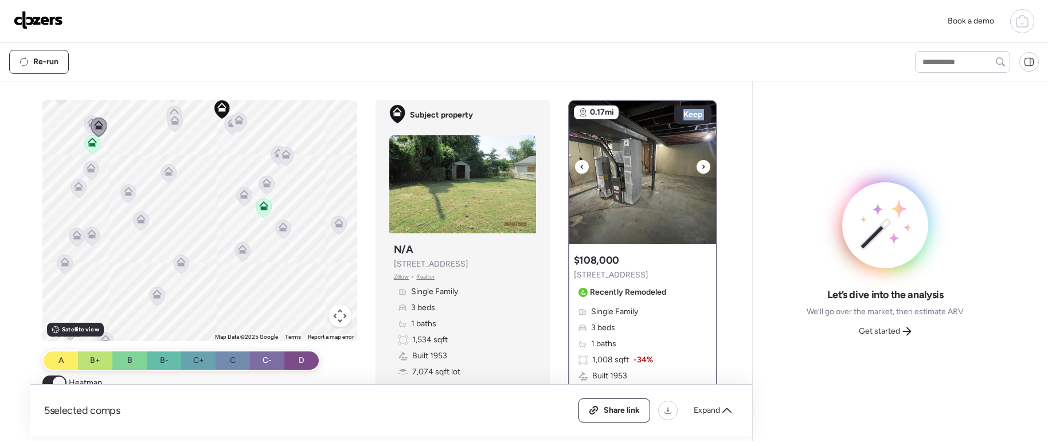
click at [701, 165] on icon at bounding box center [703, 167] width 5 height 14
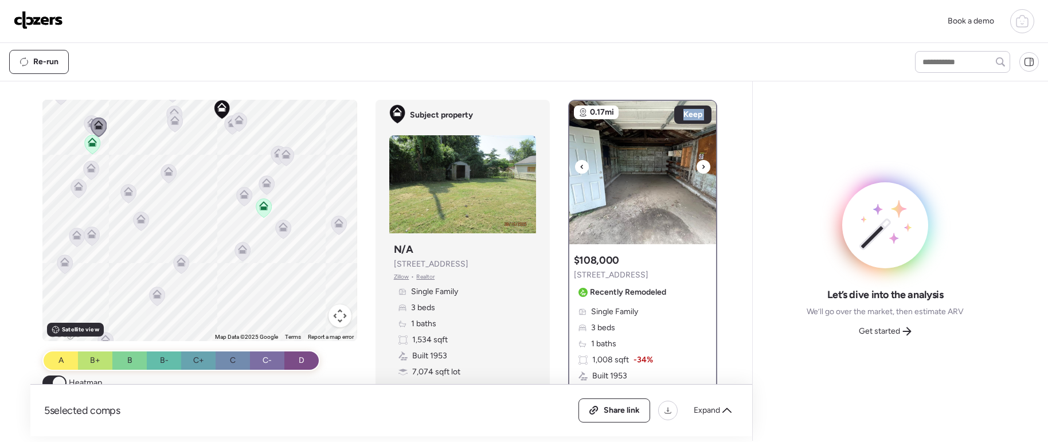
click at [701, 165] on icon at bounding box center [703, 167] width 5 height 14
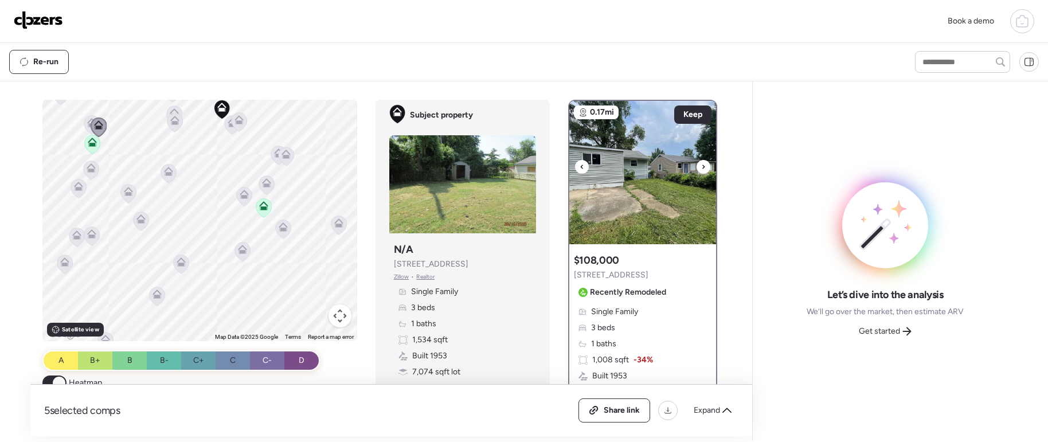
click at [701, 165] on icon at bounding box center [703, 167] width 5 height 14
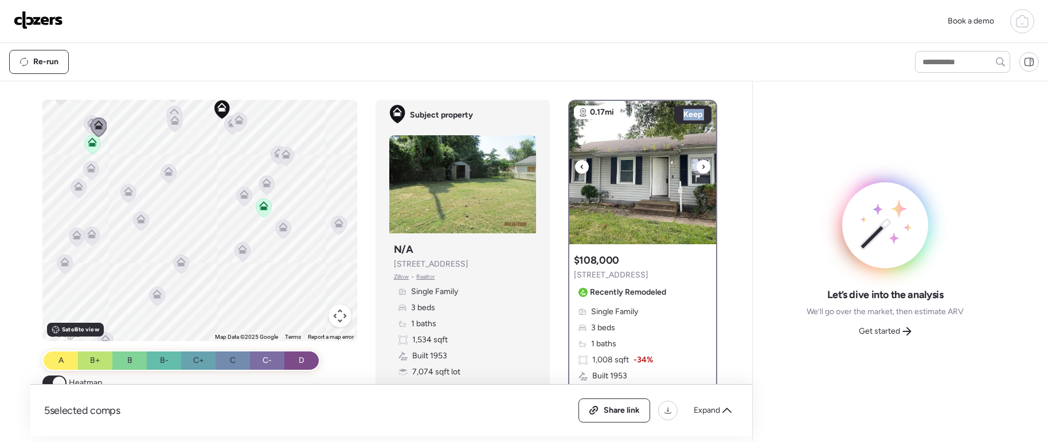
click at [701, 165] on icon at bounding box center [703, 167] width 5 height 14
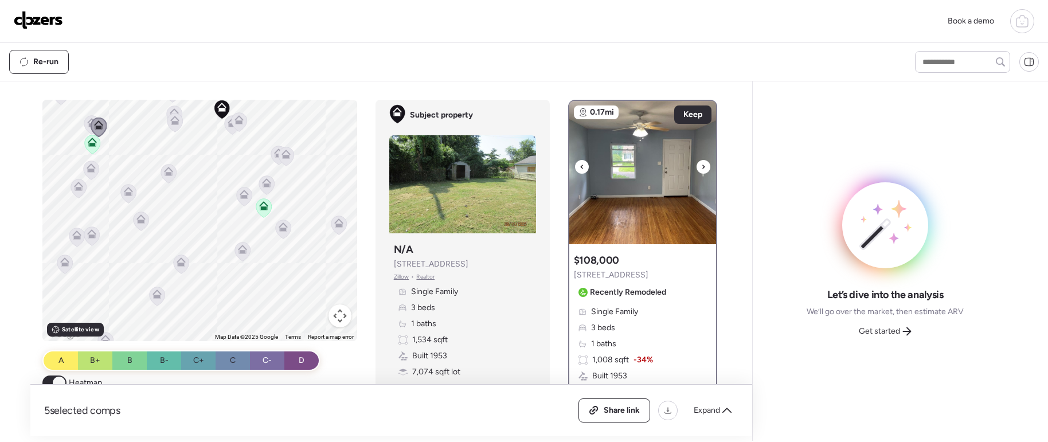
click at [701, 165] on icon at bounding box center [703, 167] width 5 height 14
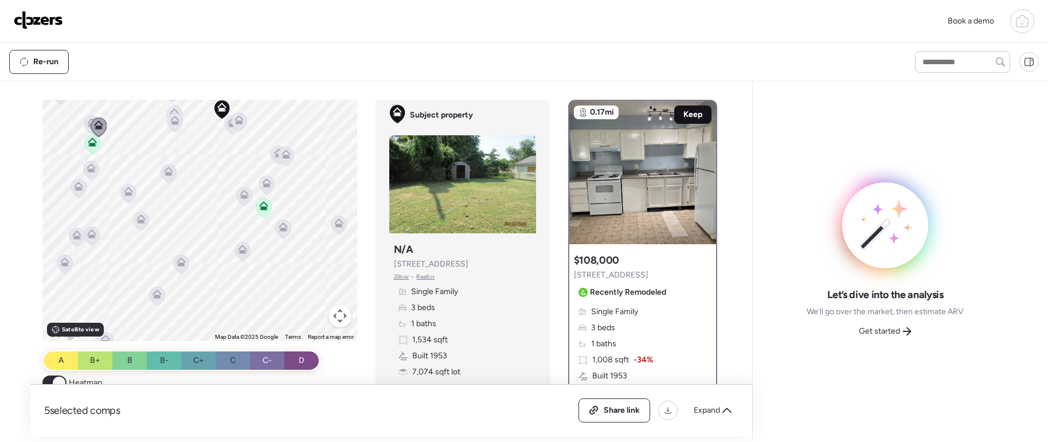
click at [687, 112] on span "Keep" at bounding box center [692, 114] width 19 height 11
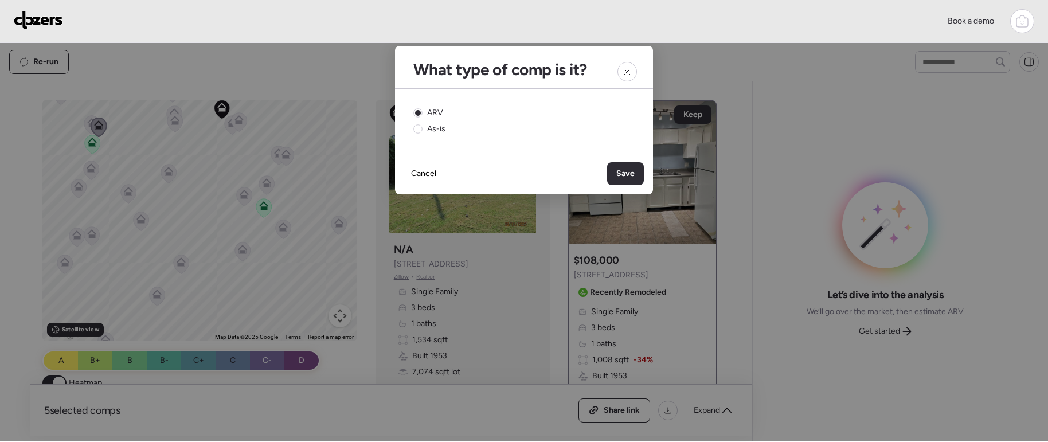
click at [621, 168] on span "Save" at bounding box center [625, 173] width 18 height 11
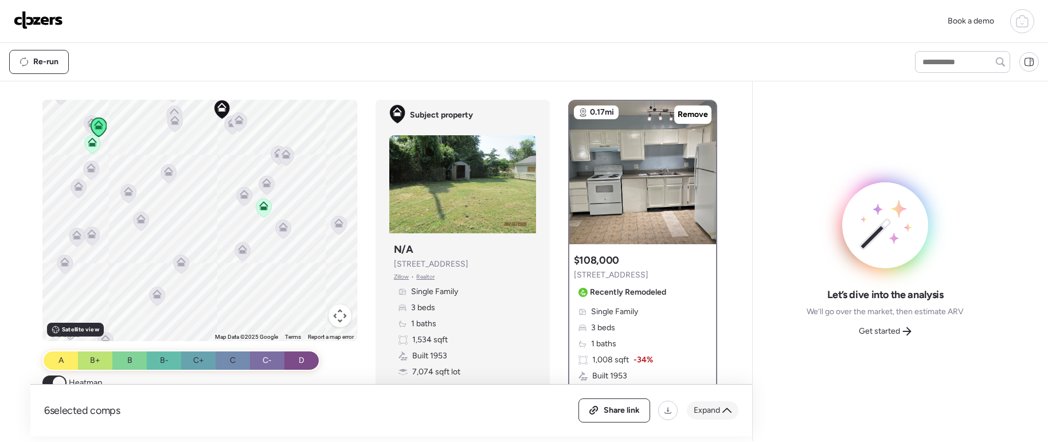
click at [720, 403] on div "Expand" at bounding box center [713, 410] width 52 height 18
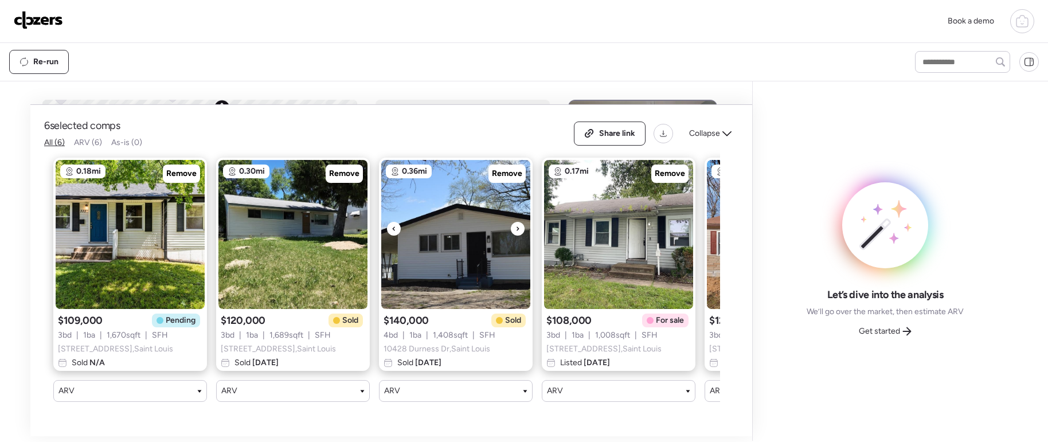
click at [521, 231] on div at bounding box center [518, 229] width 14 height 14
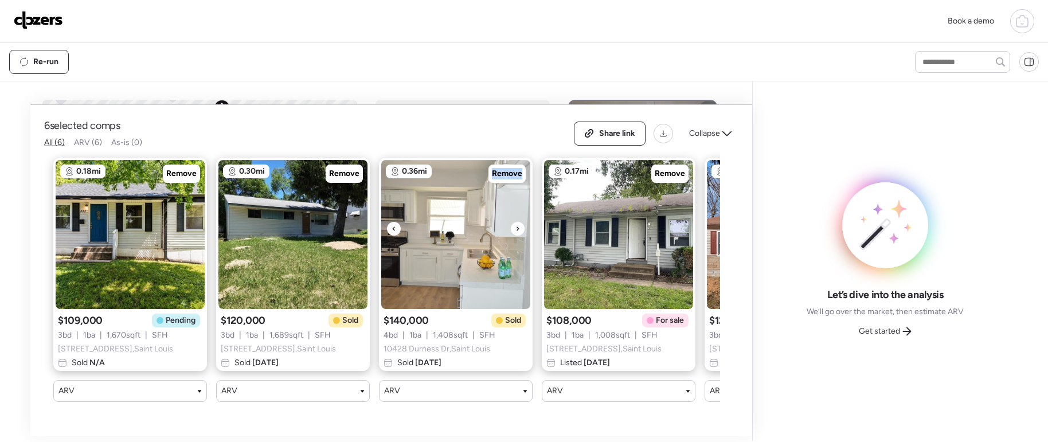
click at [521, 231] on div at bounding box center [518, 229] width 14 height 14
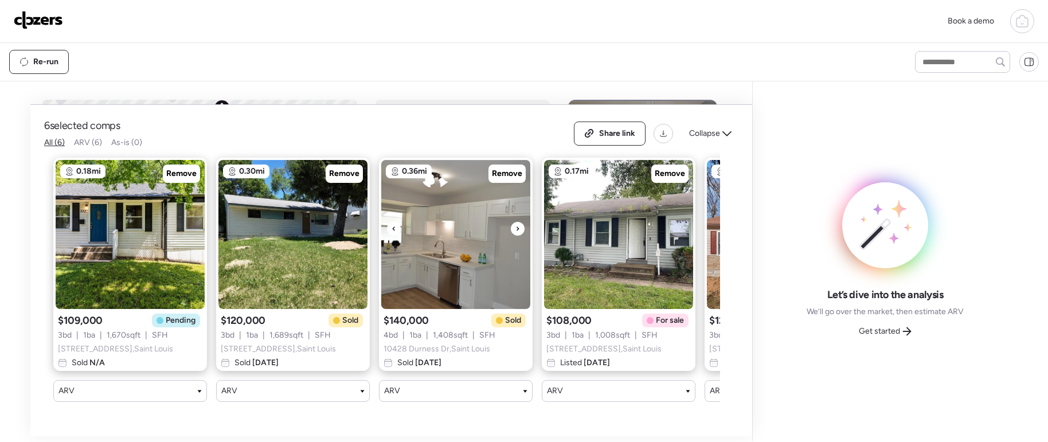
click at [521, 231] on div at bounding box center [518, 229] width 14 height 14
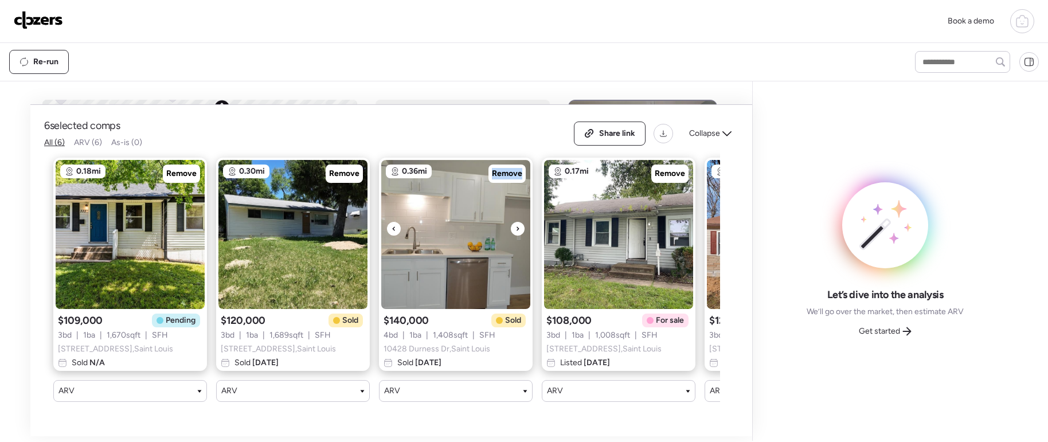
click at [521, 231] on div at bounding box center [518, 229] width 14 height 14
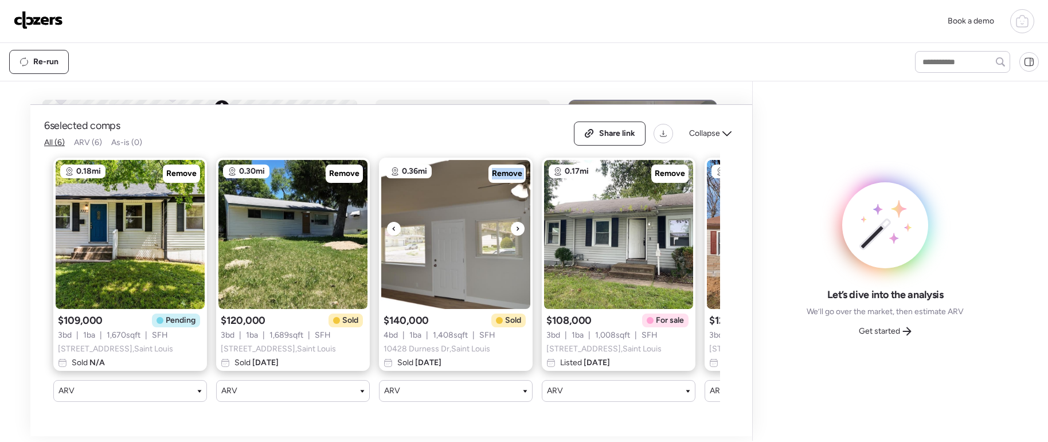
click at [521, 231] on div at bounding box center [518, 229] width 14 height 14
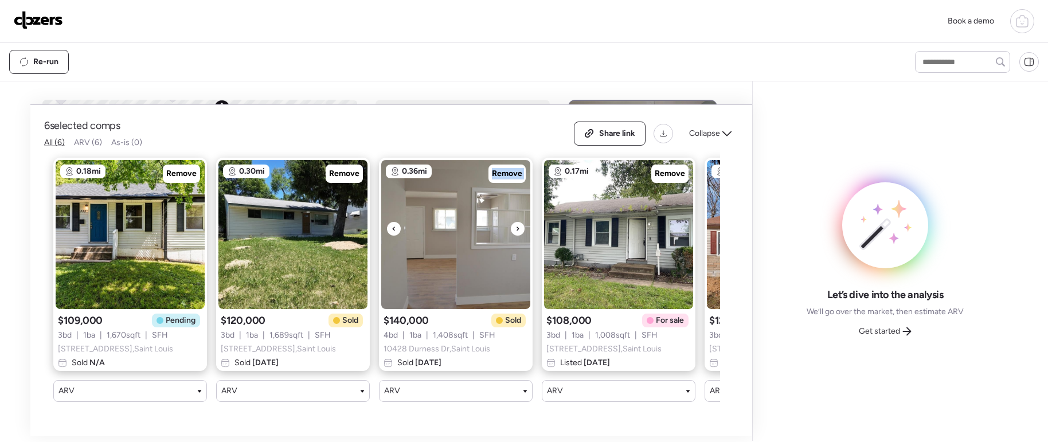
click at [521, 231] on div at bounding box center [518, 229] width 14 height 14
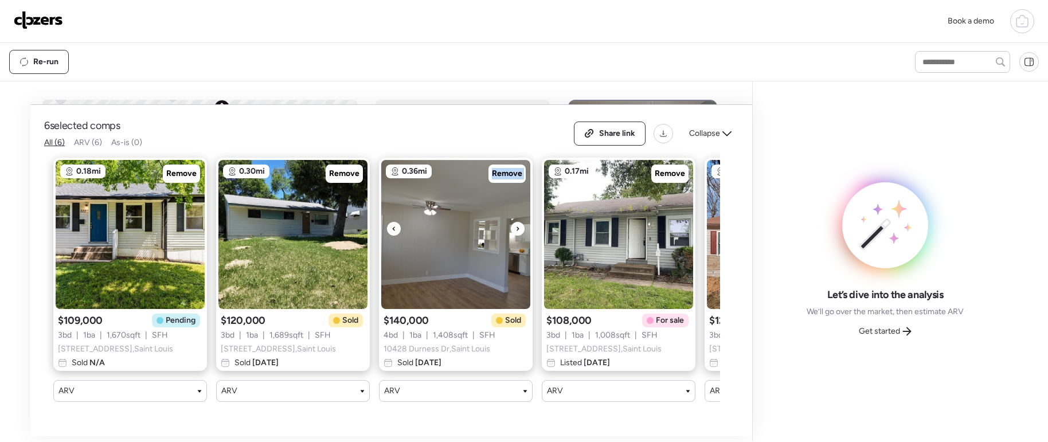
click at [521, 231] on div at bounding box center [518, 229] width 14 height 14
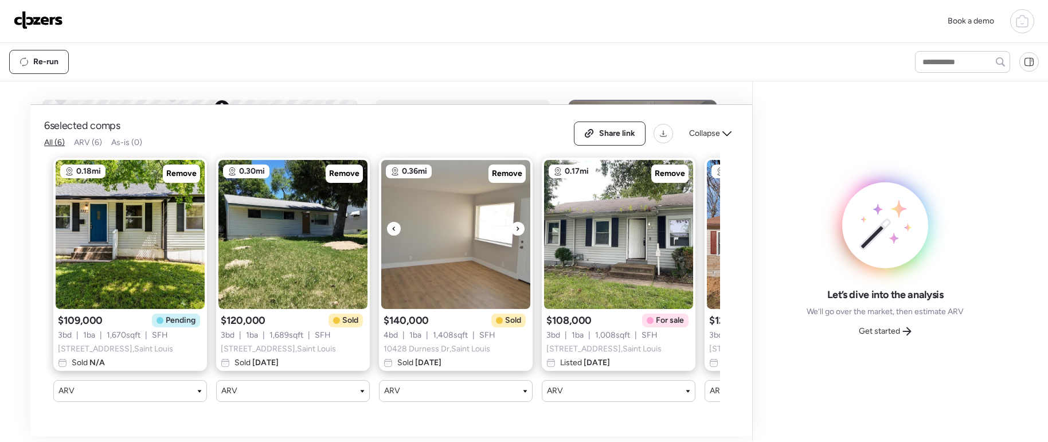
click at [522, 231] on div at bounding box center [518, 229] width 14 height 14
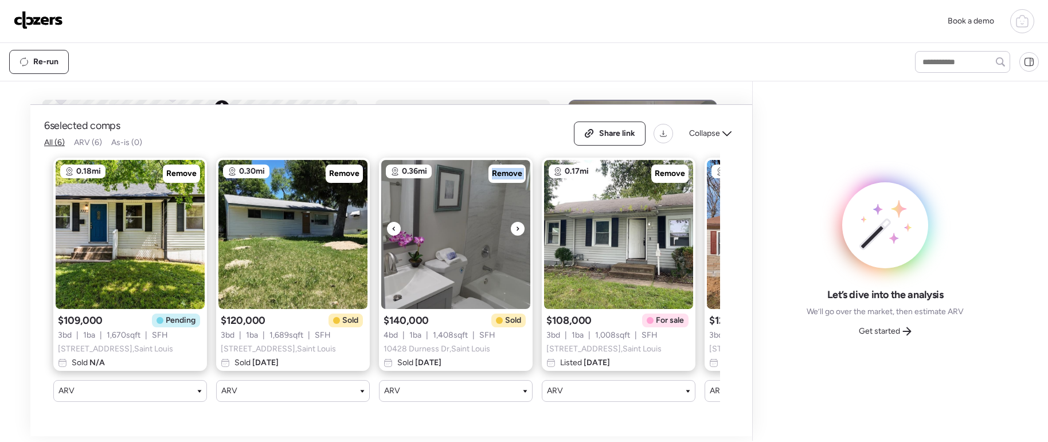
click at [522, 231] on div at bounding box center [518, 229] width 14 height 14
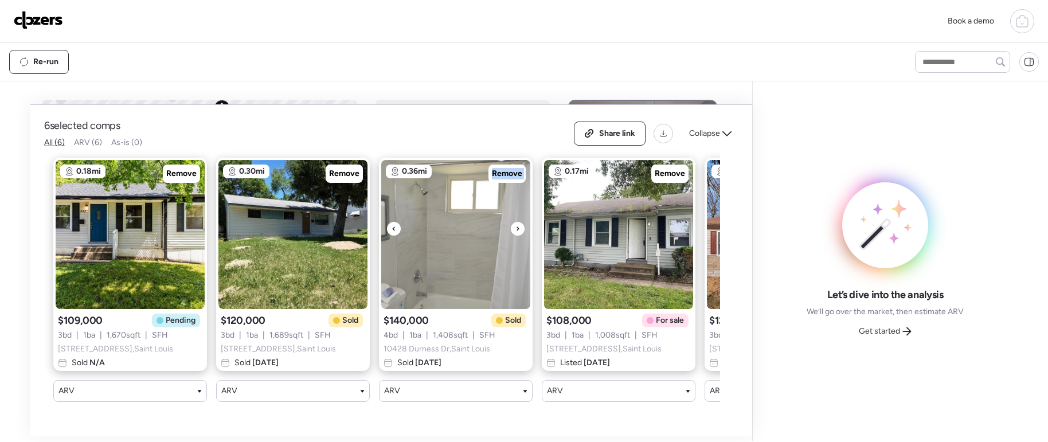
click at [522, 231] on div at bounding box center [518, 229] width 14 height 14
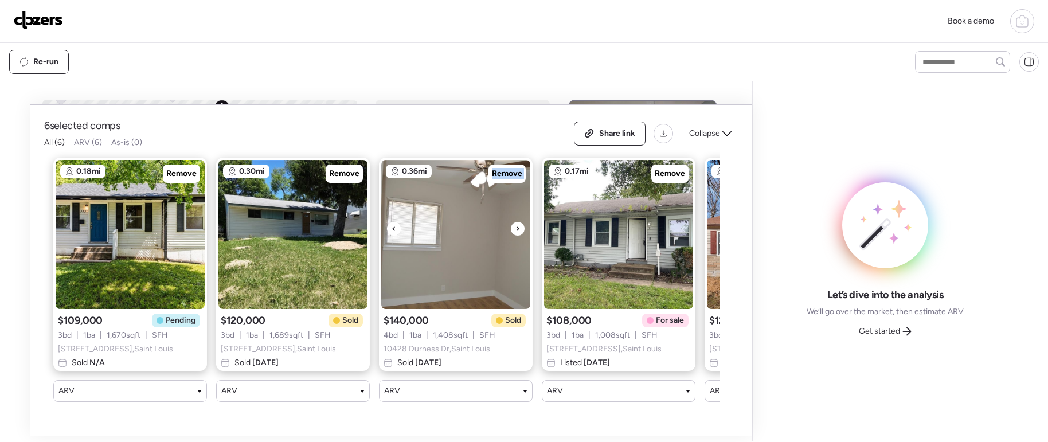
click at [522, 231] on div at bounding box center [518, 229] width 14 height 14
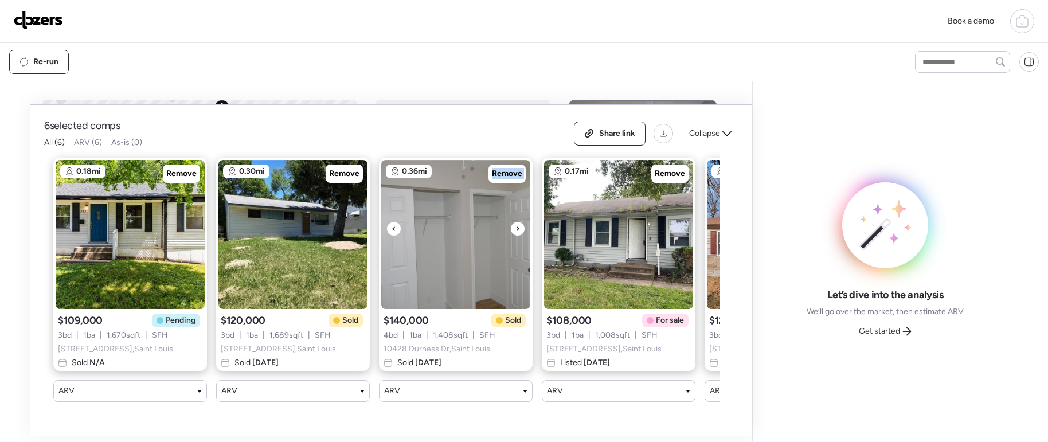
click at [522, 231] on div at bounding box center [518, 229] width 14 height 14
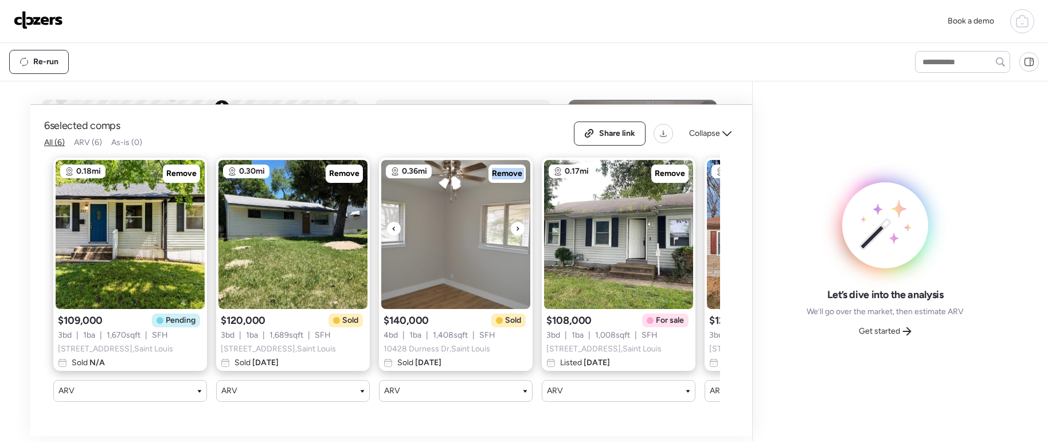
click at [522, 231] on div at bounding box center [518, 229] width 14 height 14
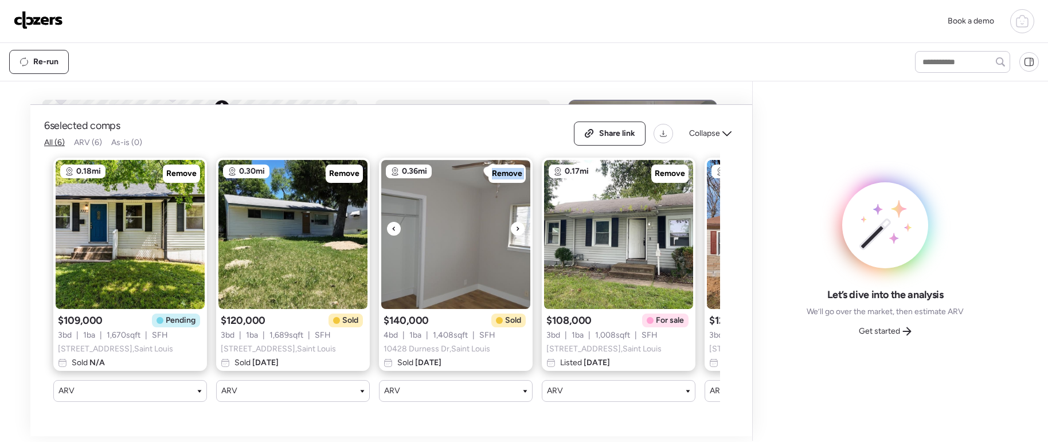
click at [522, 231] on div at bounding box center [518, 229] width 14 height 14
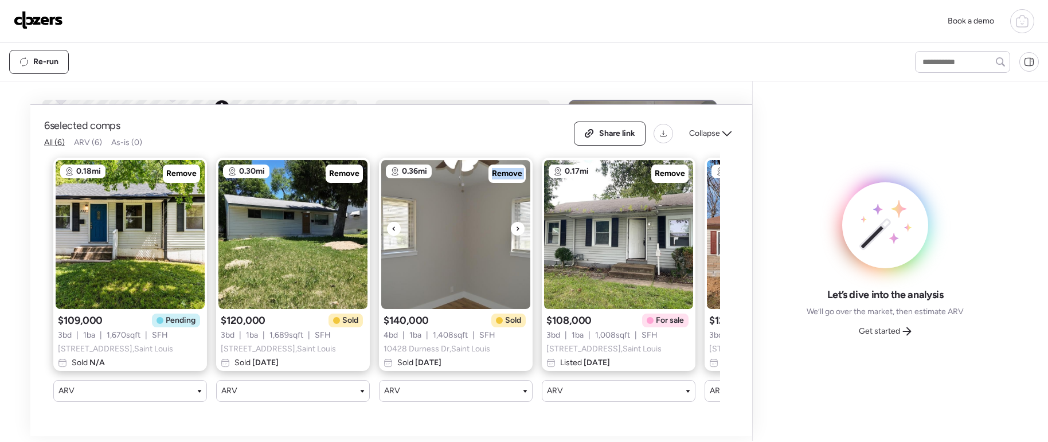
click at [522, 231] on div at bounding box center [518, 229] width 14 height 14
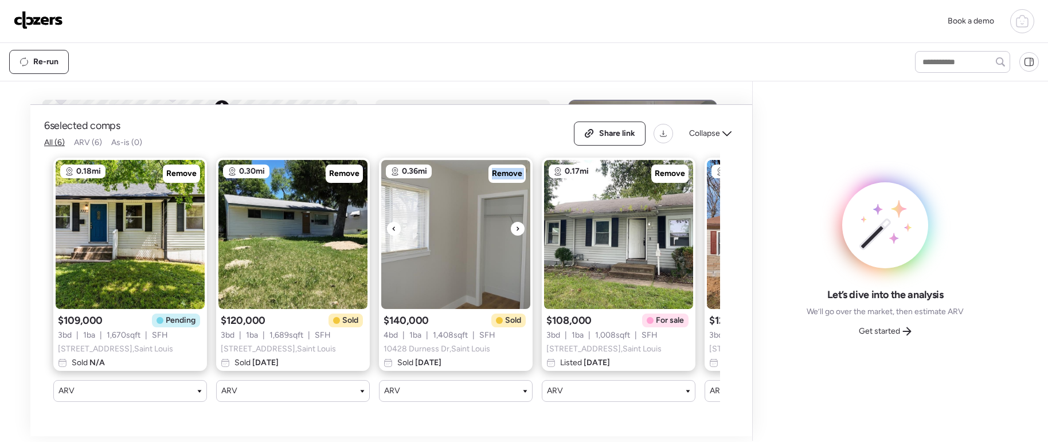
click at [522, 231] on div at bounding box center [518, 229] width 14 height 14
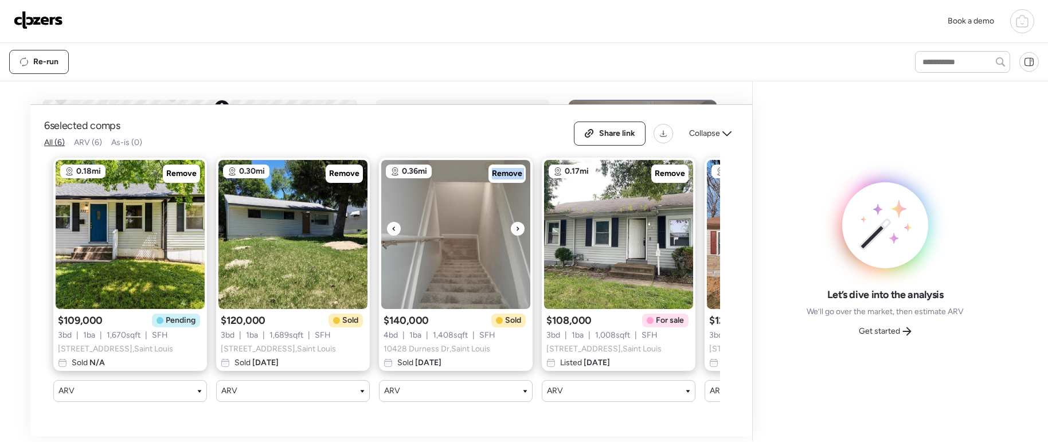
click at [522, 231] on div at bounding box center [518, 229] width 14 height 14
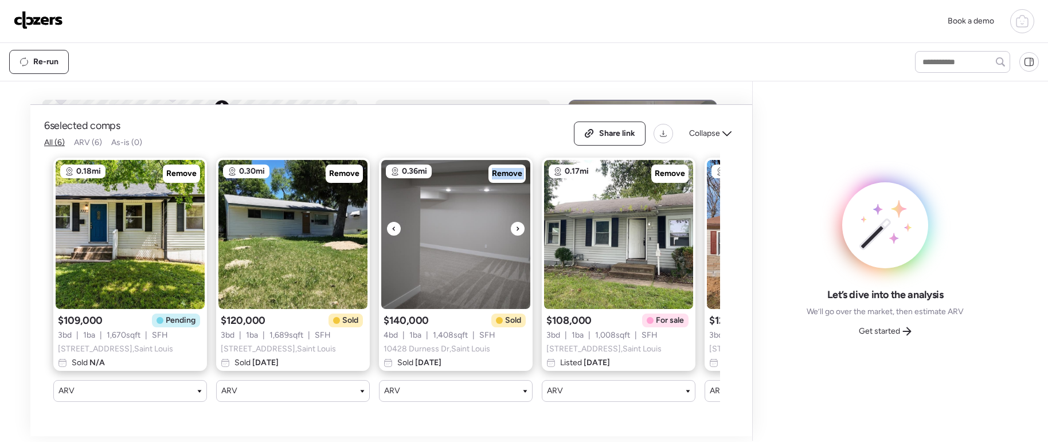
click at [522, 231] on div at bounding box center [518, 229] width 14 height 14
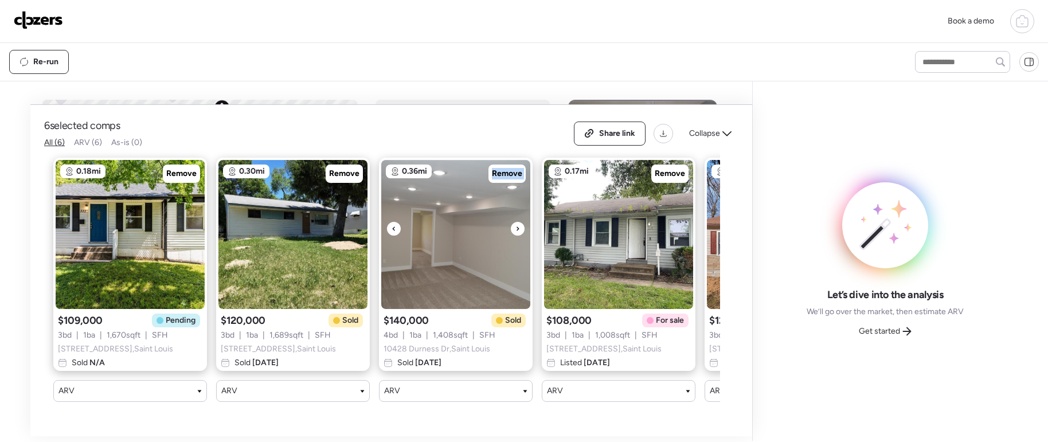
click at [522, 231] on div at bounding box center [518, 229] width 14 height 14
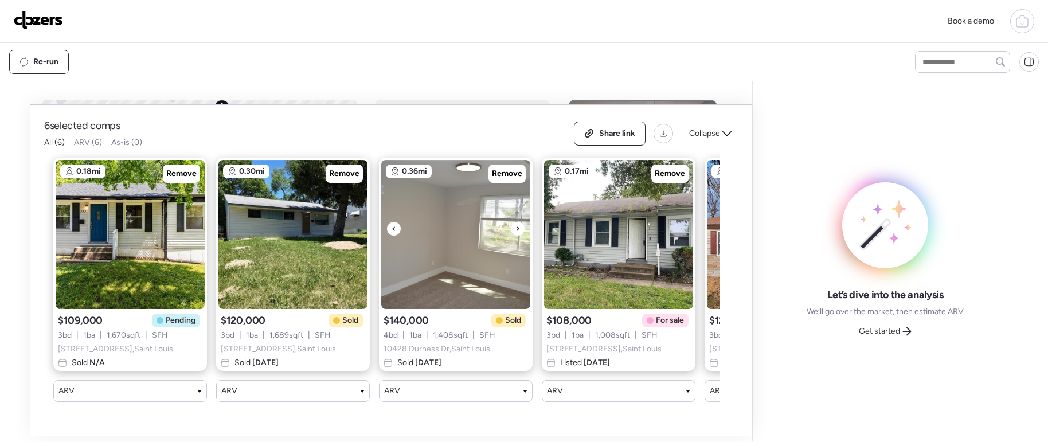
click at [522, 231] on div at bounding box center [518, 229] width 14 height 14
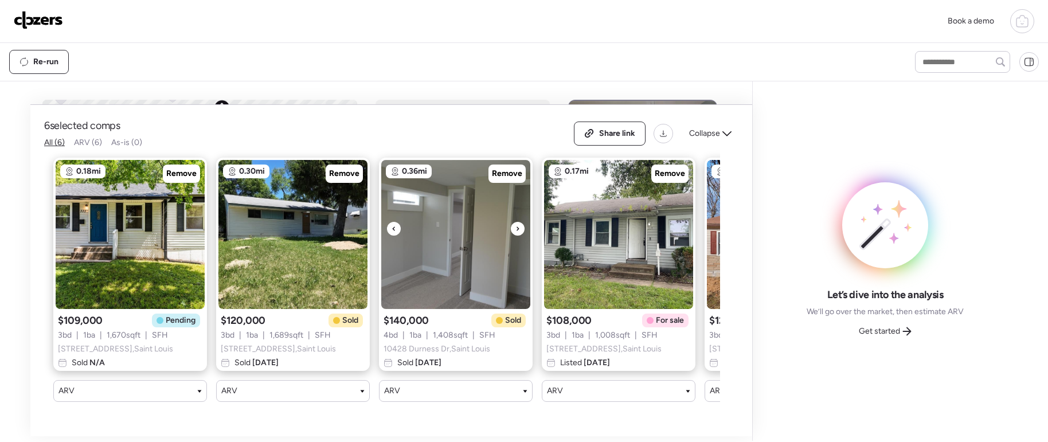
click at [522, 231] on div at bounding box center [518, 229] width 14 height 14
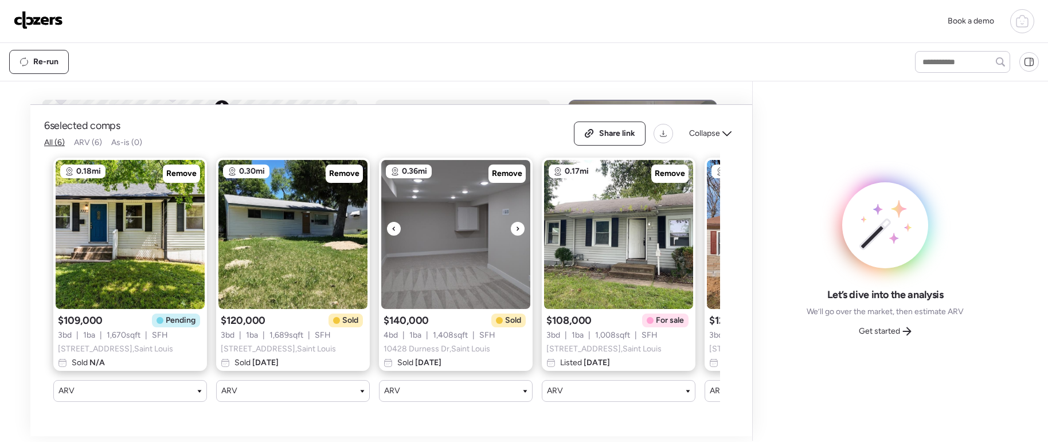
click at [387, 235] on div at bounding box center [394, 229] width 14 height 14
click at [388, 234] on div at bounding box center [394, 229] width 14 height 14
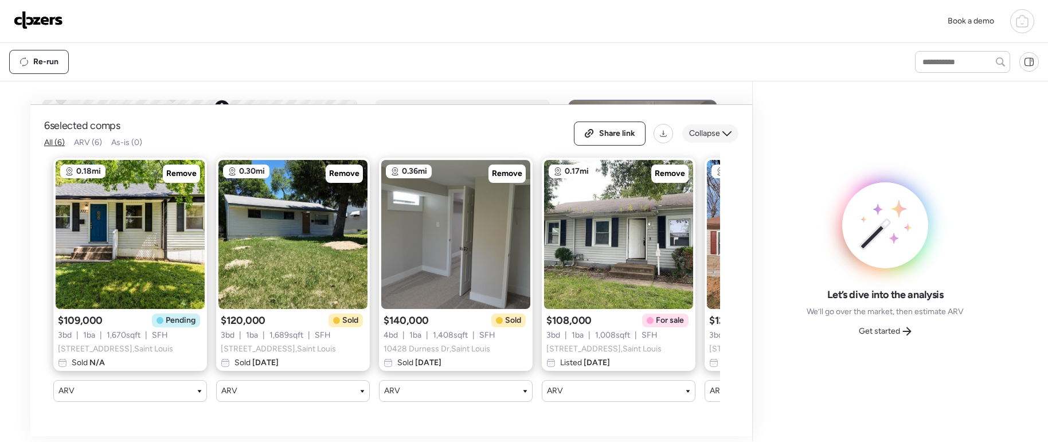
click at [719, 135] on span "Collapse" at bounding box center [704, 133] width 31 height 11
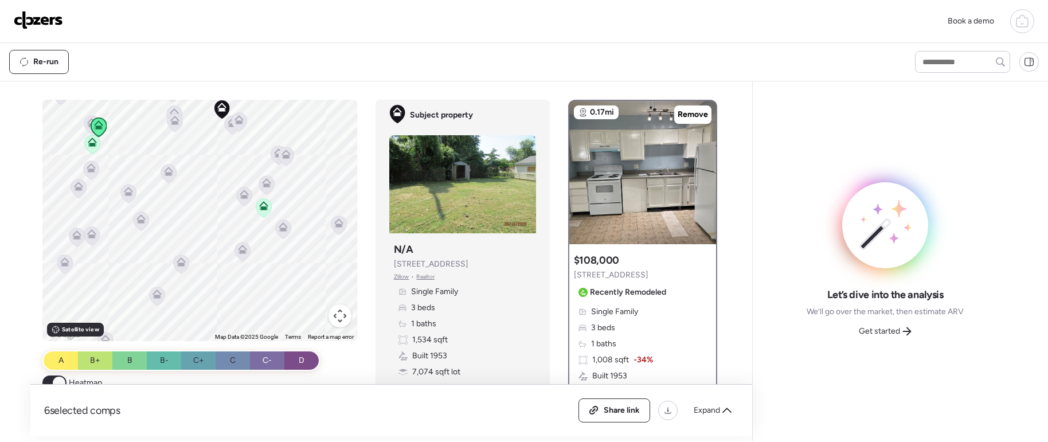
click at [333, 312] on button "Map camera controls" at bounding box center [340, 315] width 23 height 23
click at [307, 319] on button "Zoom out" at bounding box center [311, 315] width 23 height 23
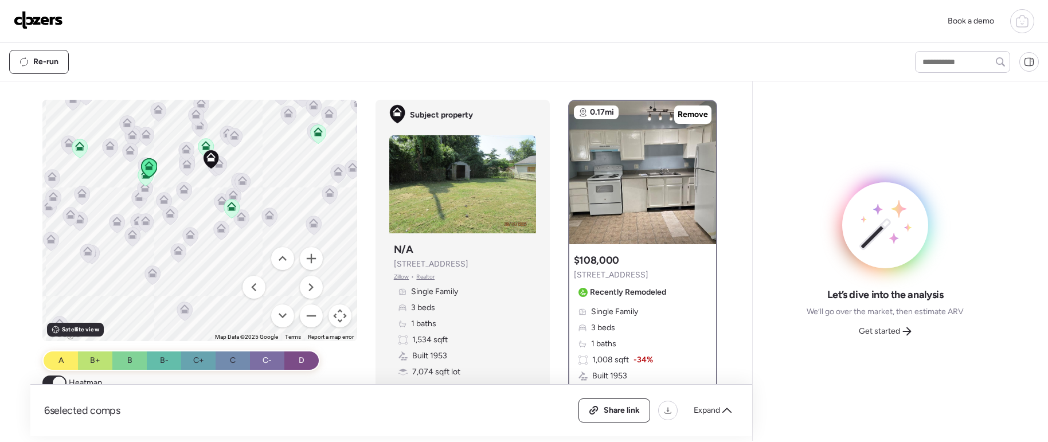
click at [318, 131] on icon at bounding box center [318, 131] width 9 height 9
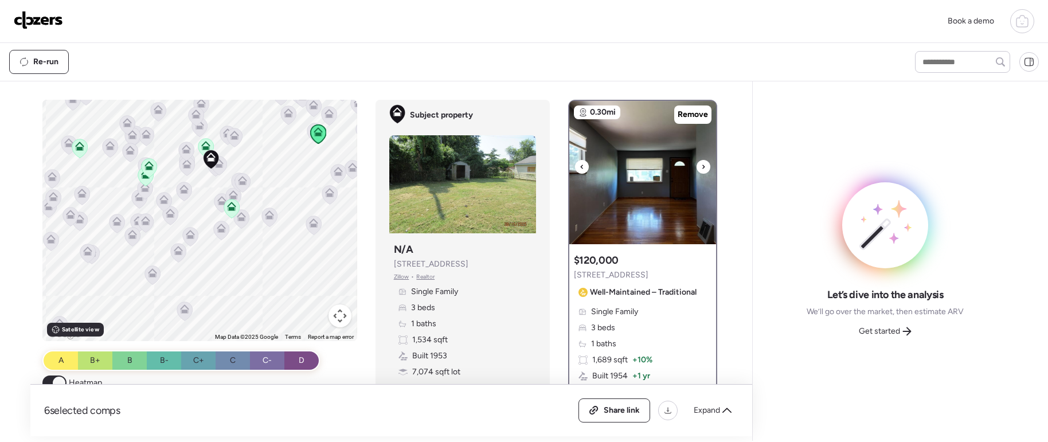
click at [701, 163] on icon at bounding box center [703, 167] width 5 height 14
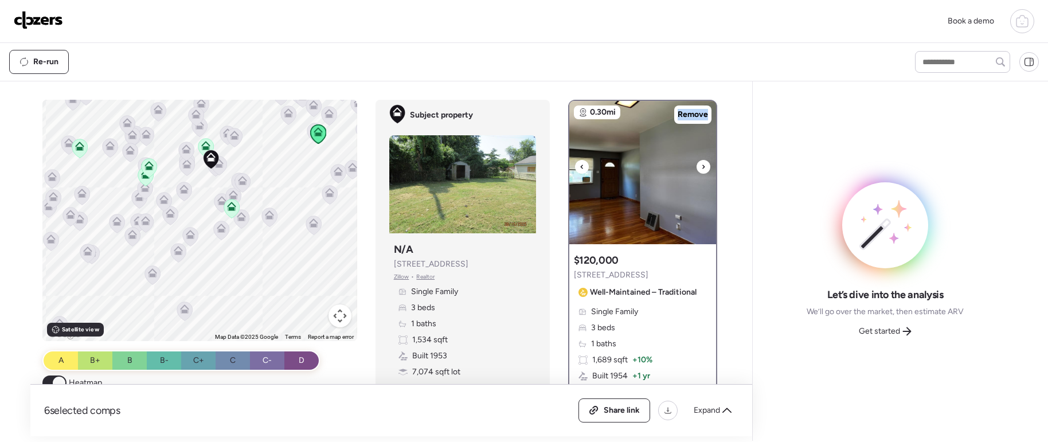
click at [701, 163] on icon at bounding box center [703, 167] width 5 height 14
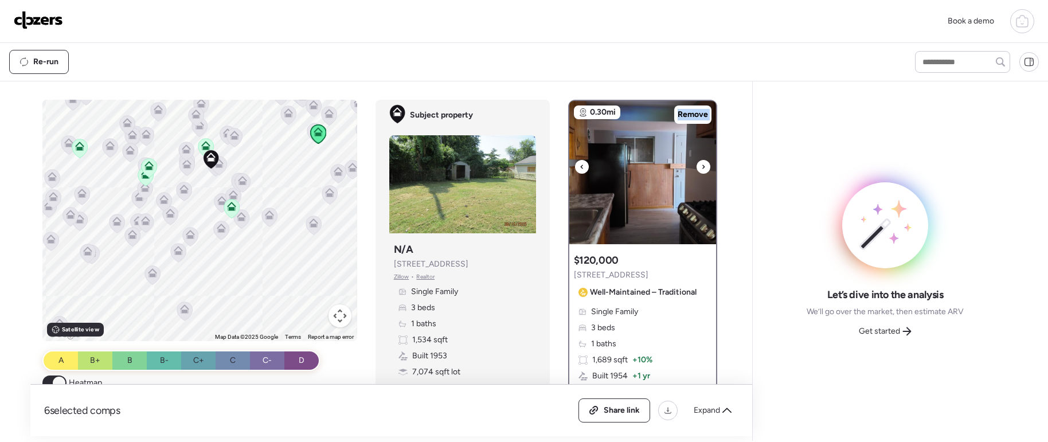
click at [701, 163] on icon at bounding box center [703, 167] width 5 height 14
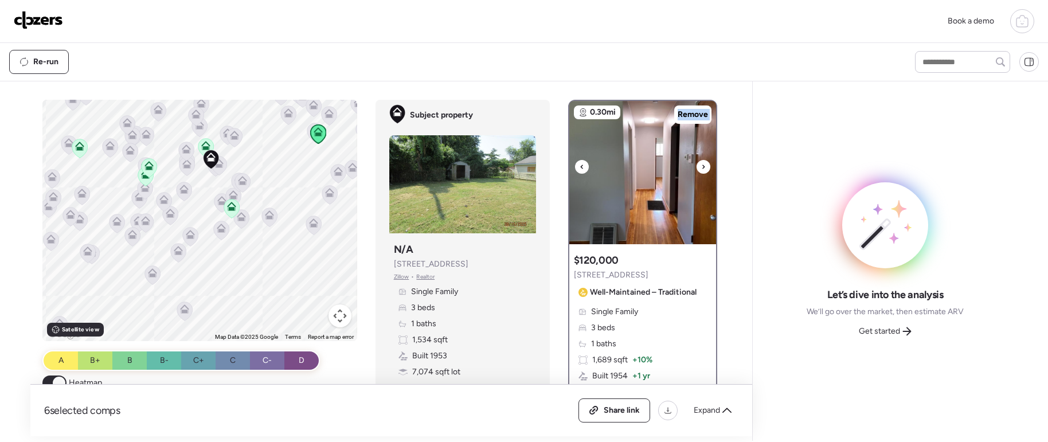
click at [701, 163] on icon at bounding box center [703, 167] width 5 height 14
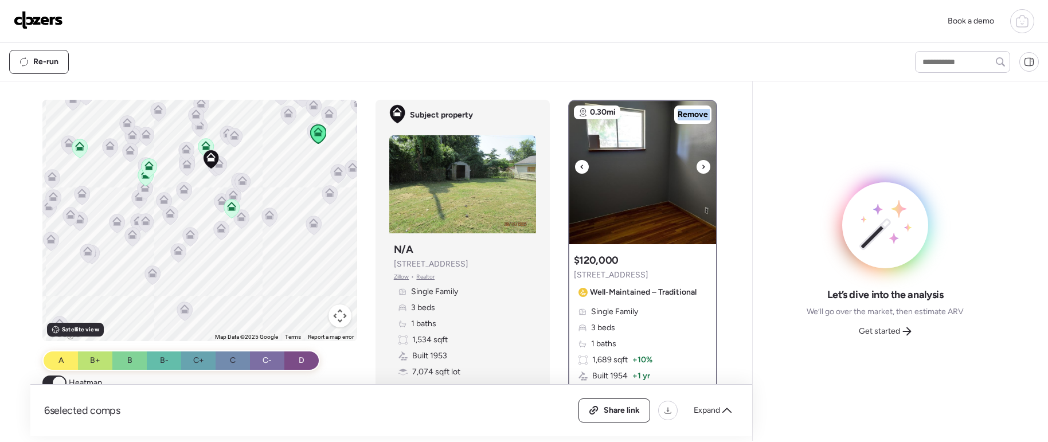
click at [701, 163] on icon at bounding box center [703, 167] width 5 height 14
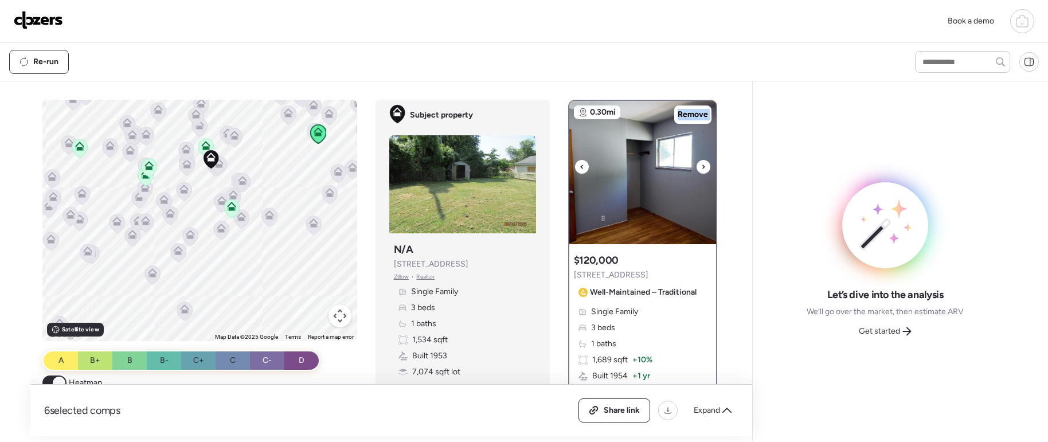
click at [701, 163] on icon at bounding box center [703, 167] width 5 height 14
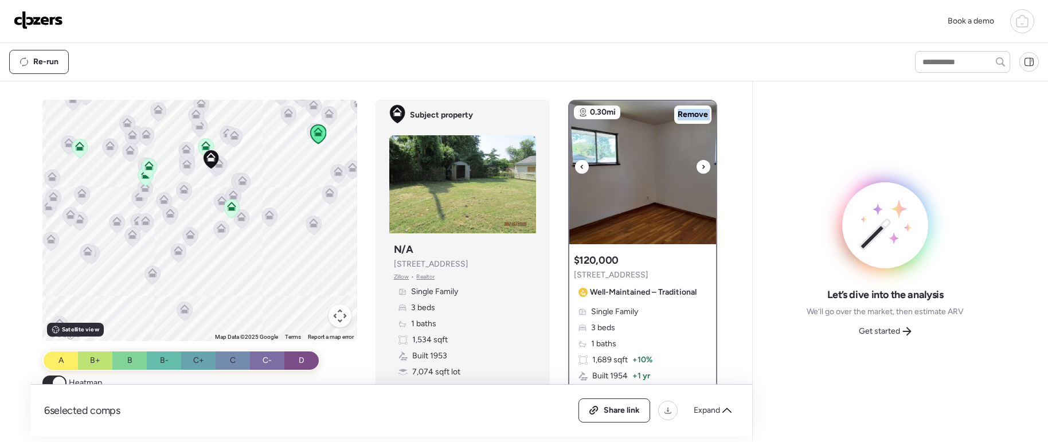
click at [701, 163] on icon at bounding box center [703, 167] width 5 height 14
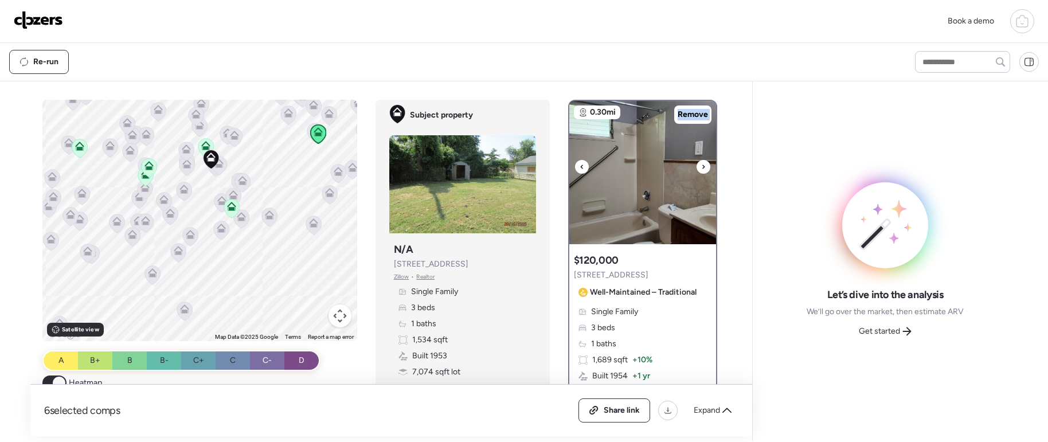
click at [701, 163] on icon at bounding box center [703, 167] width 5 height 14
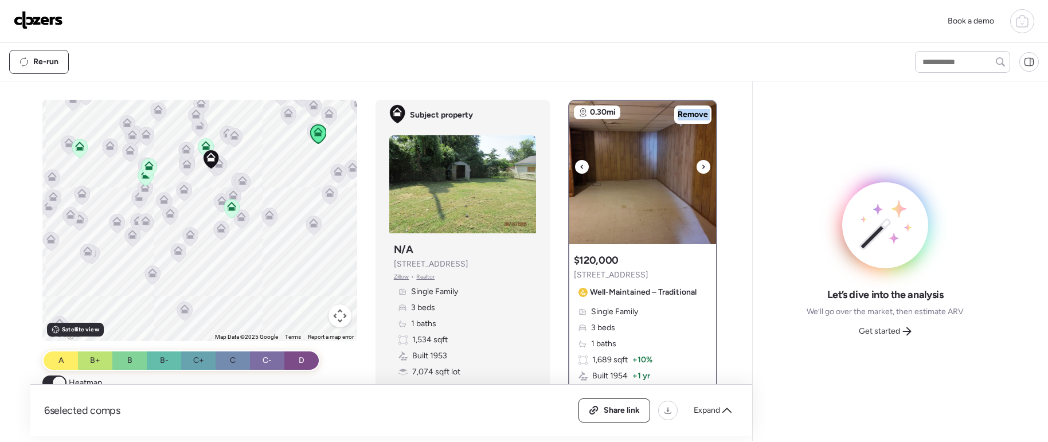
click at [701, 163] on icon at bounding box center [703, 167] width 5 height 14
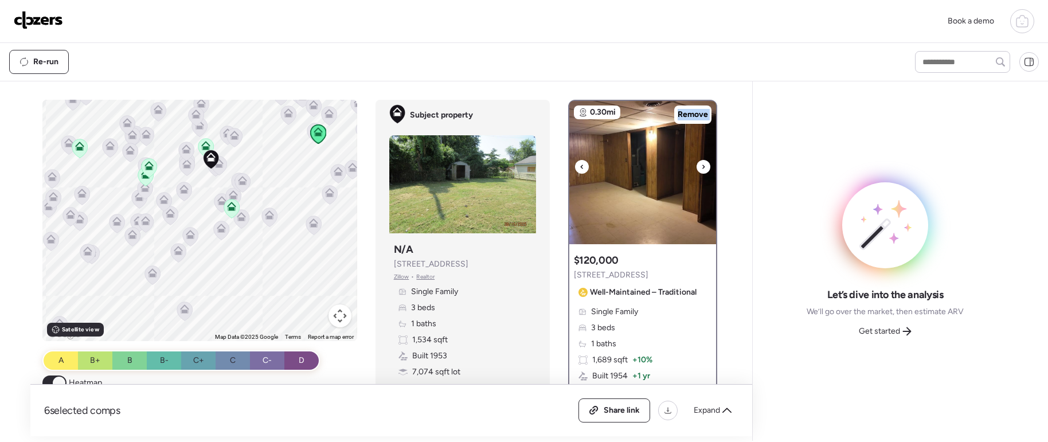
click at [701, 163] on icon at bounding box center [703, 167] width 5 height 14
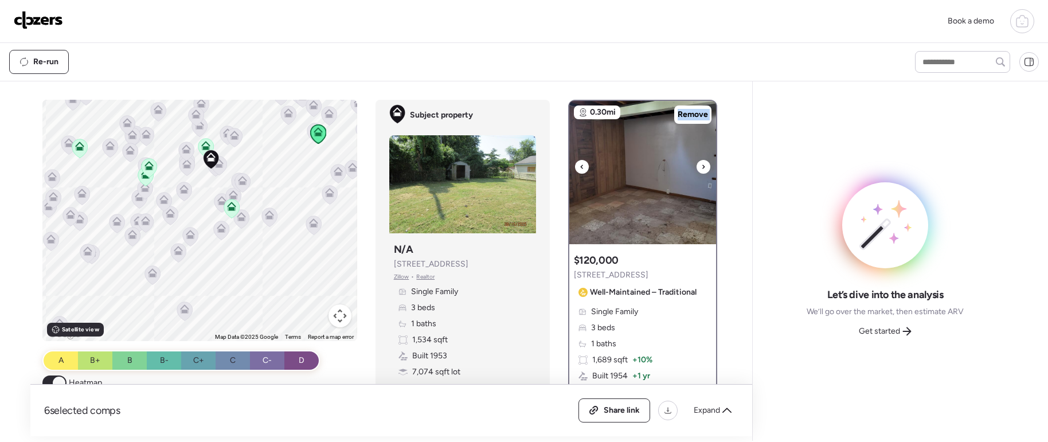
click at [701, 163] on icon at bounding box center [703, 167] width 5 height 14
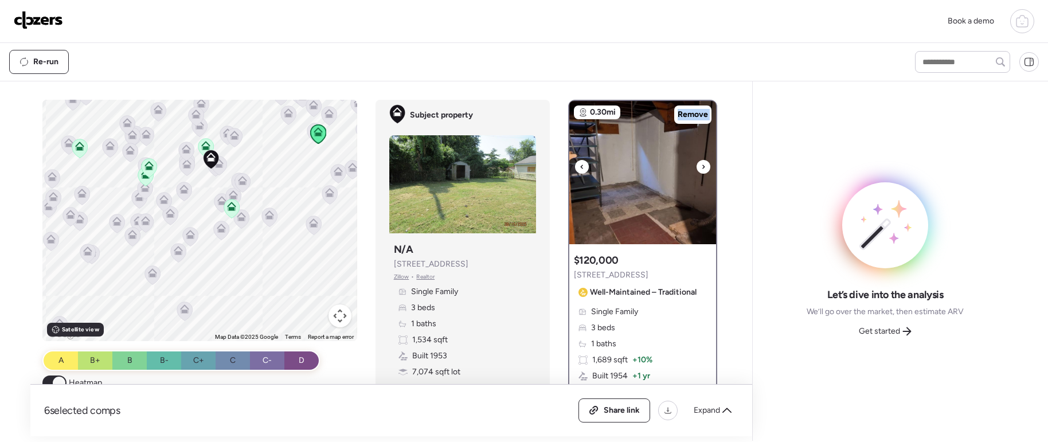
click at [701, 163] on icon at bounding box center [703, 167] width 5 height 14
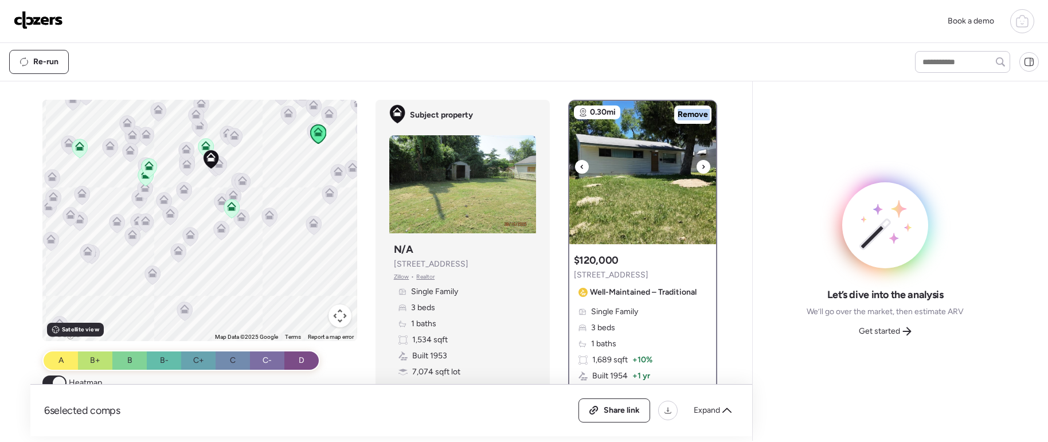
click at [701, 163] on icon at bounding box center [703, 167] width 5 height 14
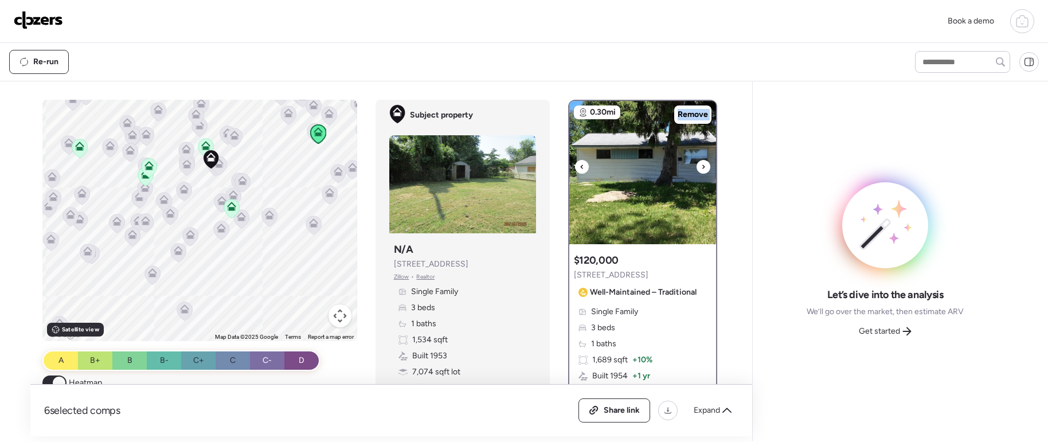
click at [701, 163] on icon at bounding box center [703, 167] width 5 height 14
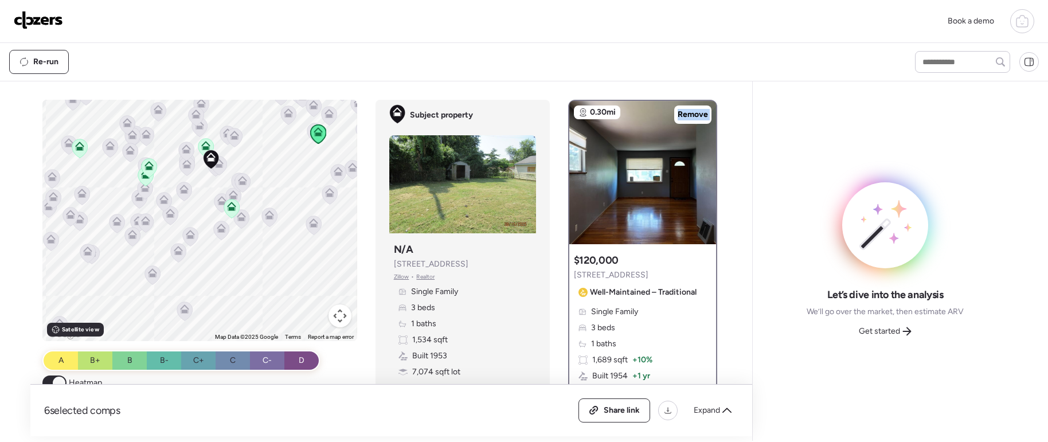
click at [142, 175] on icon at bounding box center [149, 167] width 16 height 19
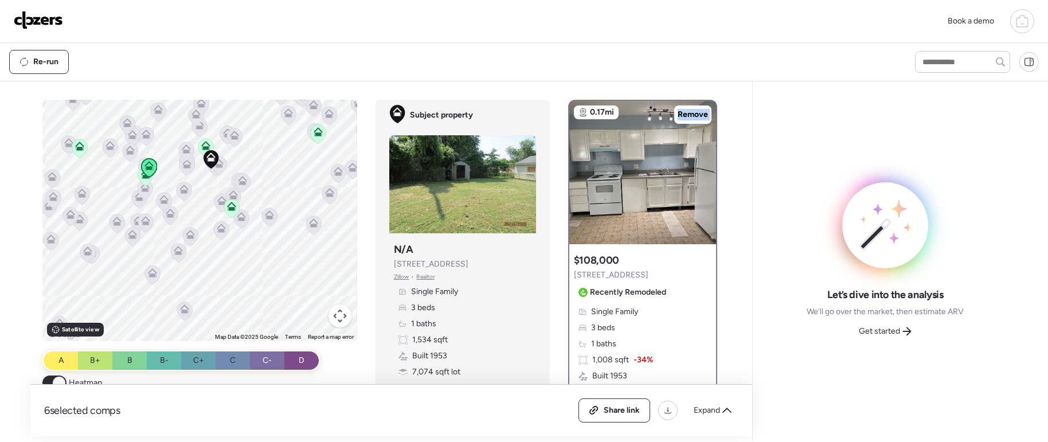
click at [146, 167] on icon at bounding box center [149, 167] width 7 height 3
click at [139, 180] on icon at bounding box center [145, 176] width 15 height 19
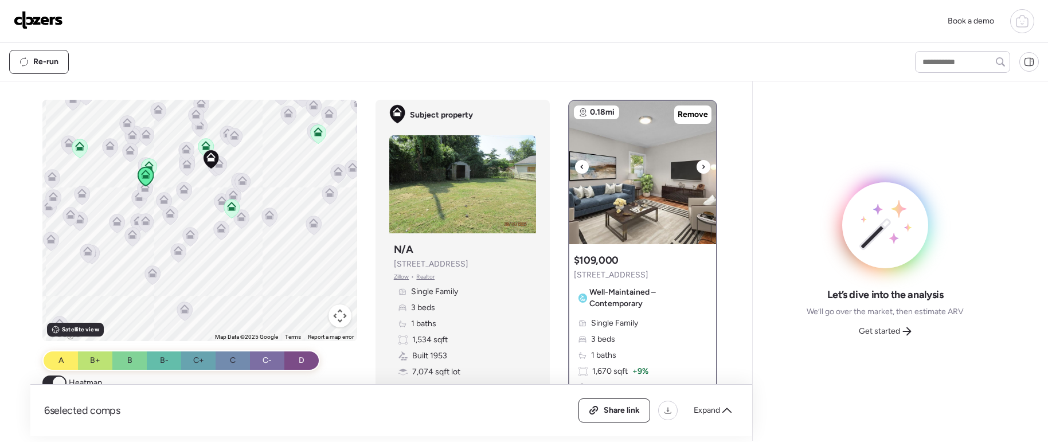
click at [701, 170] on icon at bounding box center [703, 167] width 5 height 14
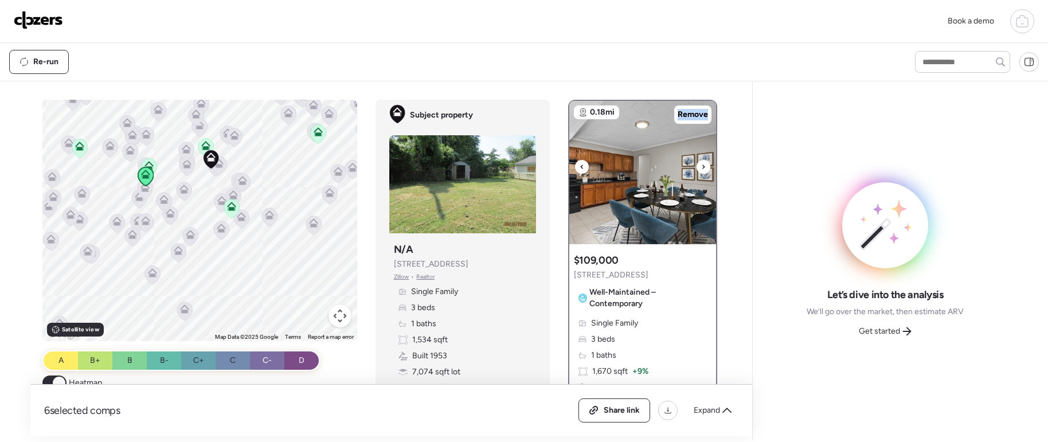
click at [701, 170] on icon at bounding box center [703, 167] width 5 height 14
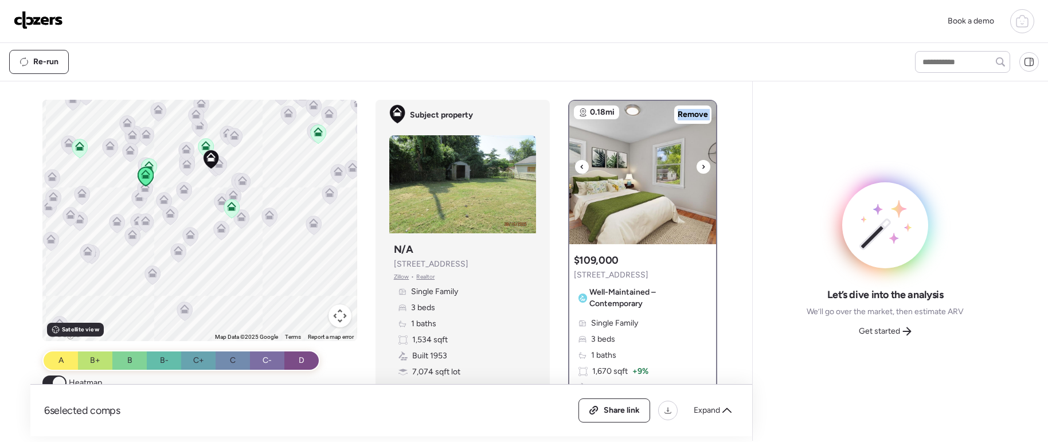
click at [701, 170] on icon at bounding box center [703, 167] width 5 height 14
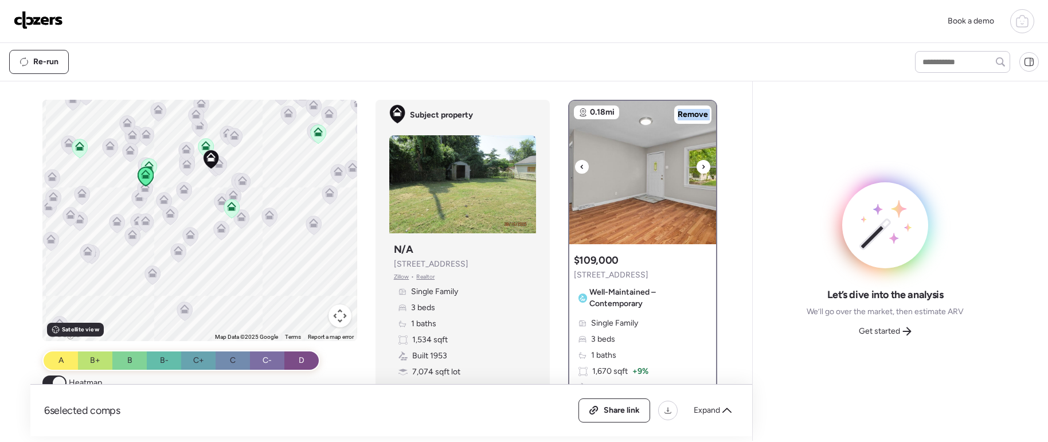
click at [701, 170] on icon at bounding box center [703, 167] width 5 height 14
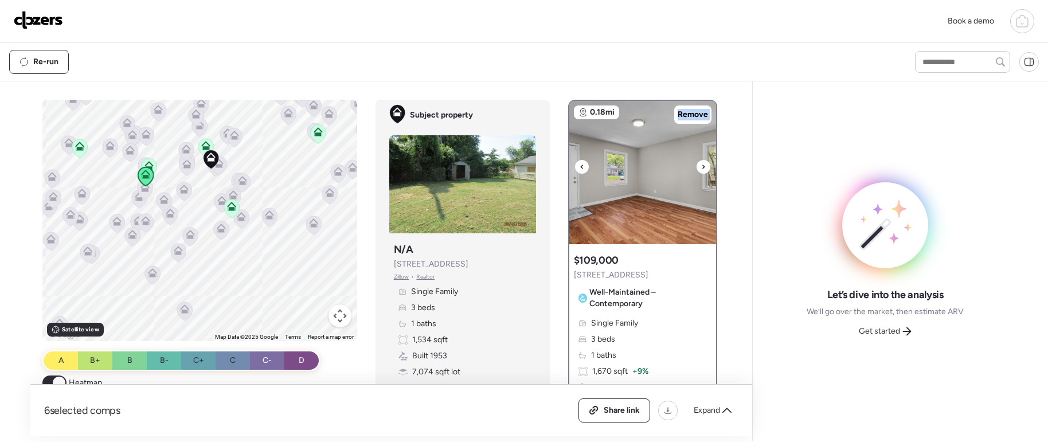
click at [701, 170] on icon at bounding box center [703, 167] width 5 height 14
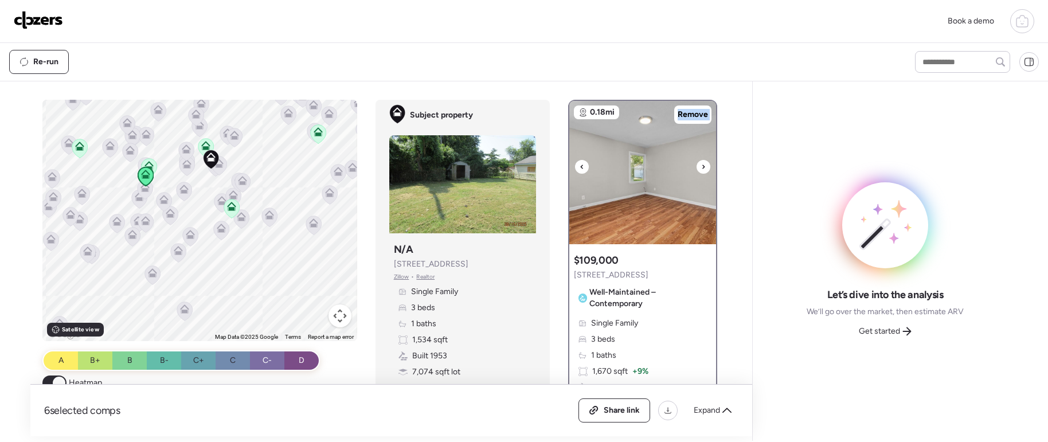
click at [701, 170] on icon at bounding box center [703, 167] width 5 height 14
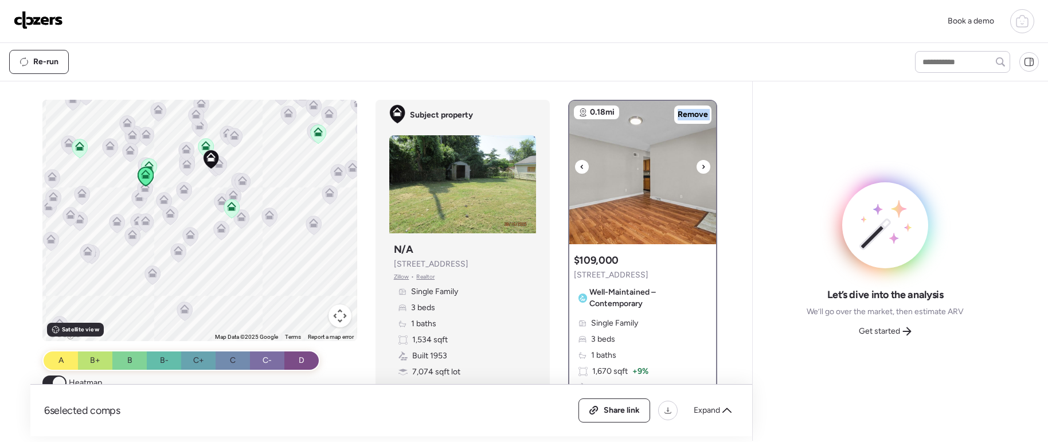
click at [701, 170] on icon at bounding box center [703, 167] width 5 height 14
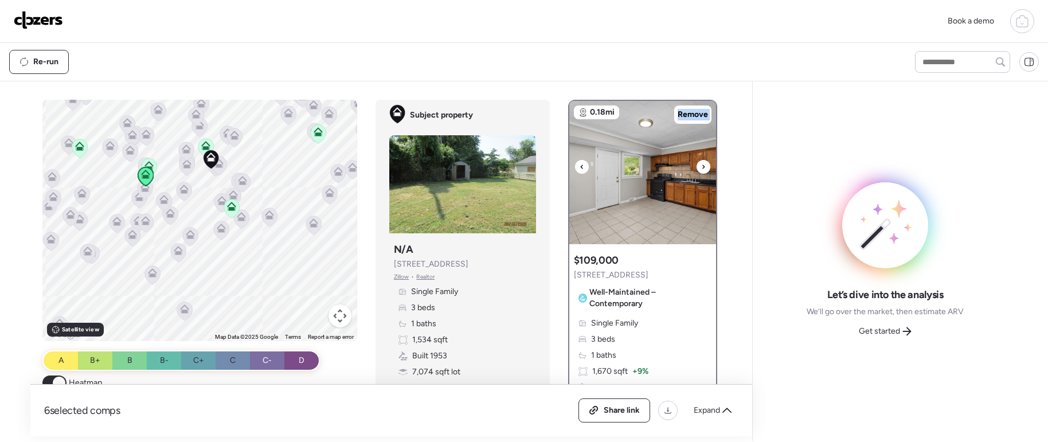
click at [701, 170] on icon at bounding box center [703, 167] width 5 height 14
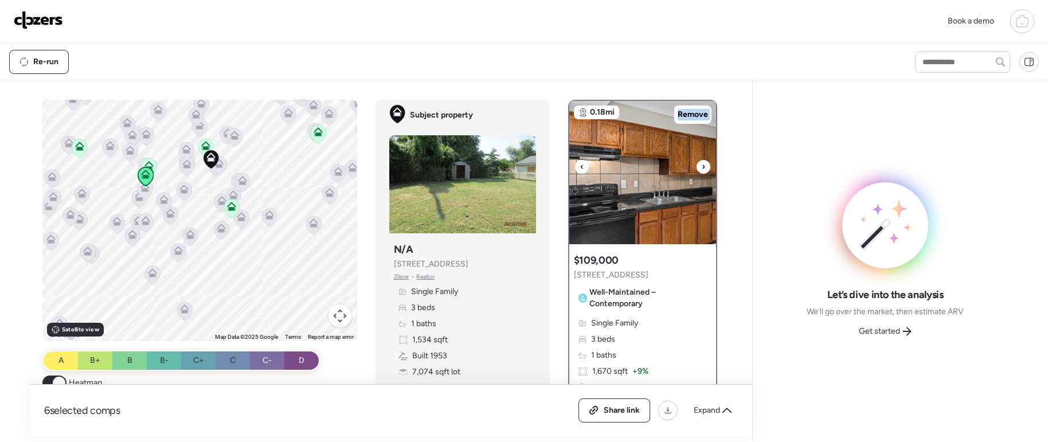
click at [701, 170] on icon at bounding box center [703, 167] width 5 height 14
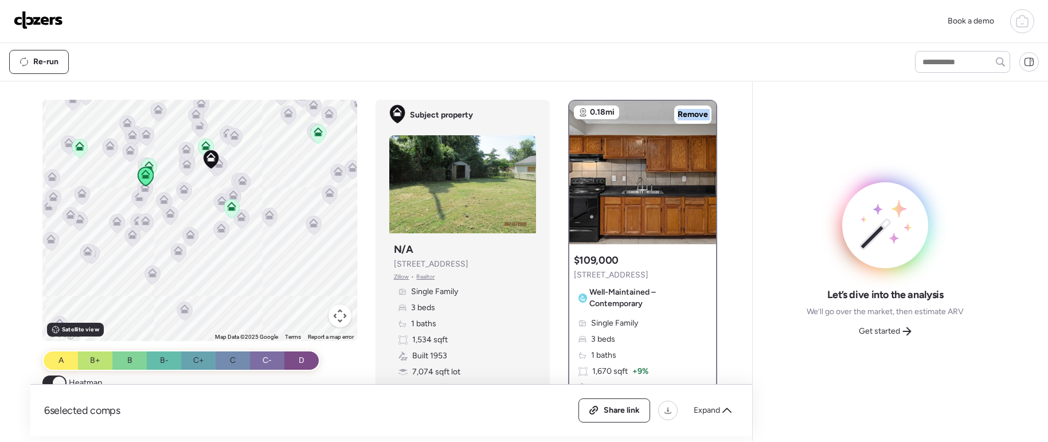
click at [79, 144] on icon at bounding box center [79, 146] width 9 height 9
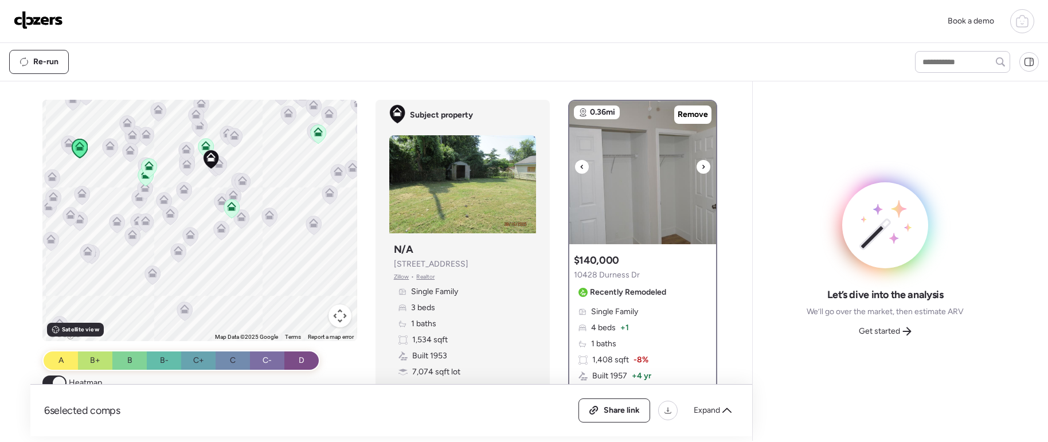
click at [701, 165] on icon at bounding box center [703, 167] width 5 height 14
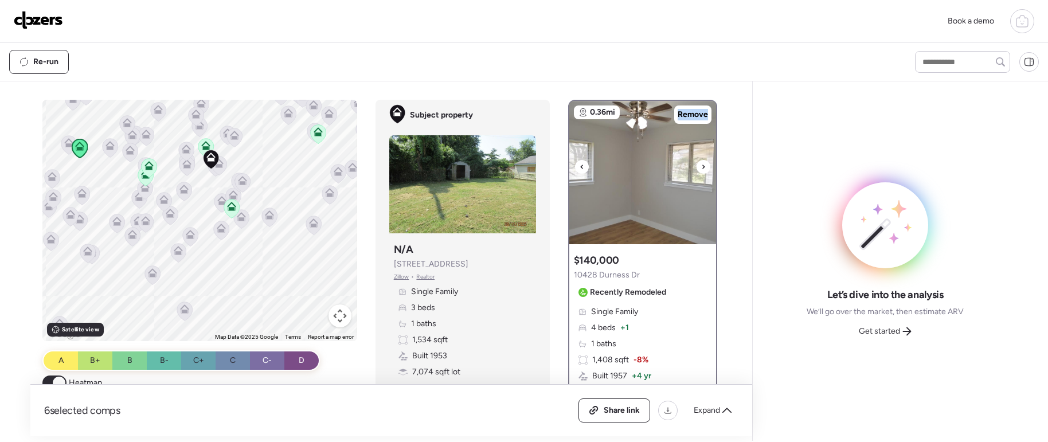
click at [701, 164] on icon at bounding box center [703, 167] width 5 height 14
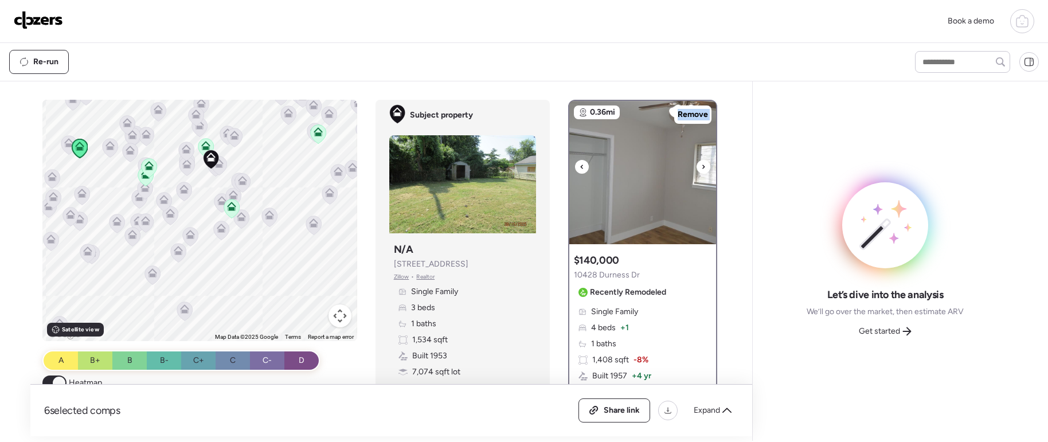
click at [701, 164] on icon at bounding box center [703, 167] width 5 height 14
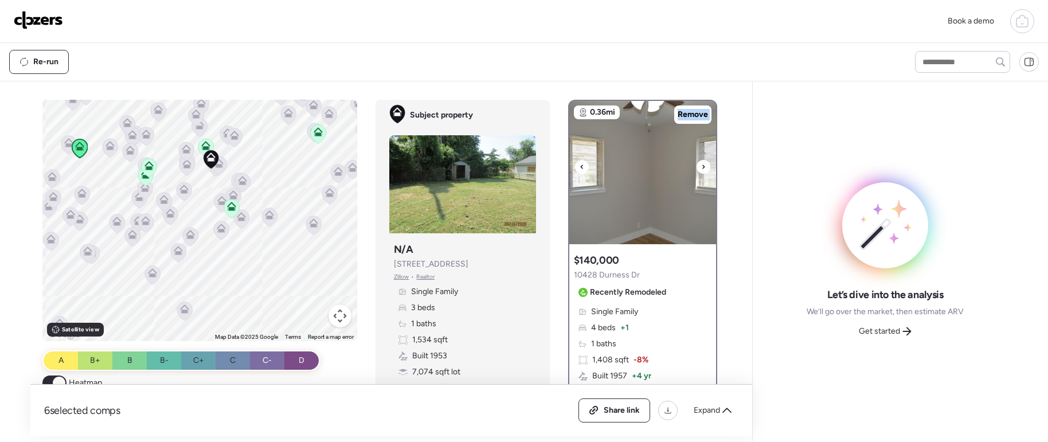
click at [701, 164] on icon at bounding box center [703, 167] width 5 height 14
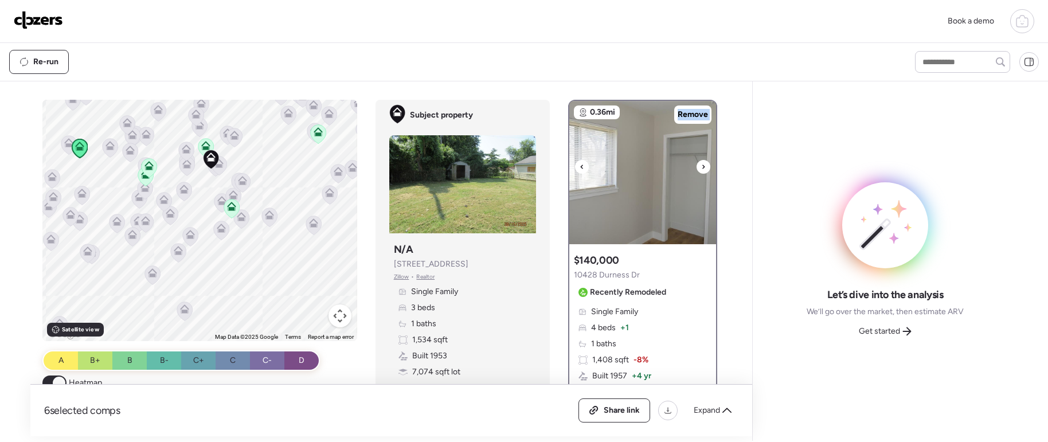
click at [701, 164] on icon at bounding box center [703, 167] width 5 height 14
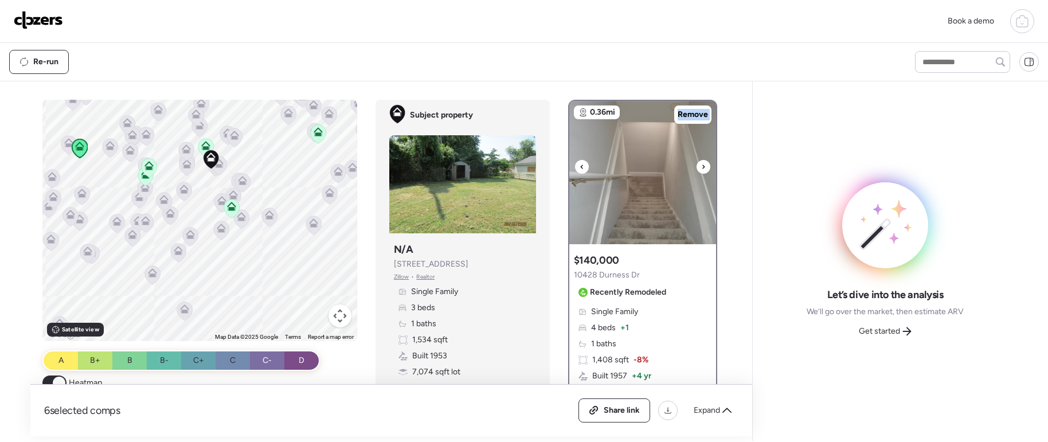
click at [701, 164] on icon at bounding box center [703, 167] width 5 height 14
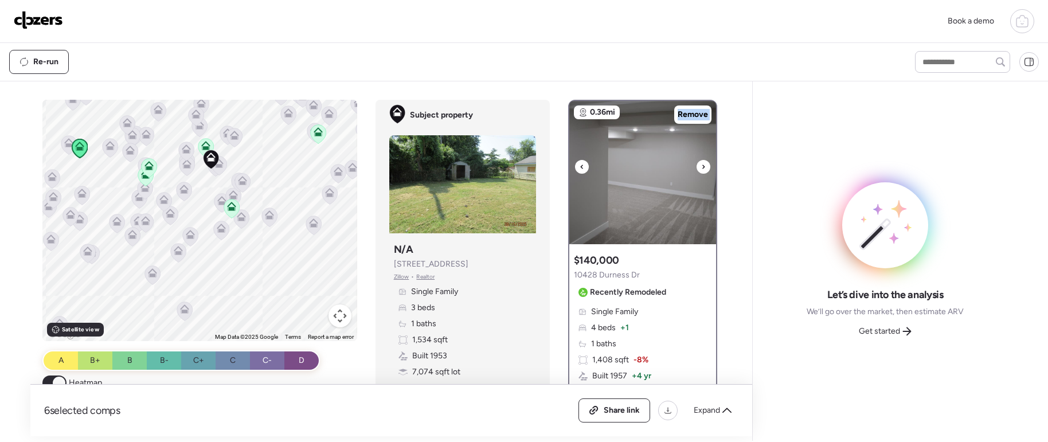
click at [701, 164] on icon at bounding box center [703, 167] width 5 height 14
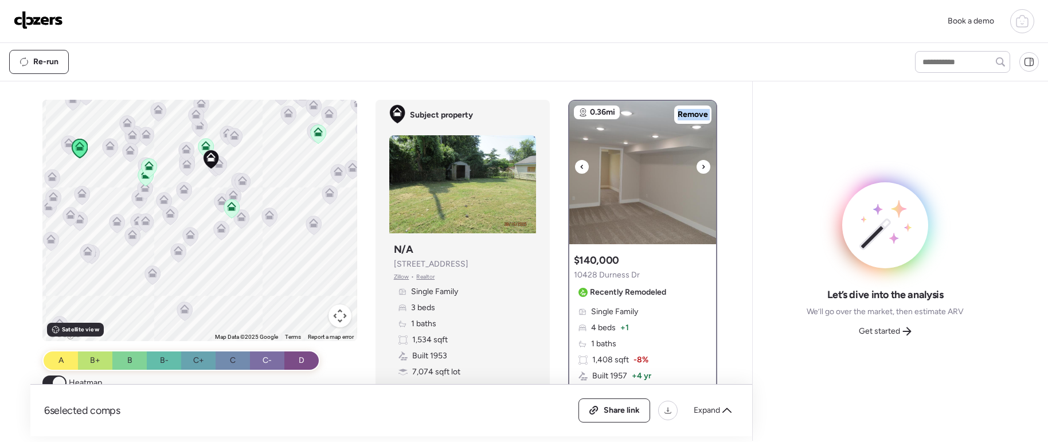
click at [701, 164] on icon at bounding box center [703, 167] width 5 height 14
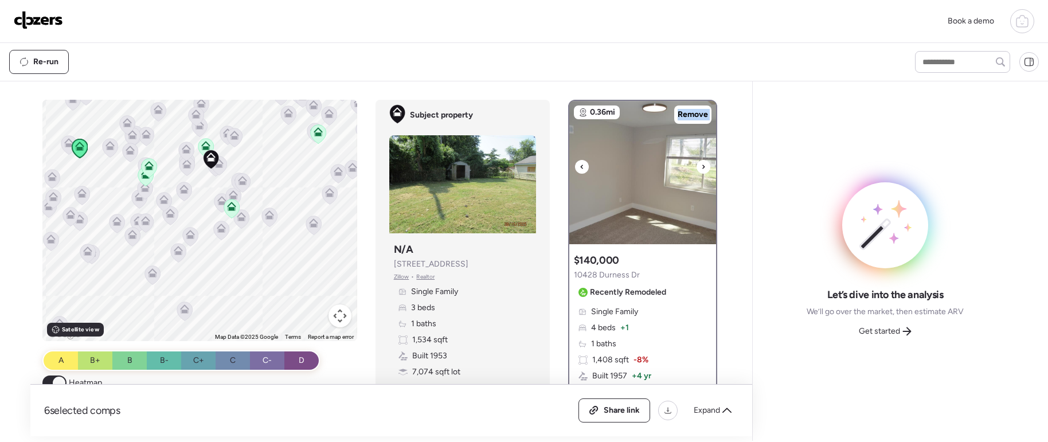
click at [701, 164] on icon at bounding box center [703, 167] width 5 height 14
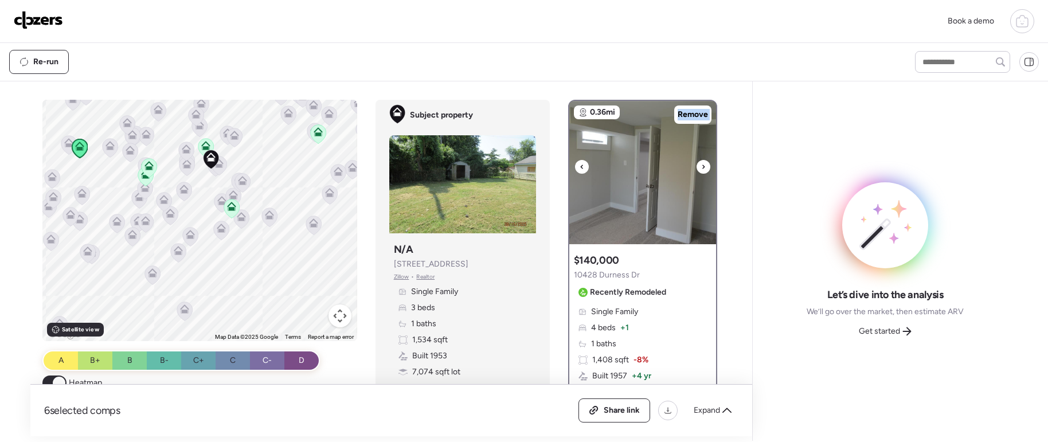
click at [701, 164] on icon at bounding box center [703, 167] width 5 height 14
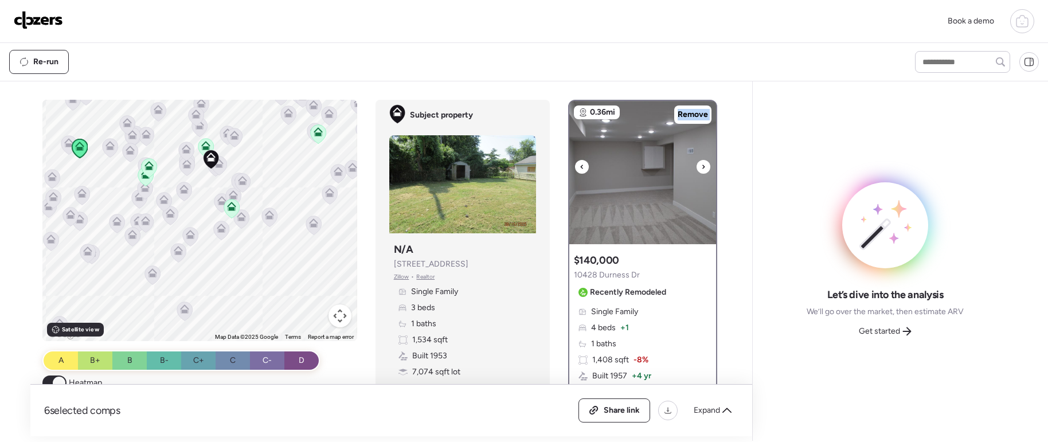
click at [701, 164] on icon at bounding box center [703, 167] width 5 height 14
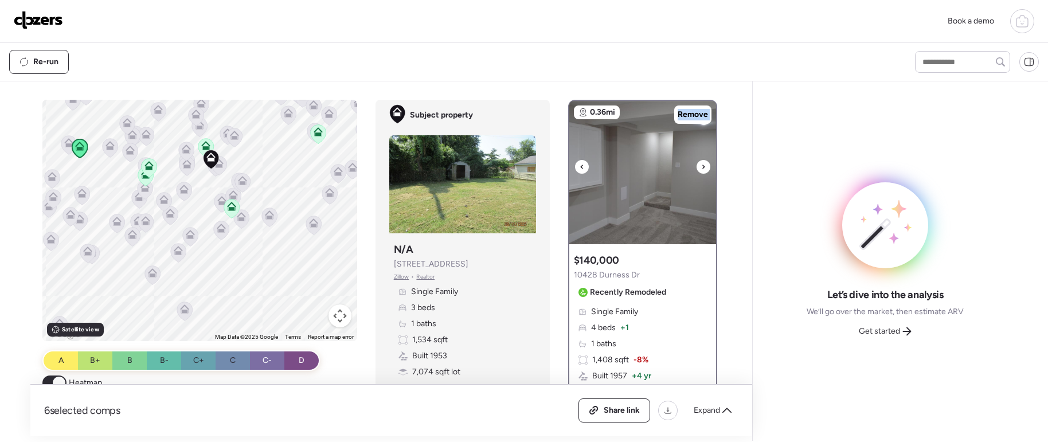
click at [701, 164] on icon at bounding box center [703, 167] width 5 height 14
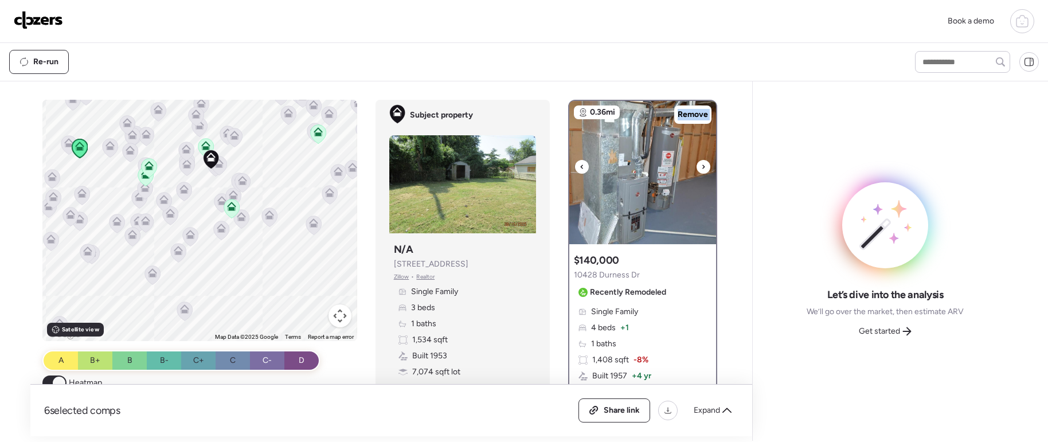
click at [701, 164] on icon at bounding box center [703, 167] width 5 height 14
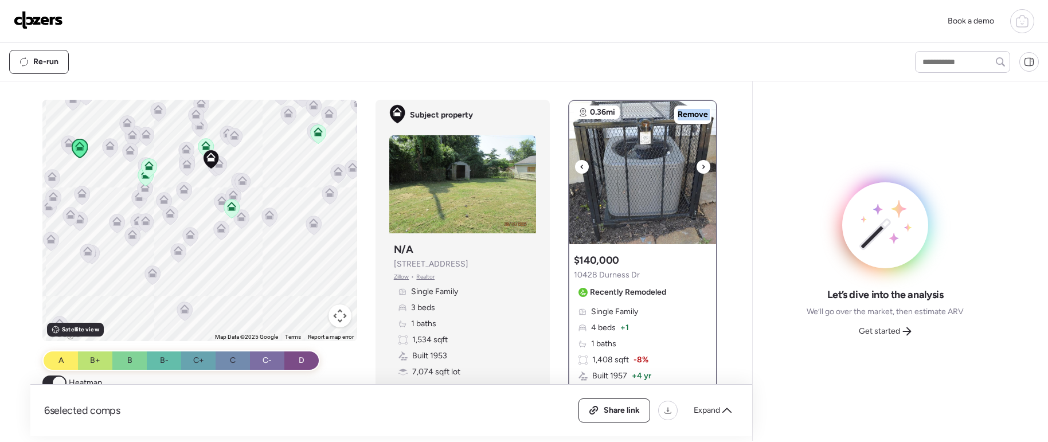
click at [701, 164] on icon at bounding box center [703, 167] width 5 height 14
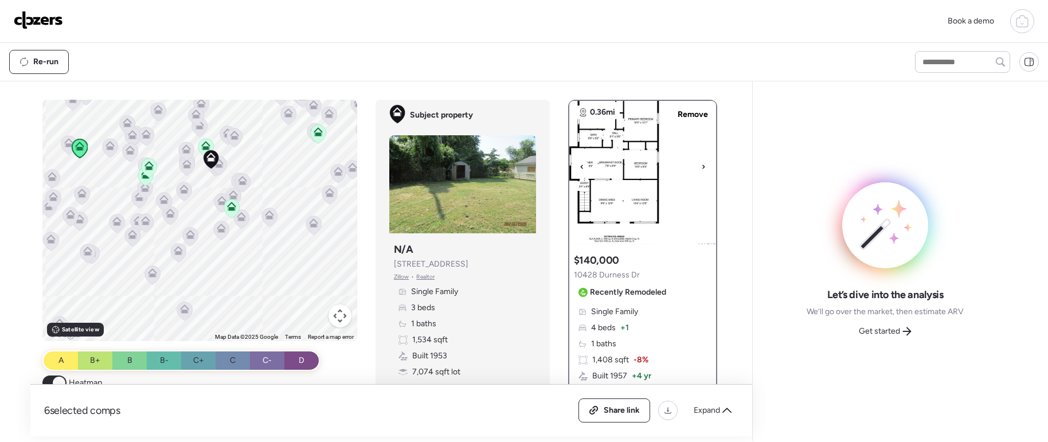
click at [580, 167] on icon at bounding box center [582, 167] width 5 height 14
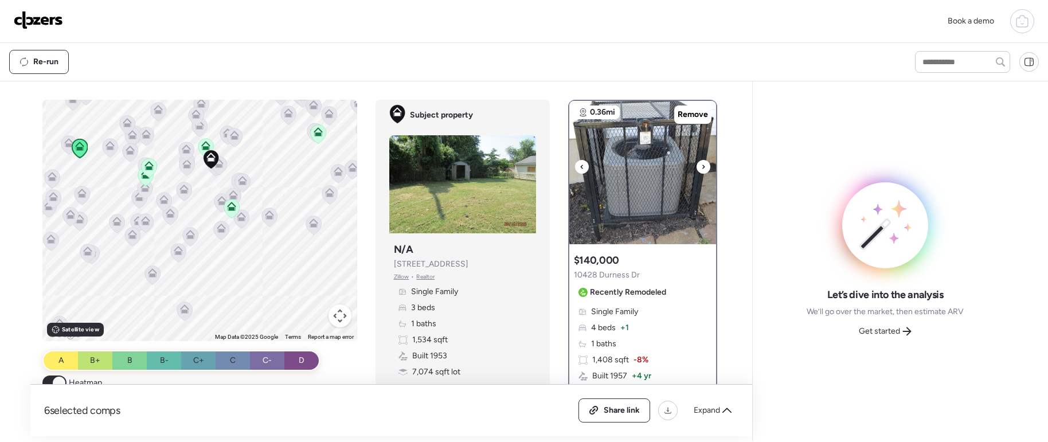
click at [580, 166] on icon at bounding box center [582, 167] width 5 height 14
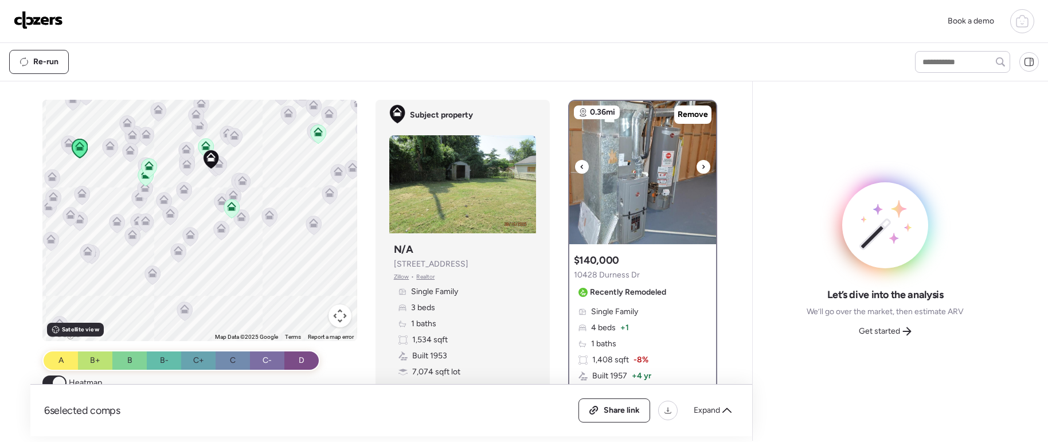
click at [575, 167] on div at bounding box center [582, 167] width 14 height 14
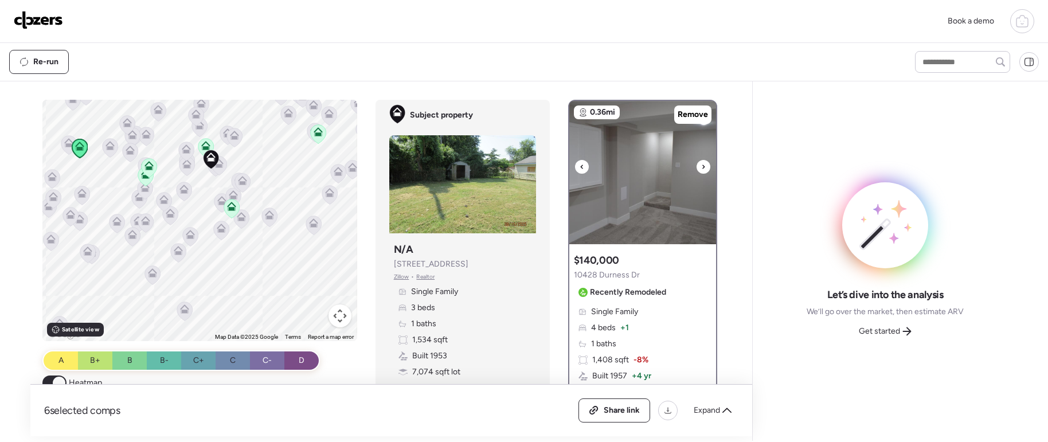
click at [580, 167] on icon at bounding box center [582, 167] width 5 height 14
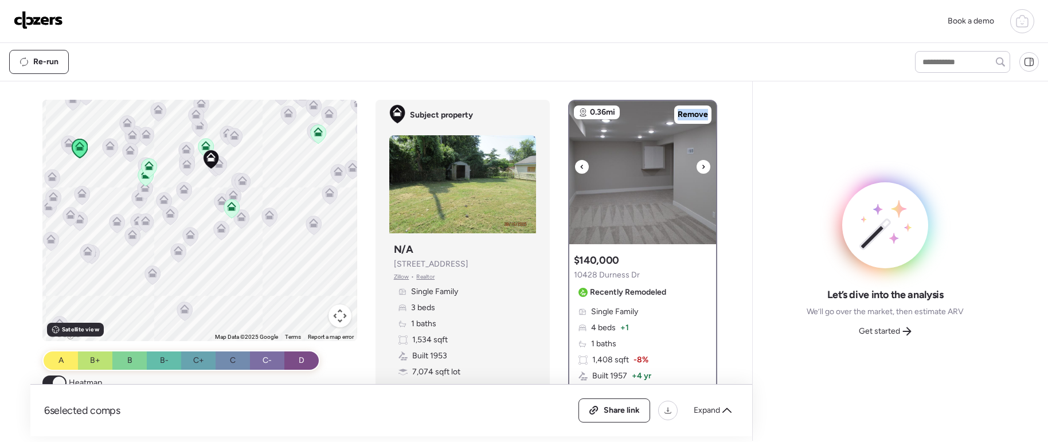
click at [580, 167] on icon at bounding box center [582, 167] width 5 height 14
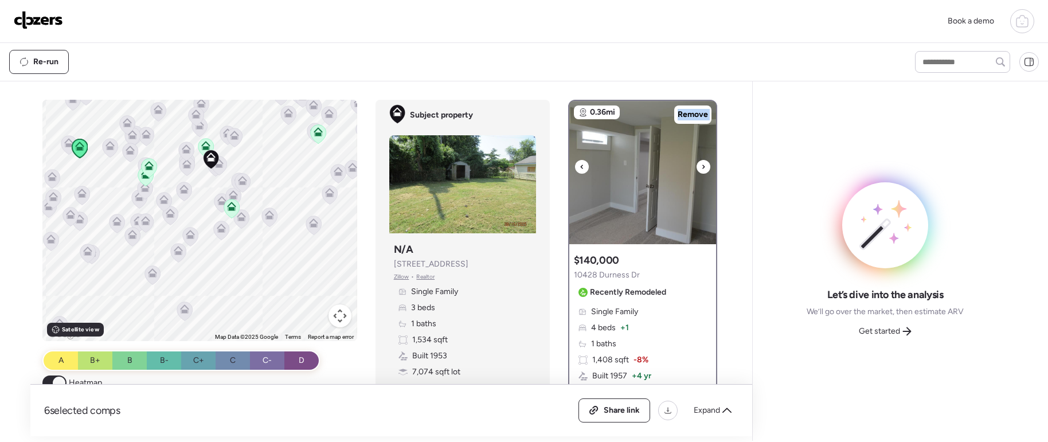
click at [580, 167] on icon at bounding box center [582, 167] width 5 height 14
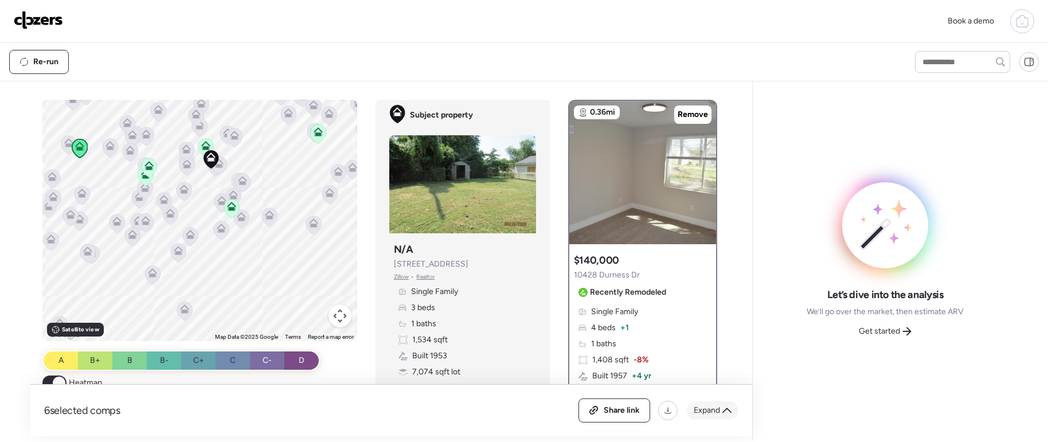
click at [714, 403] on div "Expand" at bounding box center [713, 410] width 52 height 18
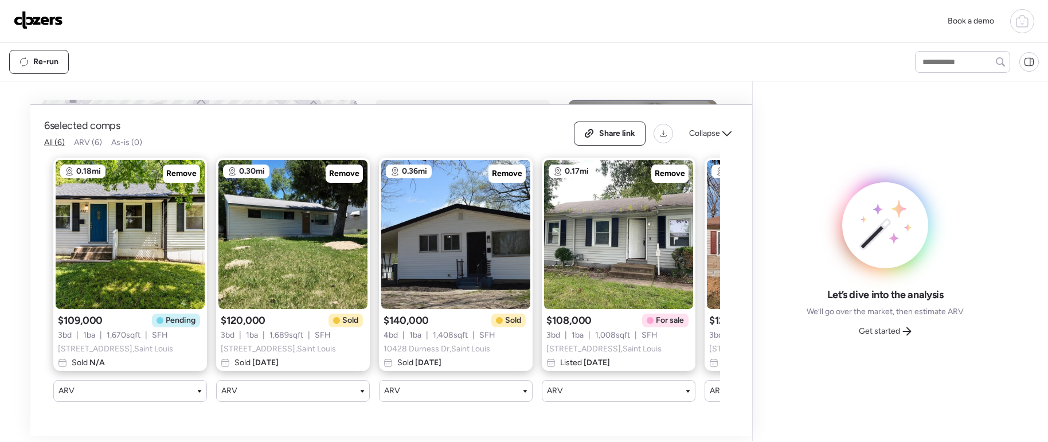
click at [87, 147] on span "ARV (6)" at bounding box center [88, 143] width 28 height 10
click at [81, 61] on div "Re-run" at bounding box center [451, 62] width 885 height 24
click at [58, 61] on div "Re-run" at bounding box center [39, 61] width 58 height 23
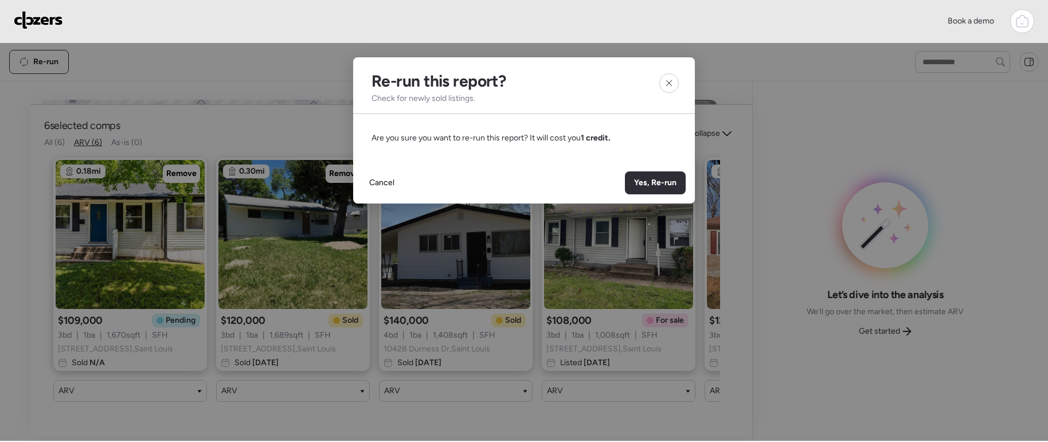
click at [654, 183] on span "Yes, Re-run" at bounding box center [655, 182] width 42 height 11
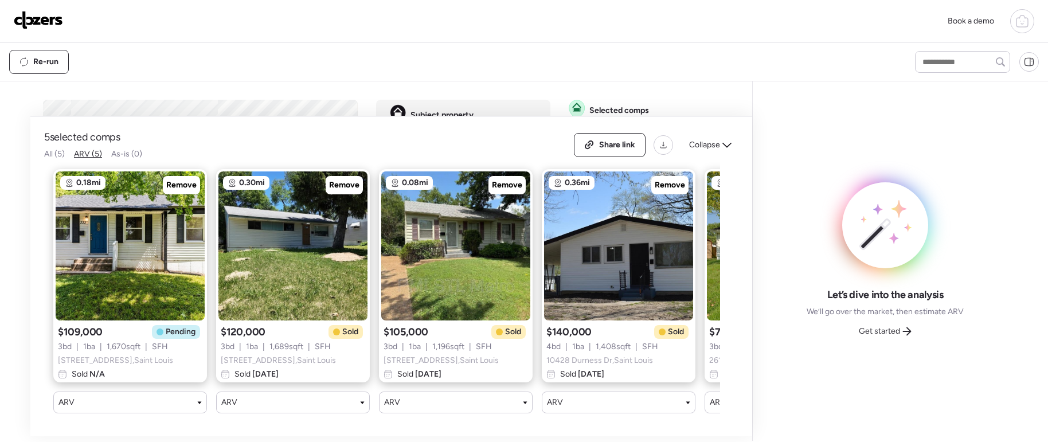
click at [720, 136] on div "Collapse" at bounding box center [710, 145] width 56 height 18
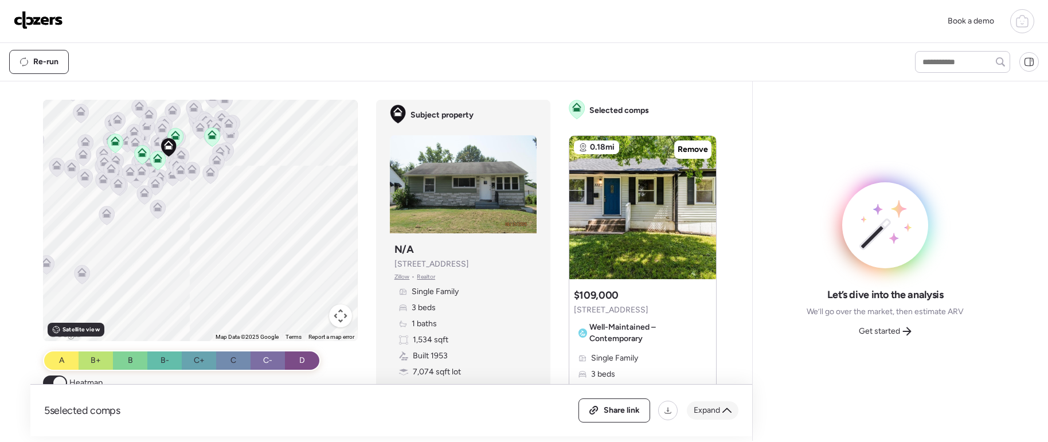
click at [727, 409] on icon at bounding box center [726, 410] width 9 height 9
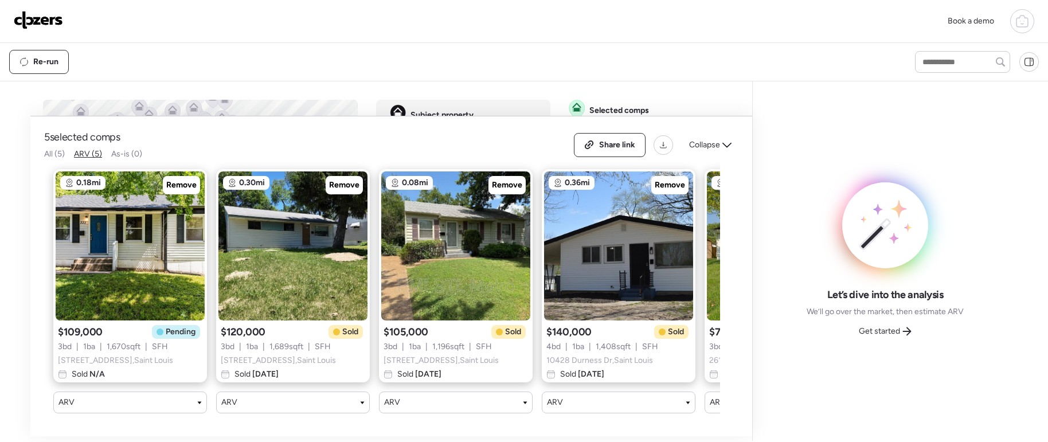
click at [54, 149] on span "All (5)" at bounding box center [54, 154] width 21 height 10
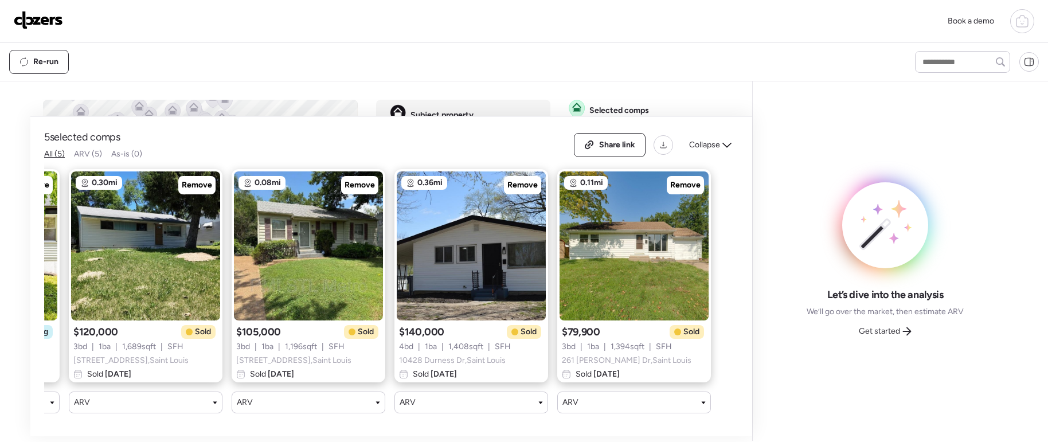
scroll to position [0, 0]
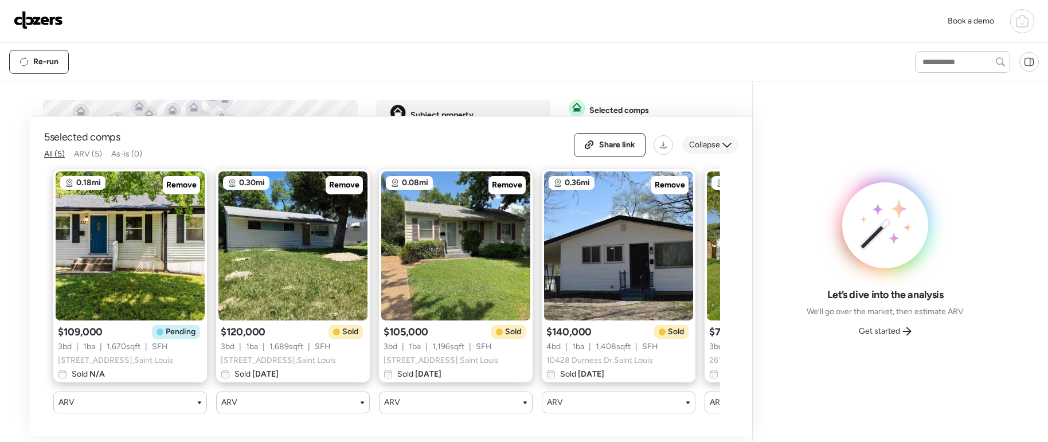
click at [718, 139] on span "Collapse" at bounding box center [704, 144] width 31 height 11
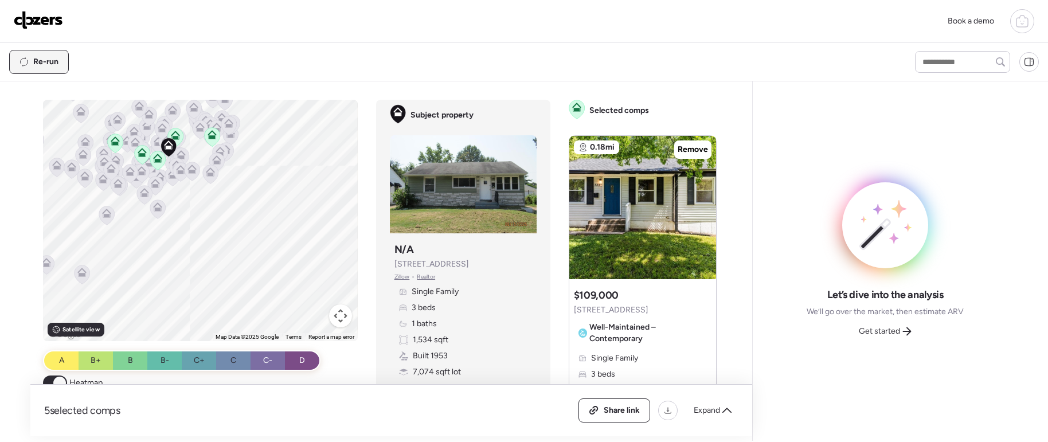
click at [50, 60] on span "Re-run" at bounding box center [45, 61] width 25 height 11
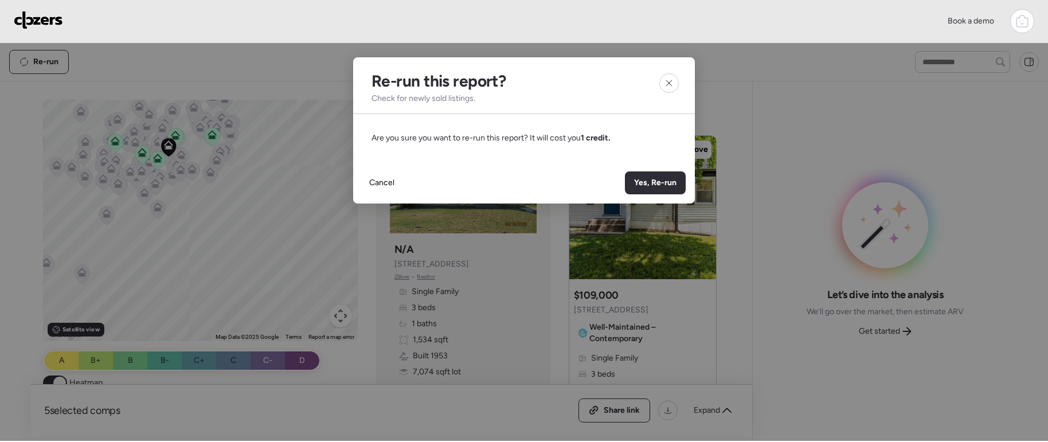
click at [654, 187] on span "Yes, Re-run" at bounding box center [655, 182] width 42 height 11
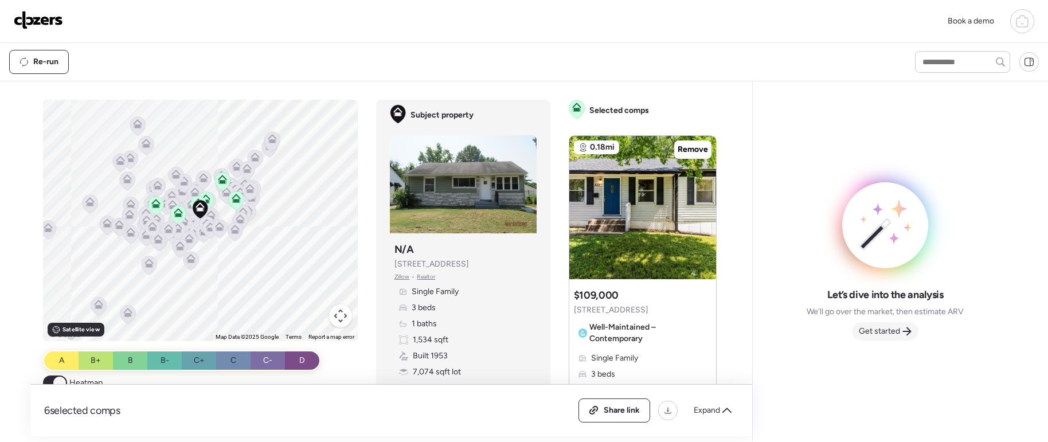
click at [892, 333] on span "Get started" at bounding box center [879, 331] width 41 height 11
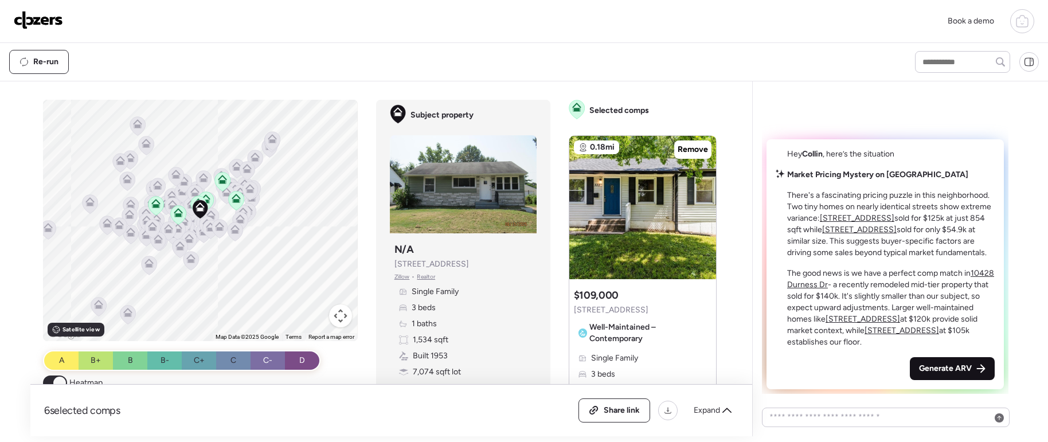
click at [946, 373] on span "Generate ARV" at bounding box center [945, 368] width 53 height 11
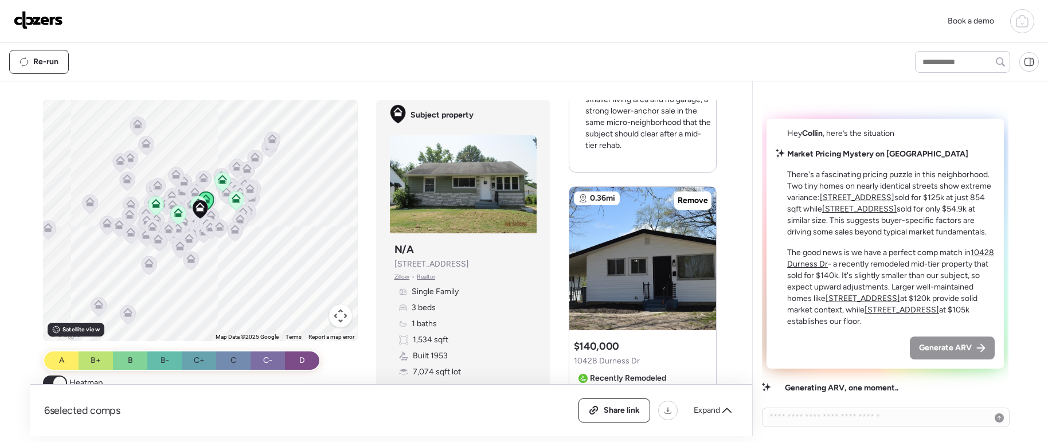
scroll to position [1521, 0]
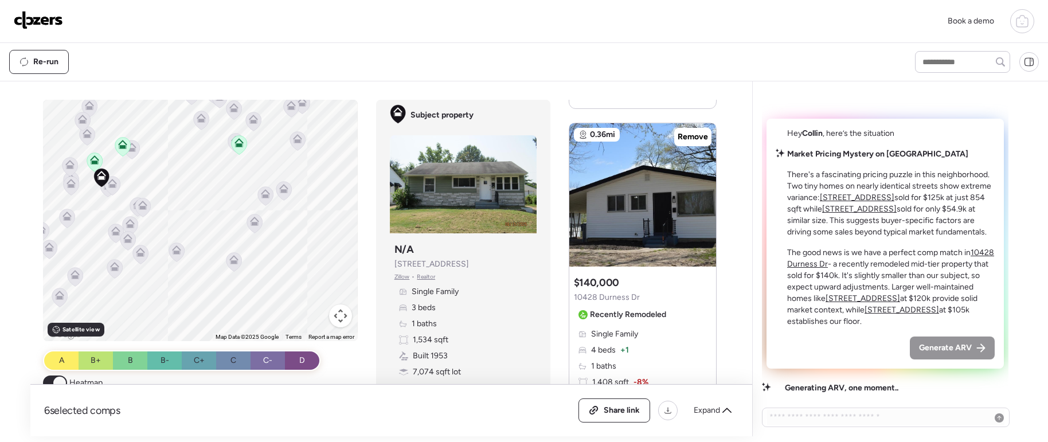
drag, startPoint x: 161, startPoint y: 180, endPoint x: 261, endPoint y: 189, distance: 101.3
click at [261, 189] on div "To activate drag with keyboard, press Alt + Enter. Once in keyboard drag state,…" at bounding box center [200, 220] width 314 height 241
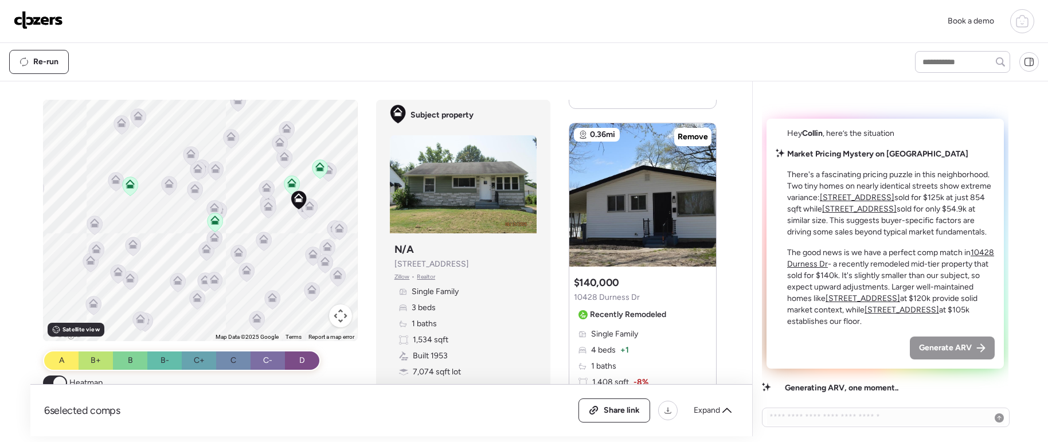
drag, startPoint x: 269, startPoint y: 215, endPoint x: 236, endPoint y: 207, distance: 34.2
click at [260, 207] on icon at bounding box center [268, 208] width 16 height 19
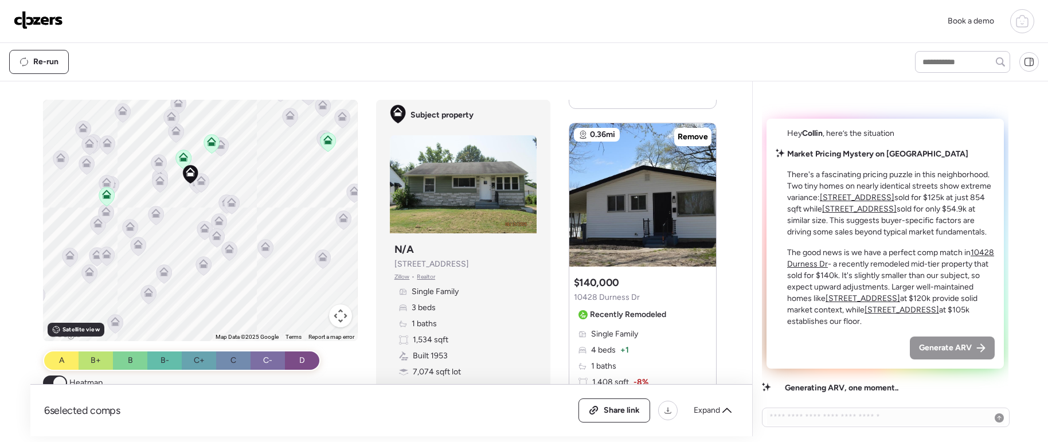
click at [179, 155] on icon at bounding box center [183, 157] width 9 height 9
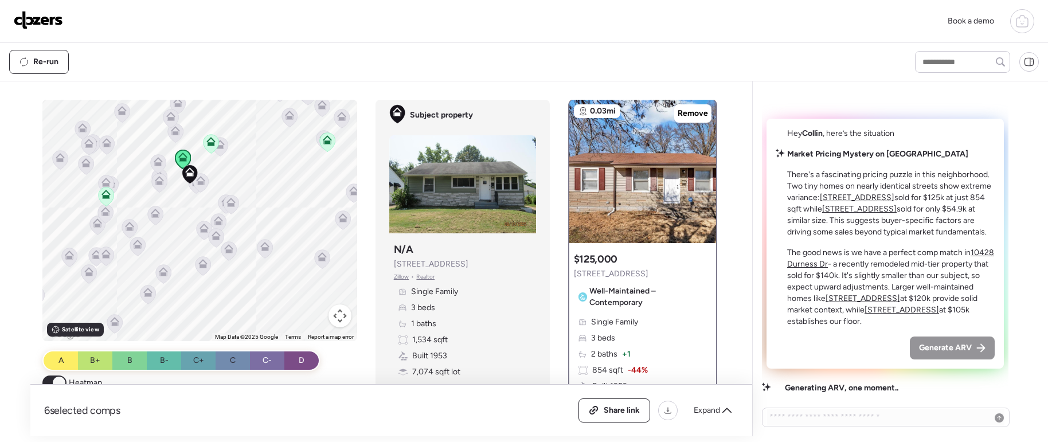
scroll to position [0, 0]
drag, startPoint x: 854, startPoint y: 101, endPoint x: 871, endPoint y: 122, distance: 26.9
click at [854, 101] on div "Hey [PERSON_NAME] , here’s the situation Market Pricing Mystery on [GEOGRAPHIC_…" at bounding box center [885, 242] width 247 height 303
click at [945, 360] on div "Hey [PERSON_NAME] , here’s the situation Market Pricing Mystery on [GEOGRAPHIC_…" at bounding box center [885, 244] width 237 height 250
drag, startPoint x: 951, startPoint y: 353, endPoint x: 960, endPoint y: 352, distance: 9.8
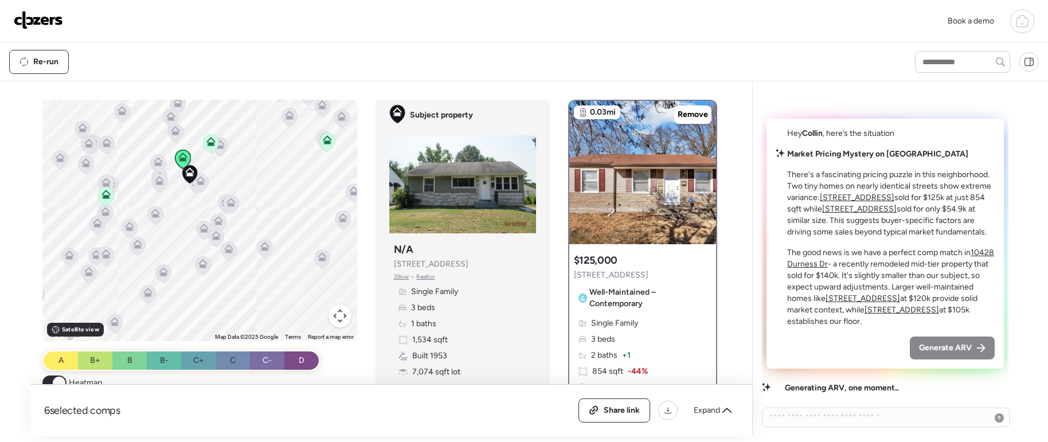
click at [951, 353] on span "Generate ARV" at bounding box center [945, 347] width 53 height 11
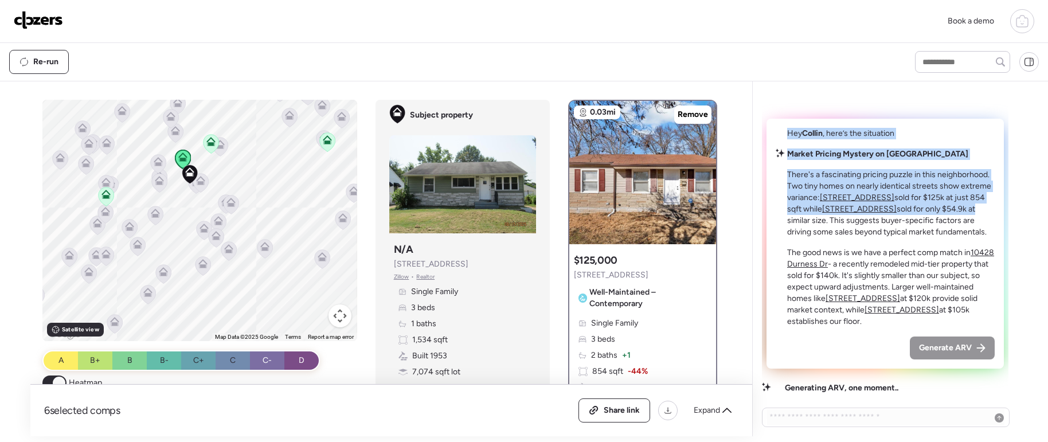
drag, startPoint x: 827, startPoint y: 140, endPoint x: 927, endPoint y: 214, distance: 125.0
click at [927, 214] on div "Hey [PERSON_NAME] , here’s the situation Market Pricing Mystery on [GEOGRAPHIC_…" at bounding box center [885, 244] width 237 height 250
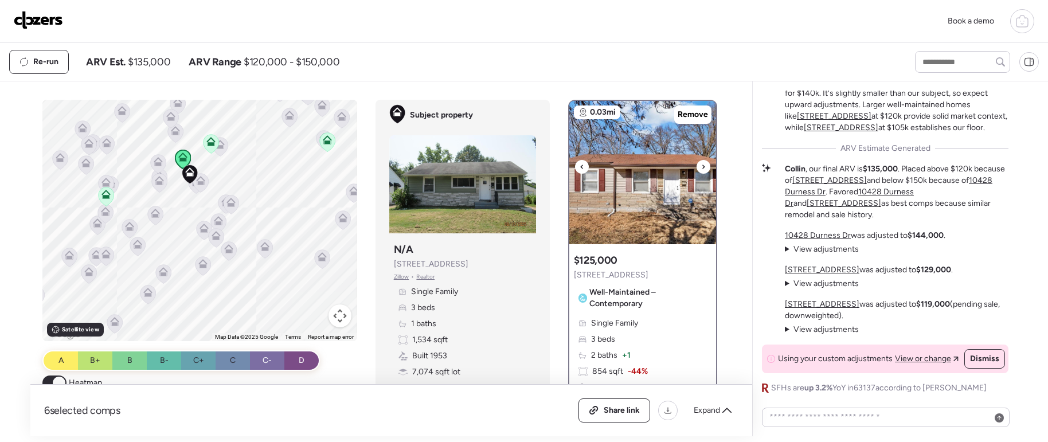
click at [697, 169] on div at bounding box center [704, 167] width 14 height 14
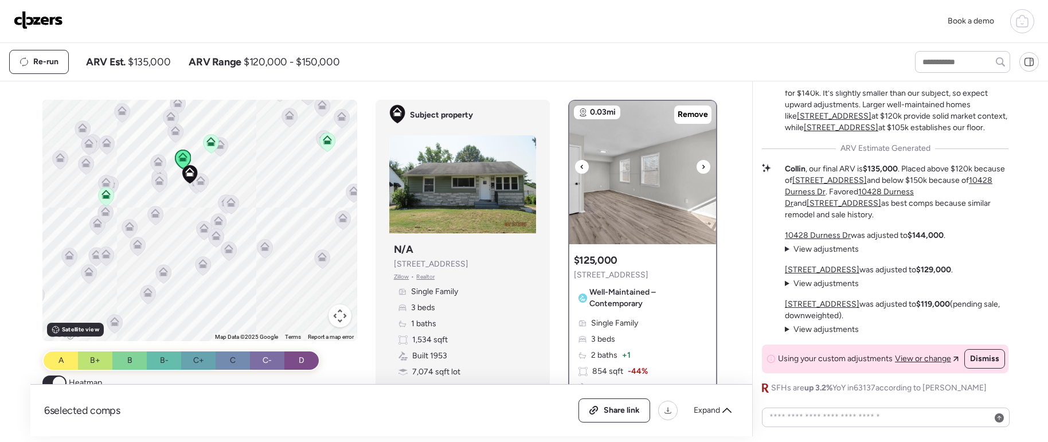
click at [697, 169] on div at bounding box center [704, 167] width 14 height 14
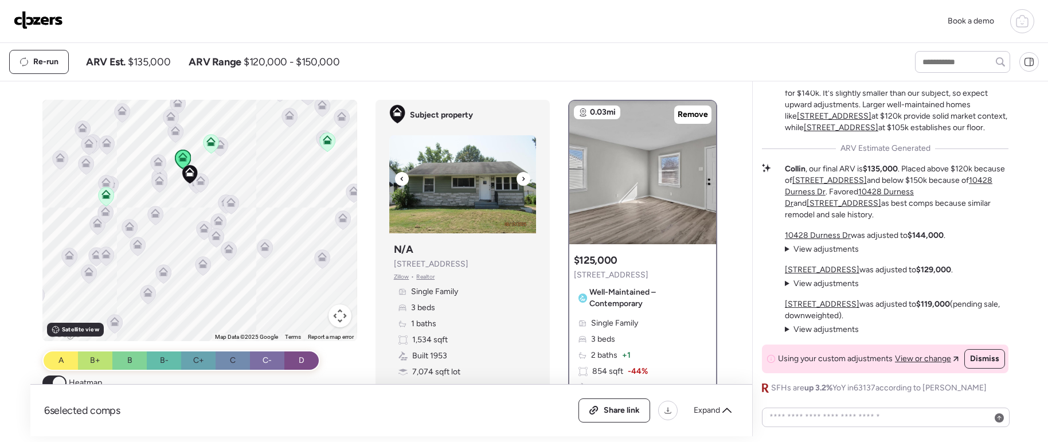
click at [522, 177] on icon at bounding box center [523, 179] width 2 height 4
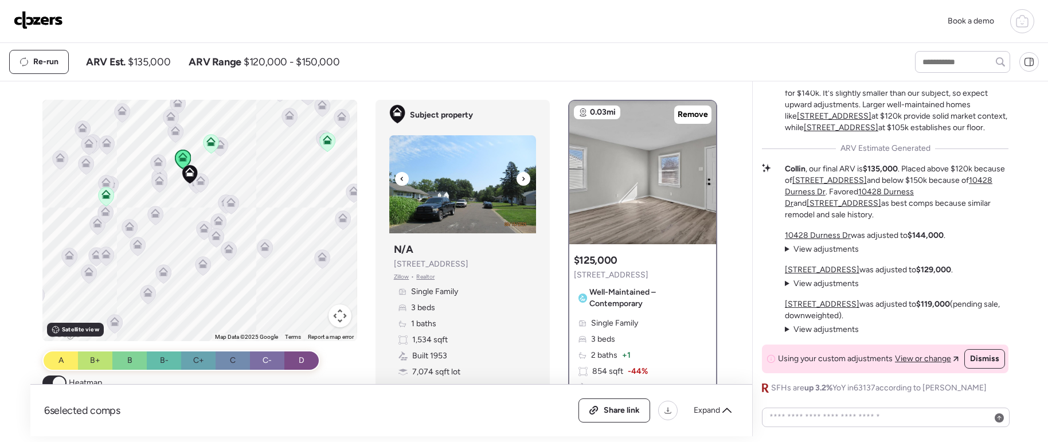
click at [521, 178] on icon at bounding box center [523, 179] width 5 height 14
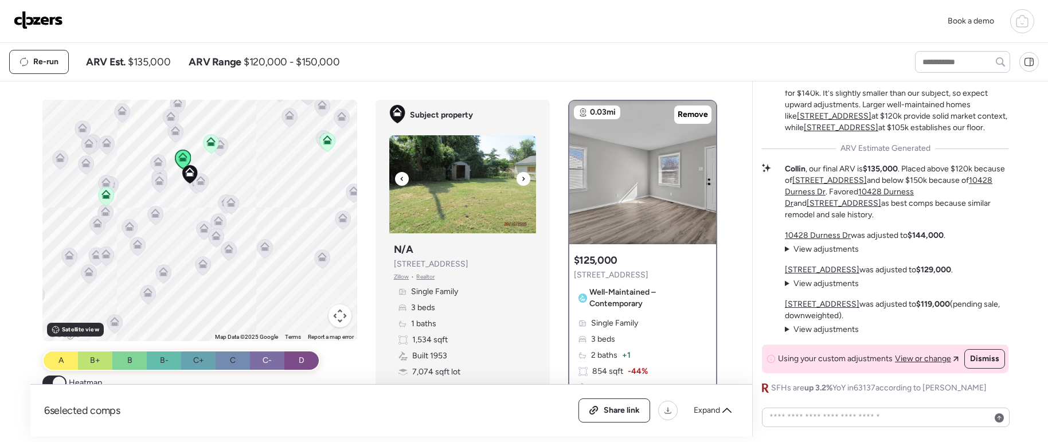
click at [521, 178] on icon at bounding box center [523, 179] width 5 height 14
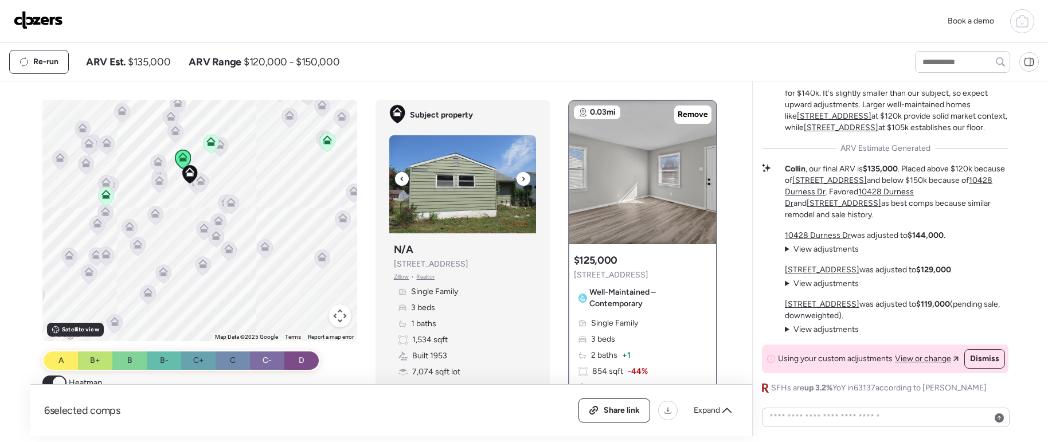
click at [523, 176] on div at bounding box center [524, 179] width 14 height 14
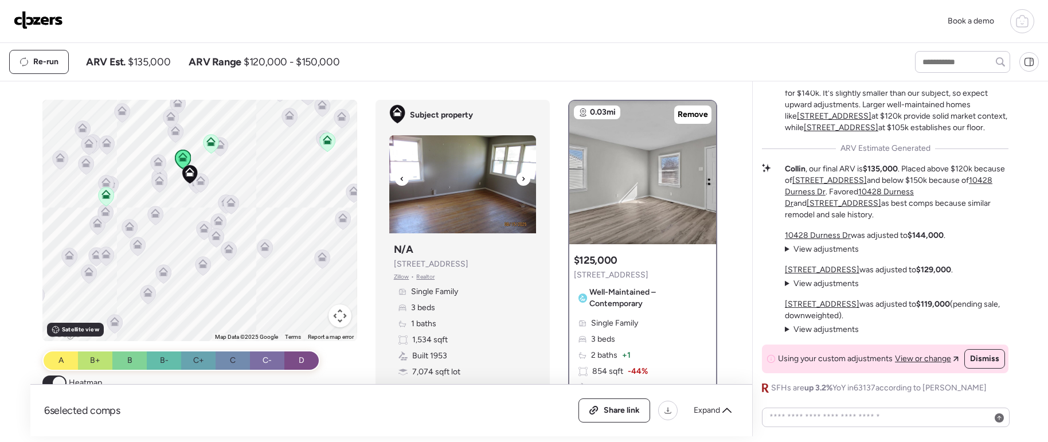
click at [522, 169] on img at bounding box center [462, 184] width 147 height 98
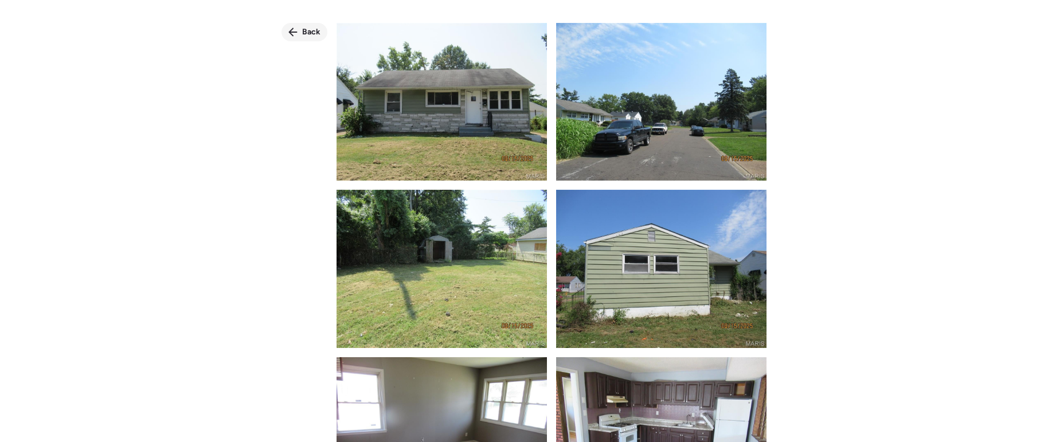
click at [315, 30] on span "Back" at bounding box center [311, 31] width 18 height 11
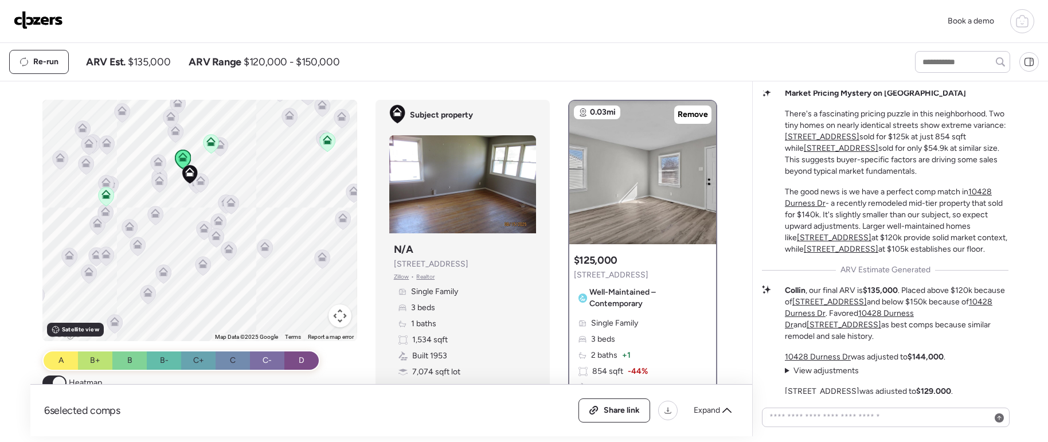
scroll to position [-128, 0]
click at [723, 413] on icon at bounding box center [726, 410] width 9 height 9
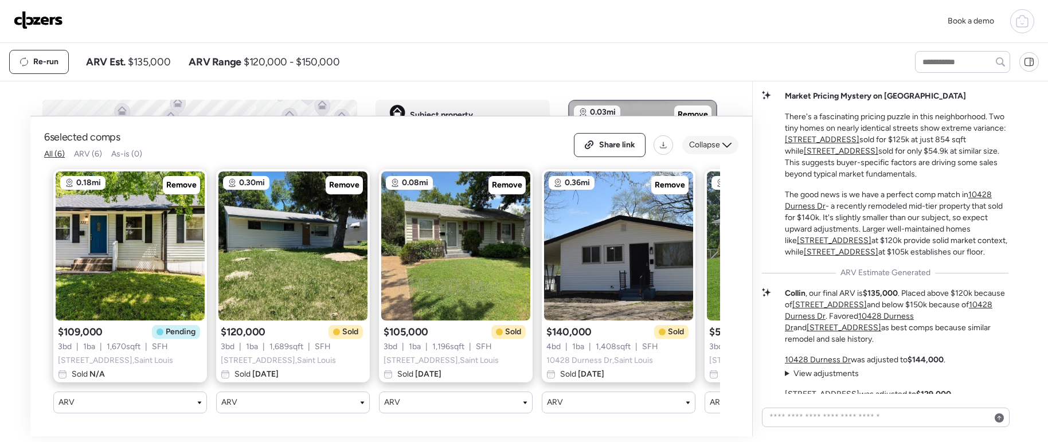
click at [713, 139] on span "Collapse" at bounding box center [704, 144] width 31 height 11
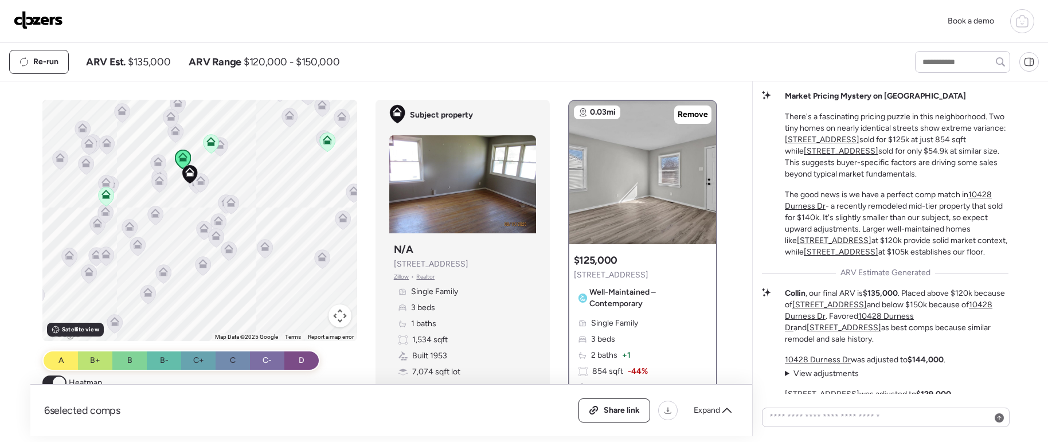
scroll to position [-121, 0]
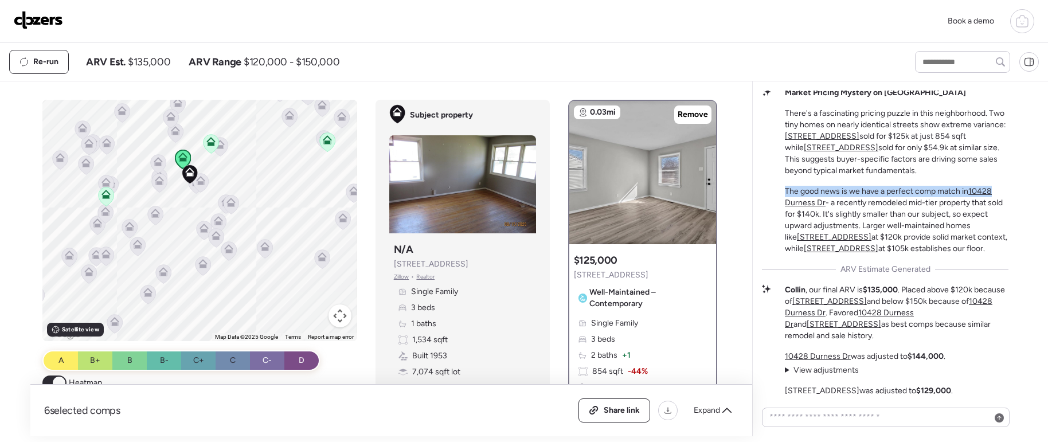
drag, startPoint x: 835, startPoint y: 185, endPoint x: 997, endPoint y: 185, distance: 162.3
click at [997, 185] on div "Market Pricing Mystery on Tay Road There's a fascinating pricing puzzle in this…" at bounding box center [885, 170] width 247 height 167
drag, startPoint x: 808, startPoint y: 216, endPoint x: 831, endPoint y: 217, distance: 23.5
click at [831, 217] on p "The good news is we have a perfect comp match in [STREET_ADDRESS] - a recently …" at bounding box center [897, 220] width 224 height 69
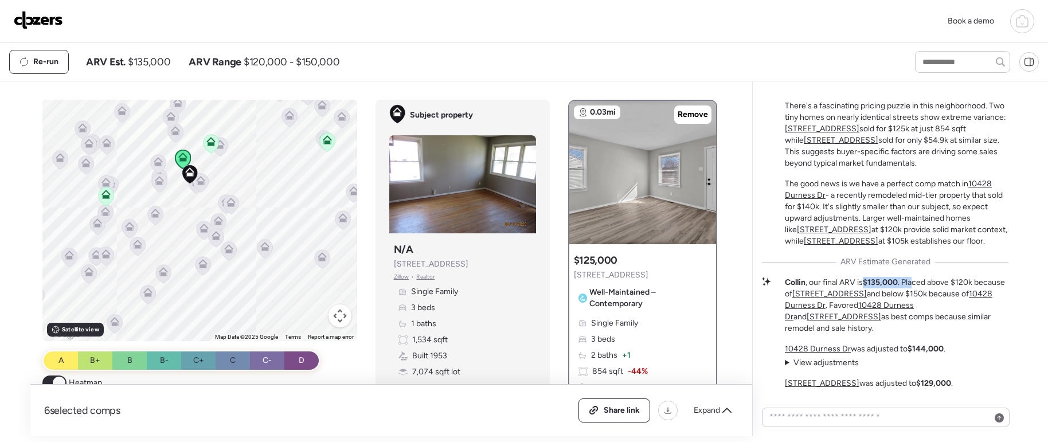
drag, startPoint x: 865, startPoint y: 276, endPoint x: 928, endPoint y: 282, distance: 64.0
click at [919, 277] on p "Collin , our final ARV is $135,000 . Placed above $120k because of [STREET_ADDR…" at bounding box center [897, 305] width 224 height 57
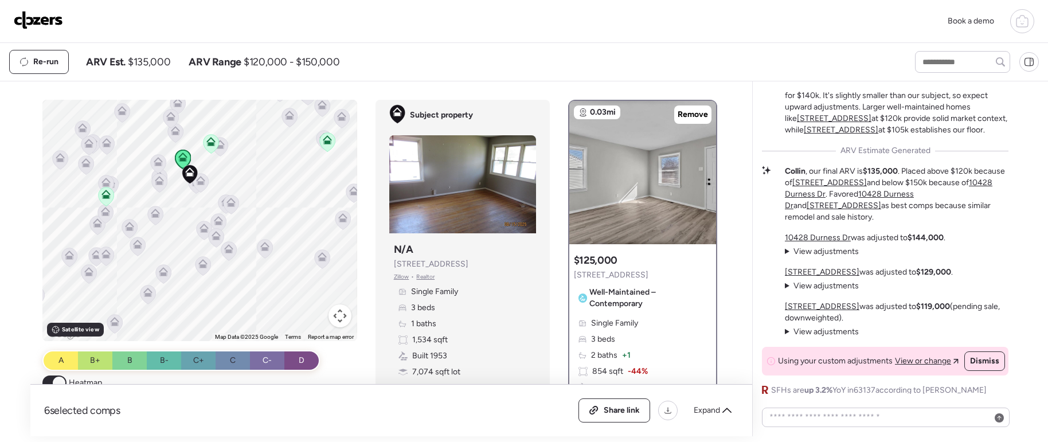
click at [807, 327] on span "View adjustments" at bounding box center [826, 332] width 65 height 10
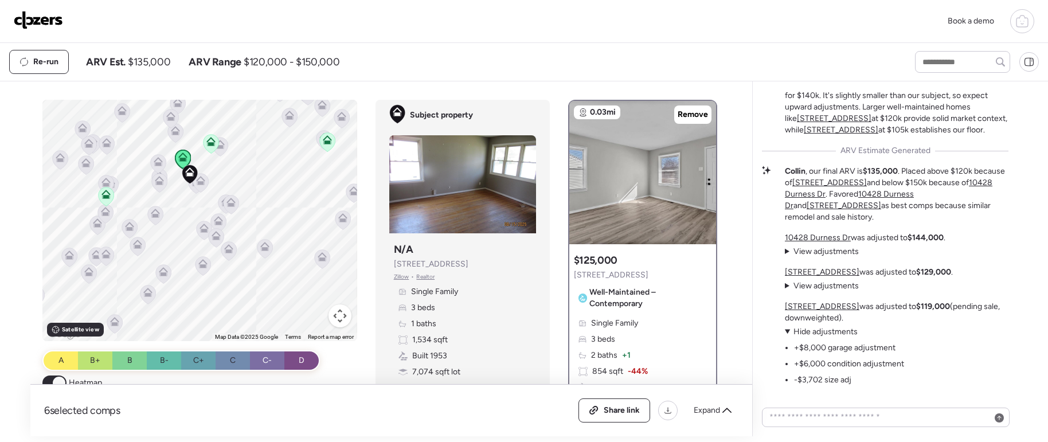
scroll to position [-36, 0]
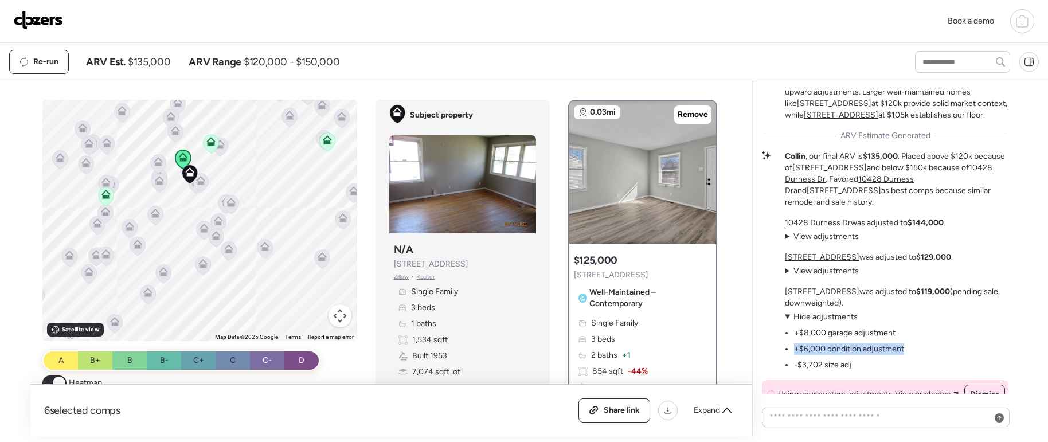
drag, startPoint x: 800, startPoint y: 345, endPoint x: 906, endPoint y: 347, distance: 105.5
click at [906, 347] on div "[STREET_ADDRESS] was adjusted to $119,000 (pending sale, downweighted). View ad…" at bounding box center [897, 328] width 224 height 85
click at [818, 350] on li "+$6,000 condition adjustment" at bounding box center [849, 348] width 110 height 11
drag, startPoint x: 806, startPoint y: 344, endPoint x: 825, endPoint y: 345, distance: 18.9
click at [825, 345] on li "+$6,000 condition adjustment" at bounding box center [849, 348] width 110 height 11
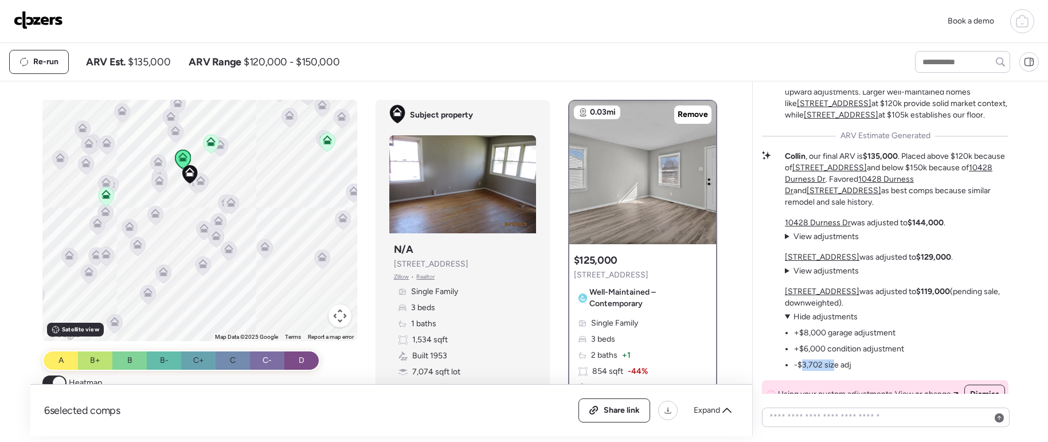
drag, startPoint x: 800, startPoint y: 362, endPoint x: 835, endPoint y: 360, distance: 35.0
click at [835, 360] on li "-$3,702 size adj" at bounding box center [822, 365] width 57 height 11
drag, startPoint x: 799, startPoint y: 330, endPoint x: 845, endPoint y: 332, distance: 45.4
click at [833, 331] on li "+$8,000 garage adjustment" at bounding box center [844, 332] width 101 height 11
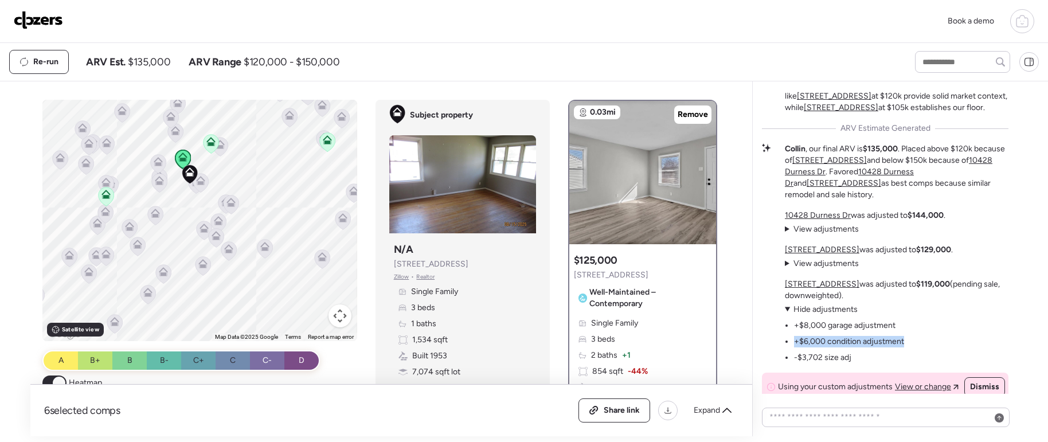
drag, startPoint x: 796, startPoint y: 342, endPoint x: 835, endPoint y: 344, distance: 39.1
click at [835, 344] on ul "+$8,000 garage adjustment +$6,000 condition adjustment -$3,702 size adj" at bounding box center [844, 339] width 119 height 48
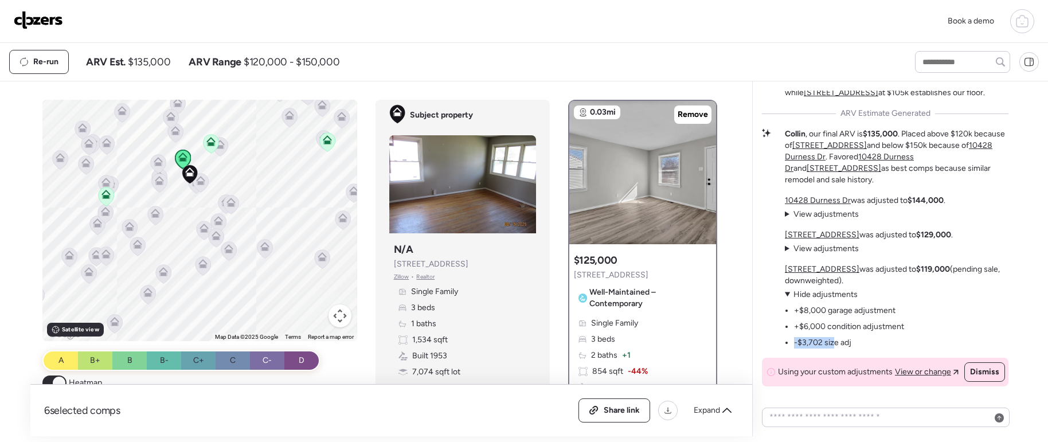
drag, startPoint x: 791, startPoint y: 339, endPoint x: 835, endPoint y: 341, distance: 43.6
click at [835, 341] on ul "+$8,000 garage adjustment +$6,000 condition adjustment -$3,702 size adj" at bounding box center [844, 324] width 119 height 48
click at [858, 343] on ul "+$8,000 garage adjustment +$6,000 condition adjustment -$3,702 size adj" at bounding box center [844, 324] width 119 height 48
drag, startPoint x: 823, startPoint y: 339, endPoint x: 796, endPoint y: 340, distance: 26.4
click at [796, 340] on ul "+$8,000 garage adjustment +$6,000 condition adjustment -$3,702 size adj" at bounding box center [844, 324] width 119 height 48
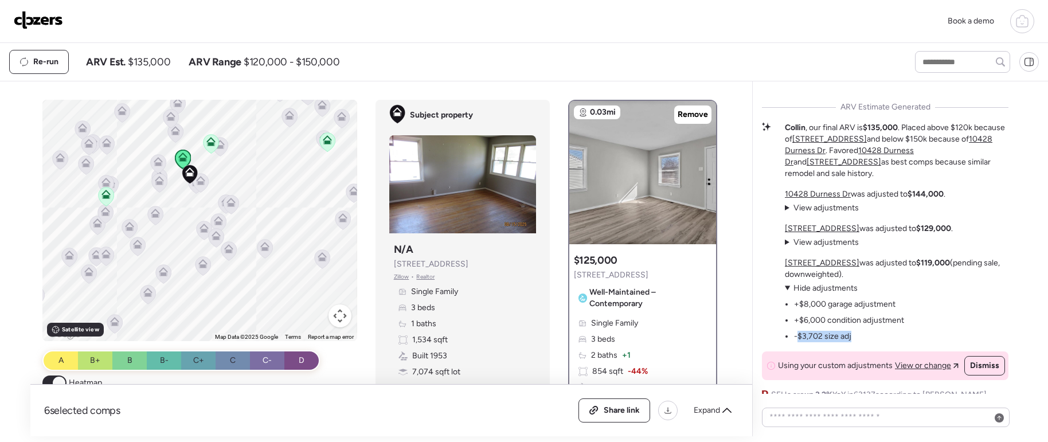
scroll to position [0, 0]
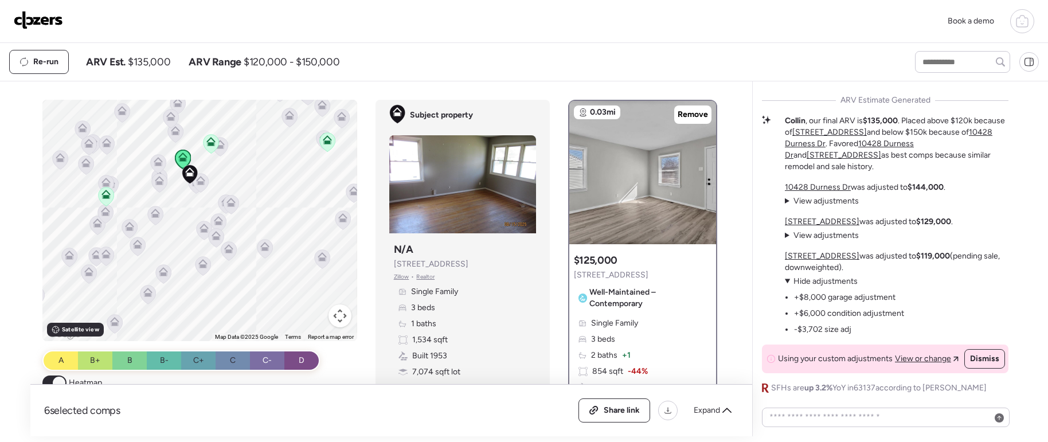
click at [851, 324] on ul "+$8,000 garage adjustment +$6,000 condition adjustment -$3,702 size adj" at bounding box center [844, 311] width 119 height 48
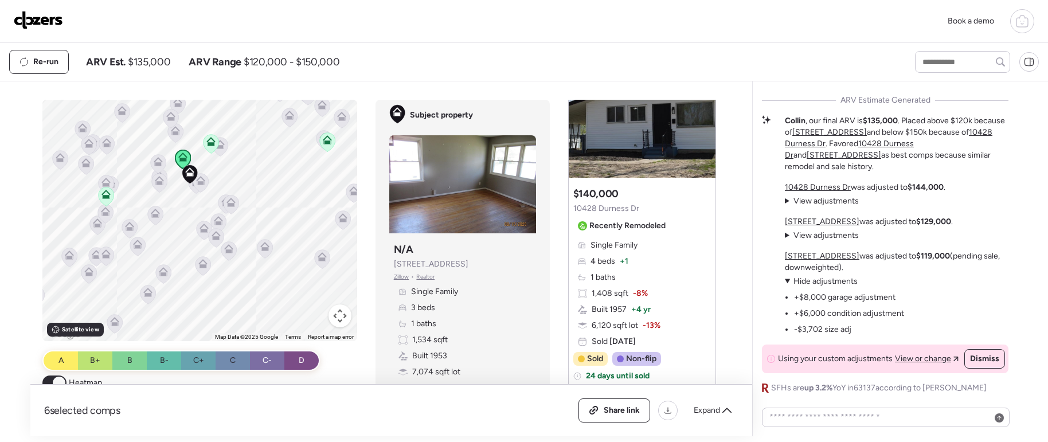
scroll to position [-176, 0]
